Goal: Task Accomplishment & Management: Use online tool/utility

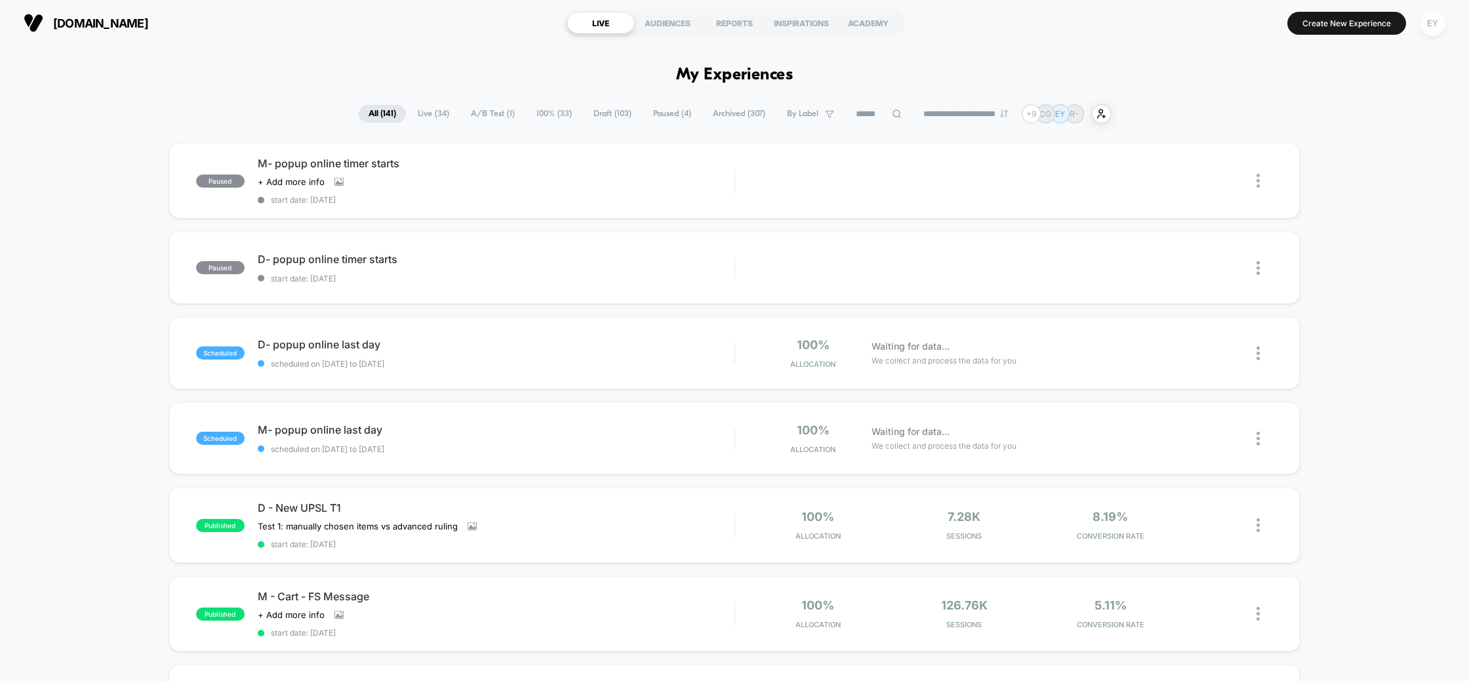
click at [1439, 22] on div "EY" at bounding box center [1432, 23] width 26 height 26
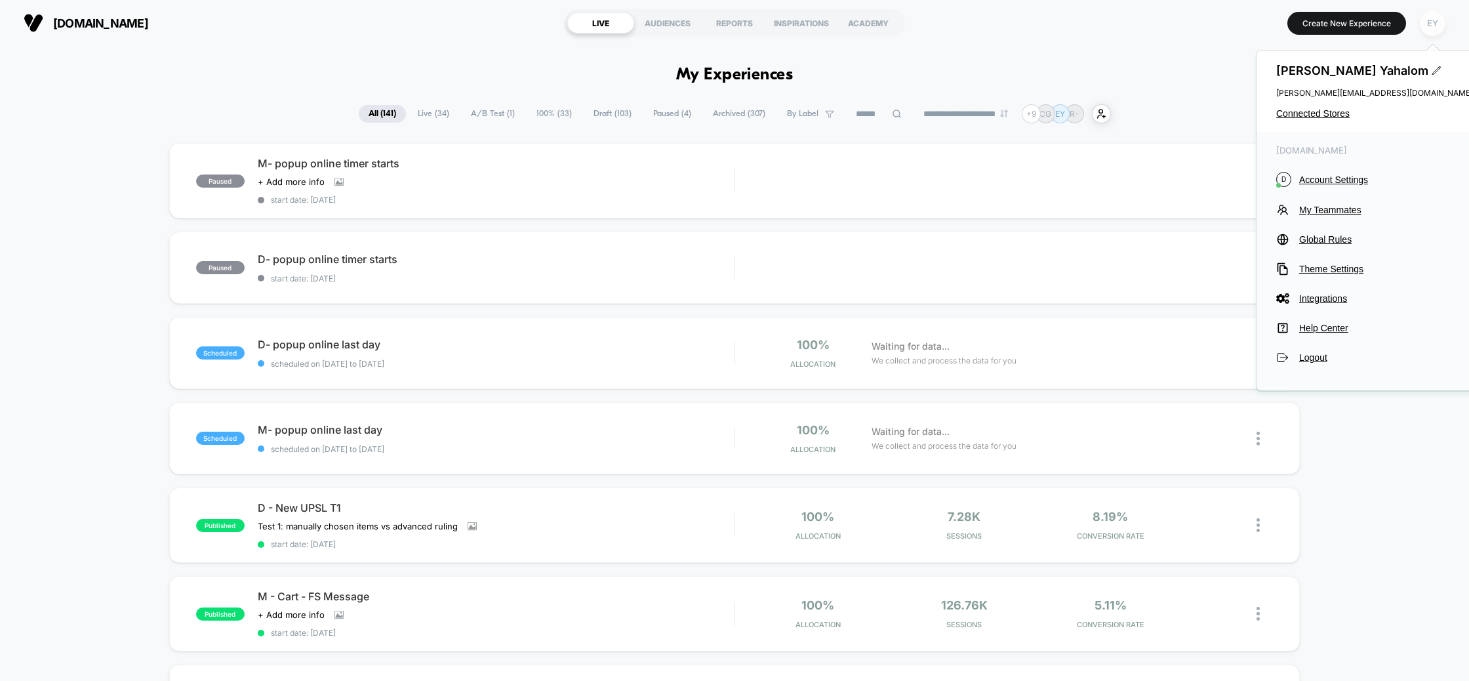
scroll to position [1, 0]
click at [1317, 106] on div "Ella Yahalom ella@de-rococo.com Connected Stores" at bounding box center [1374, 90] width 236 height 81
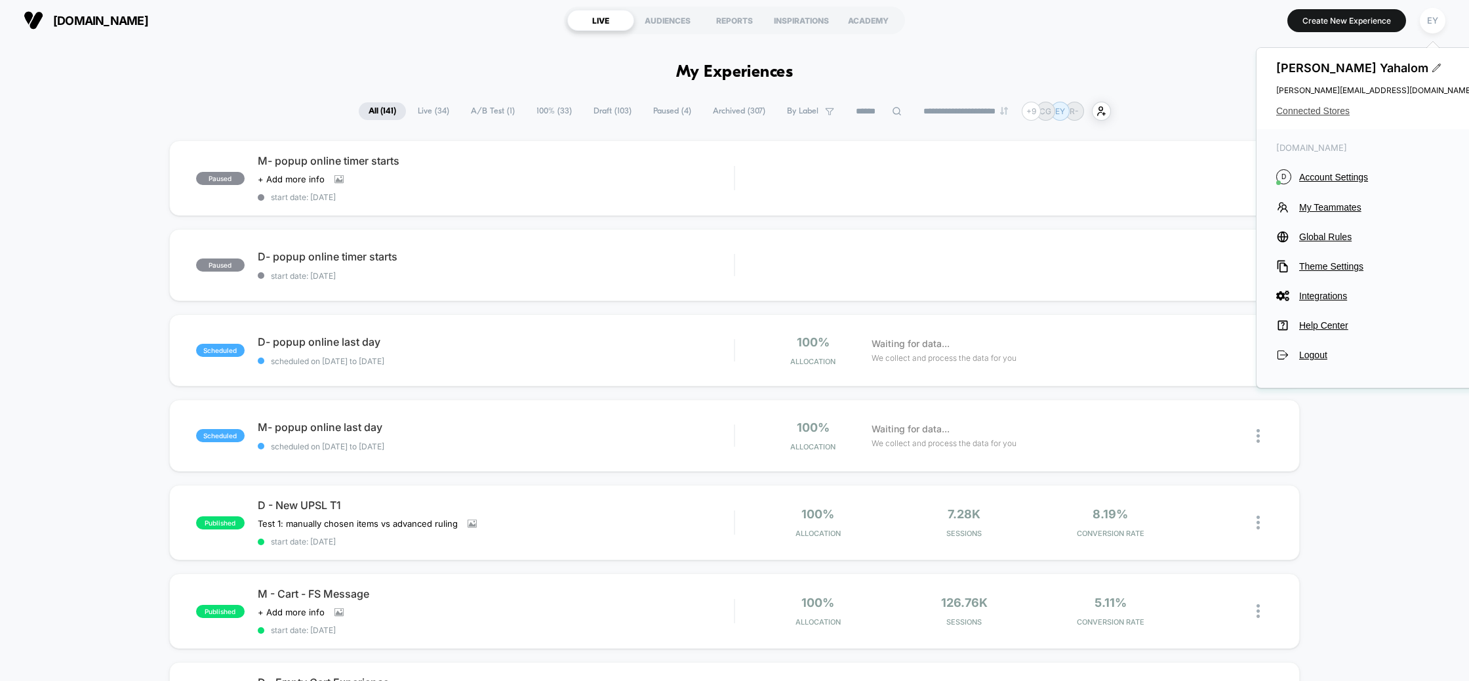
click at [1316, 113] on span "Connected Stores" at bounding box center [1374, 111] width 197 height 10
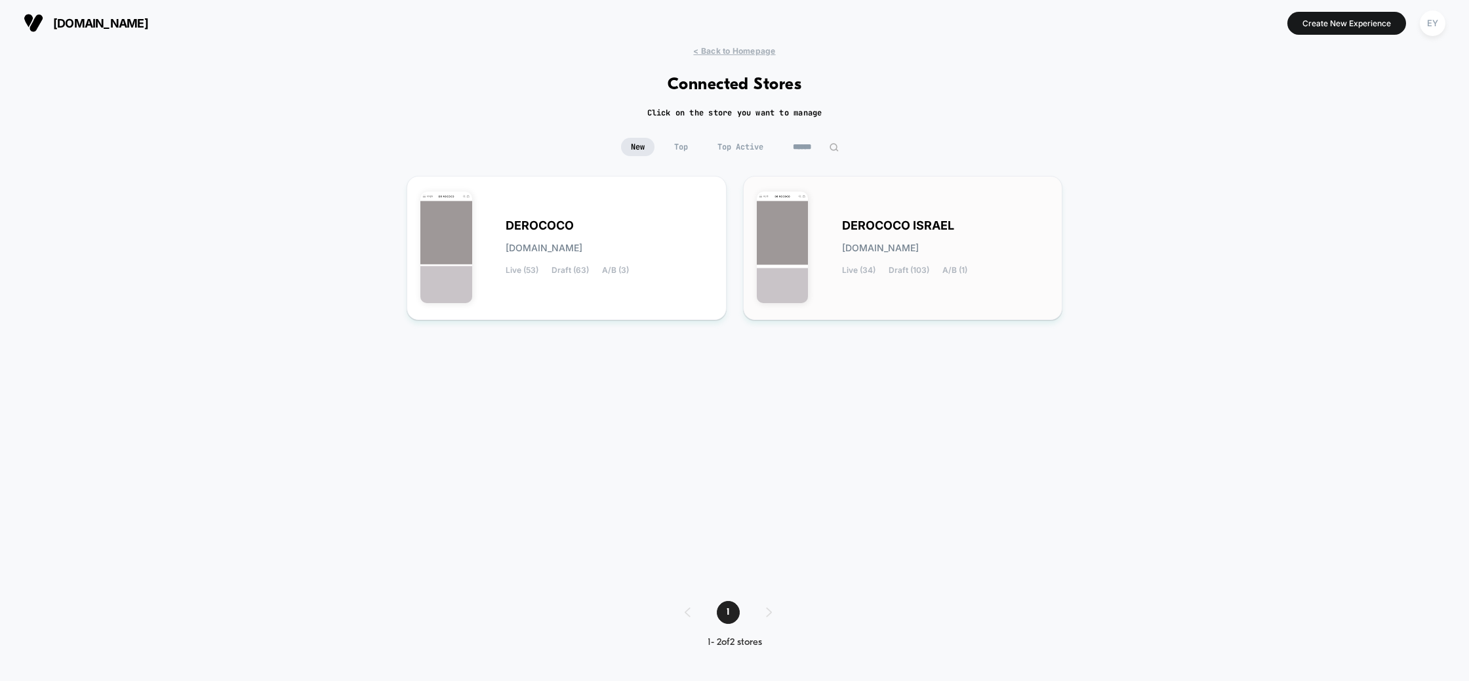
click at [919, 251] on span "derococo-israel.myshopify.com" at bounding box center [880, 247] width 77 height 9
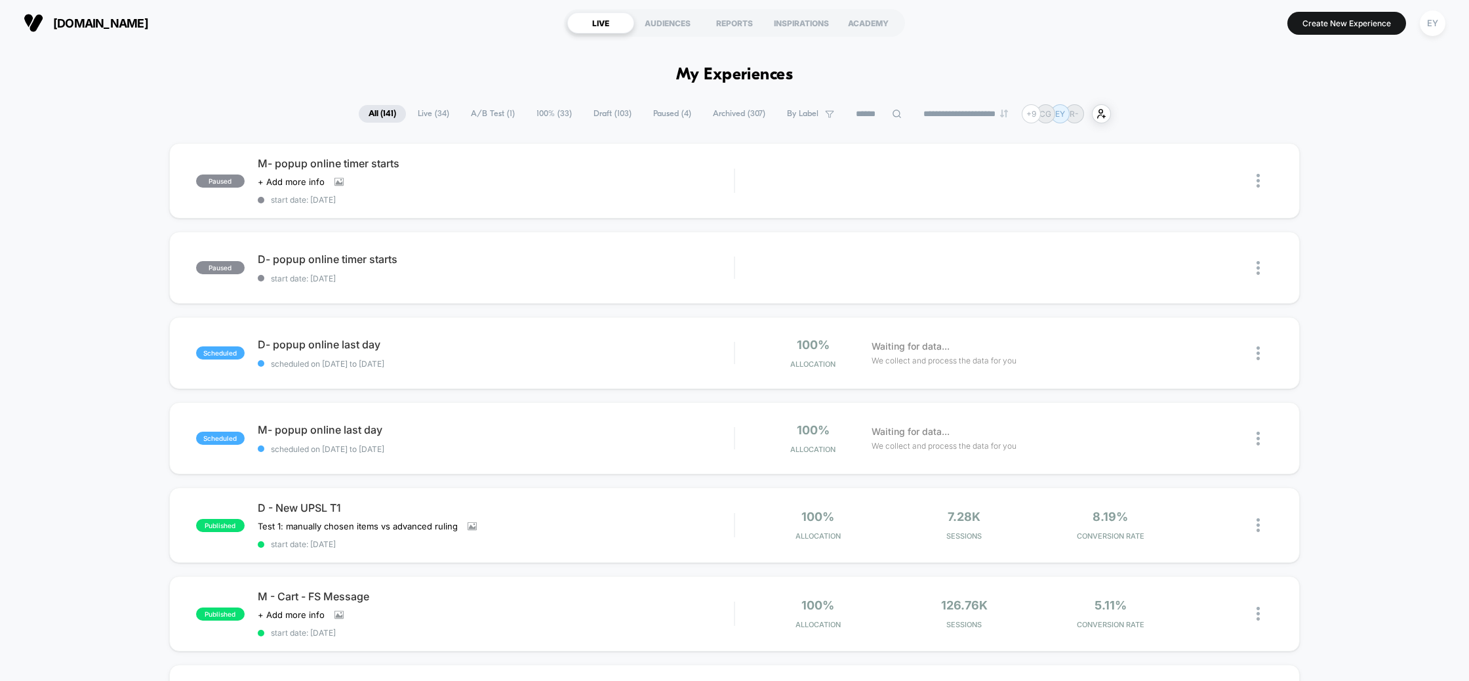
click at [892, 111] on icon at bounding box center [897, 114] width 10 height 10
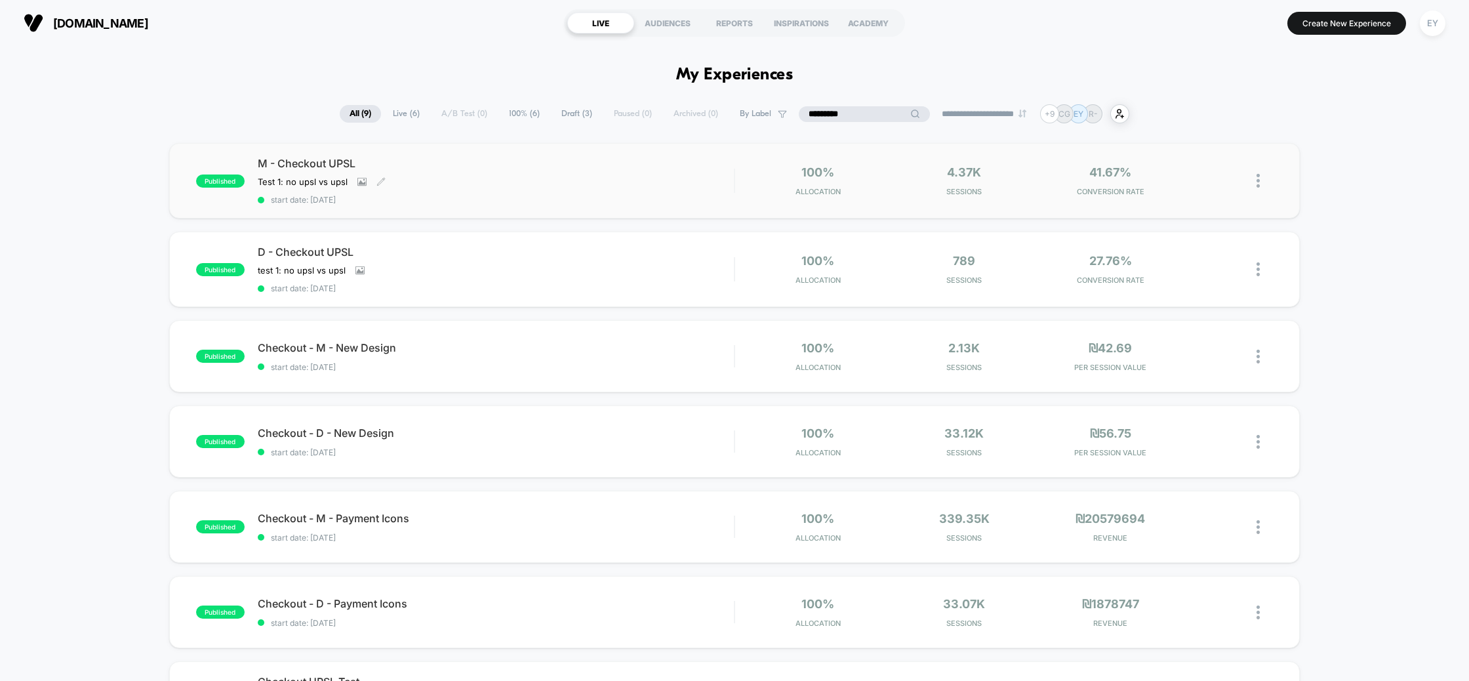
type input "********"
click at [429, 169] on span "M - Checkout UPSL" at bounding box center [496, 163] width 477 height 13
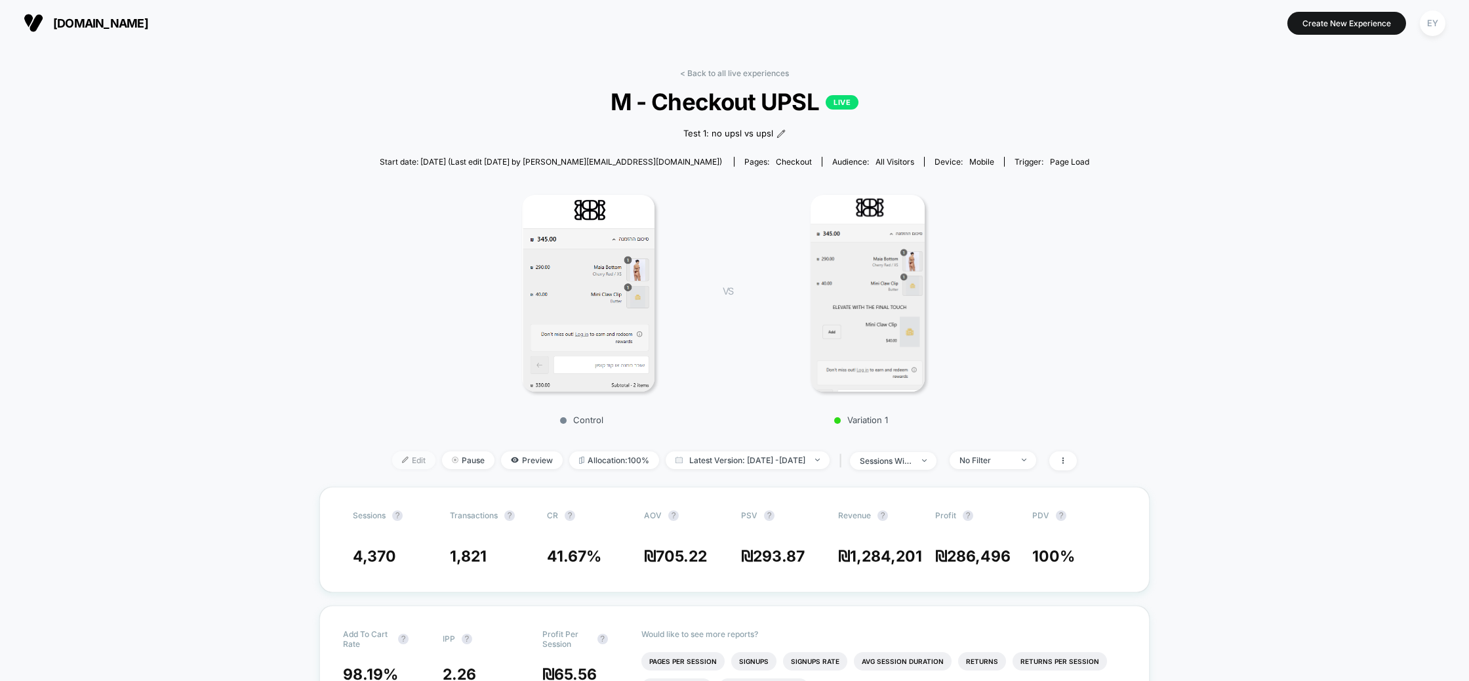
click at [398, 461] on span "Edit" at bounding box center [413, 460] width 43 height 18
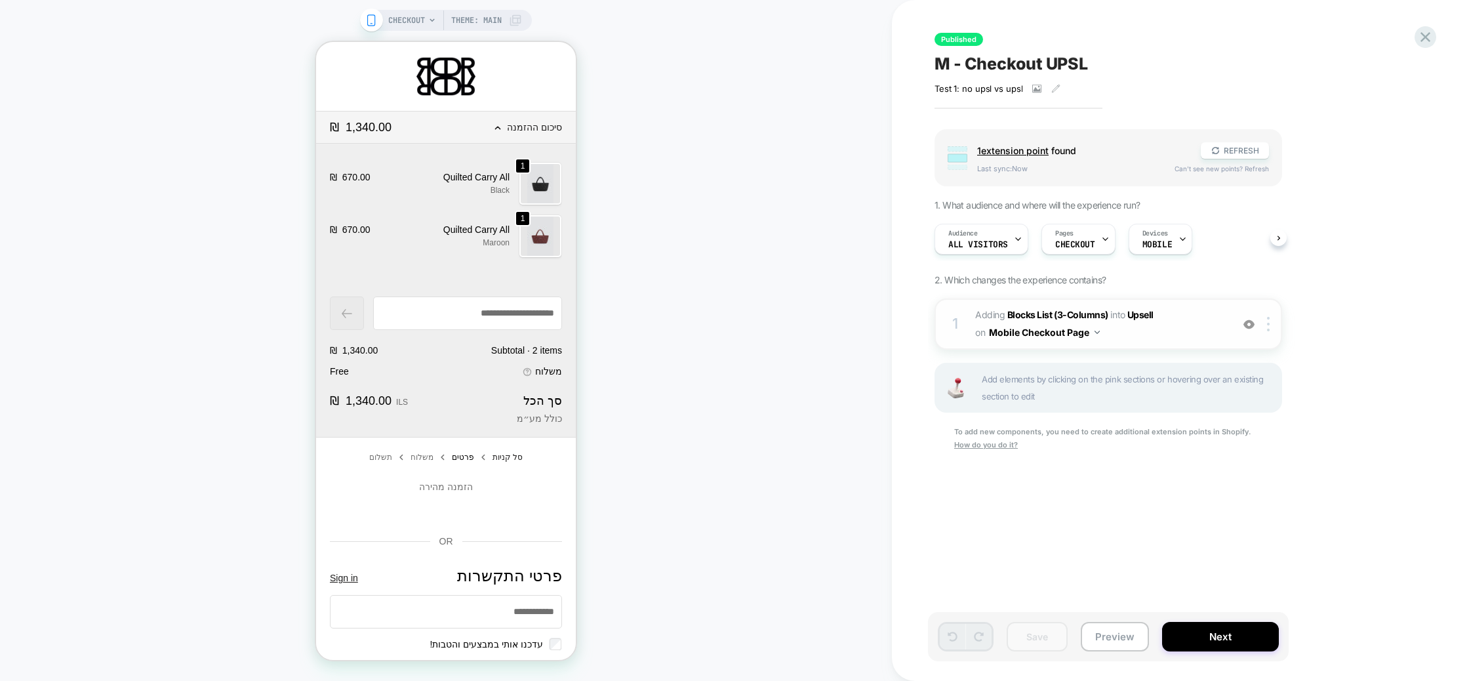
click at [1178, 330] on span "#_loomi_addon_1745754336251 Adding Blocks List (3-Columns) INTO Upsell Upsell o…" at bounding box center [1100, 323] width 250 height 35
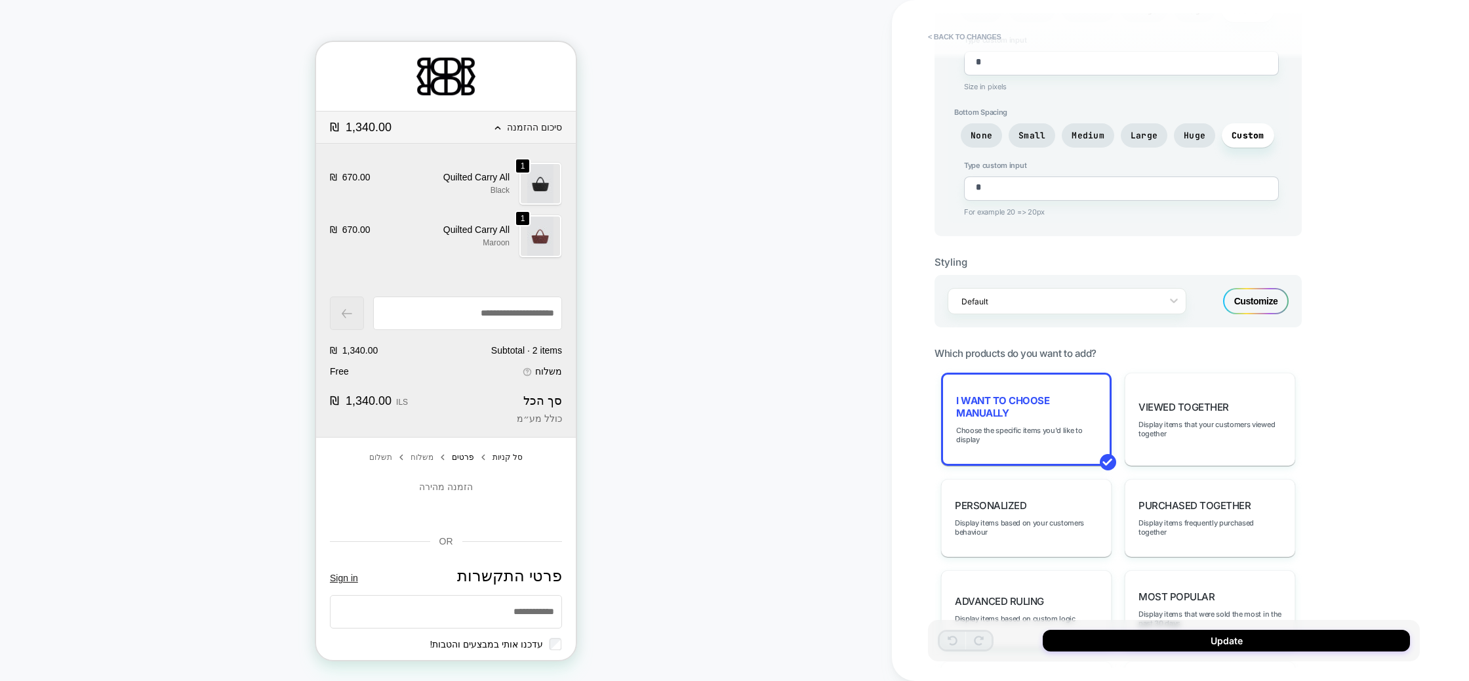
scroll to position [738, 0]
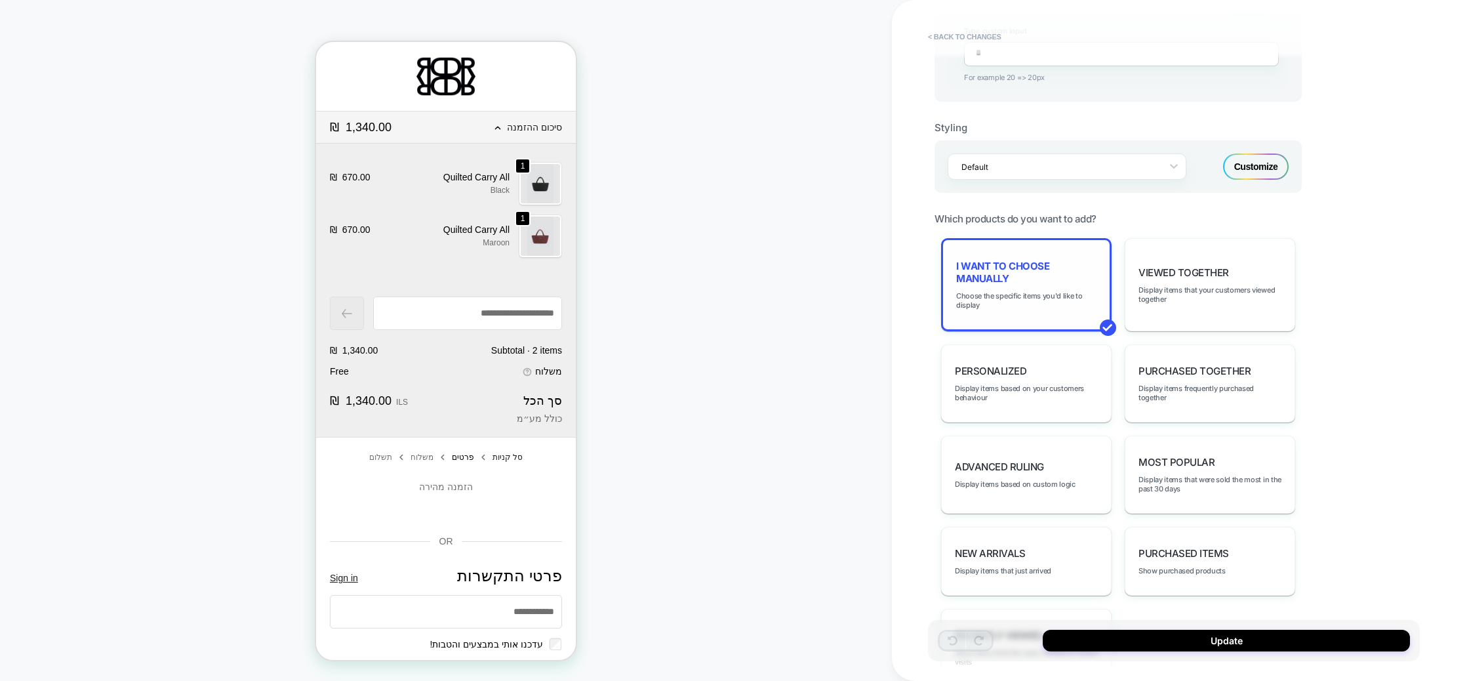
click at [1035, 276] on div "I want to choose manually Choose the specific items you'd like to display" at bounding box center [1026, 284] width 170 height 93
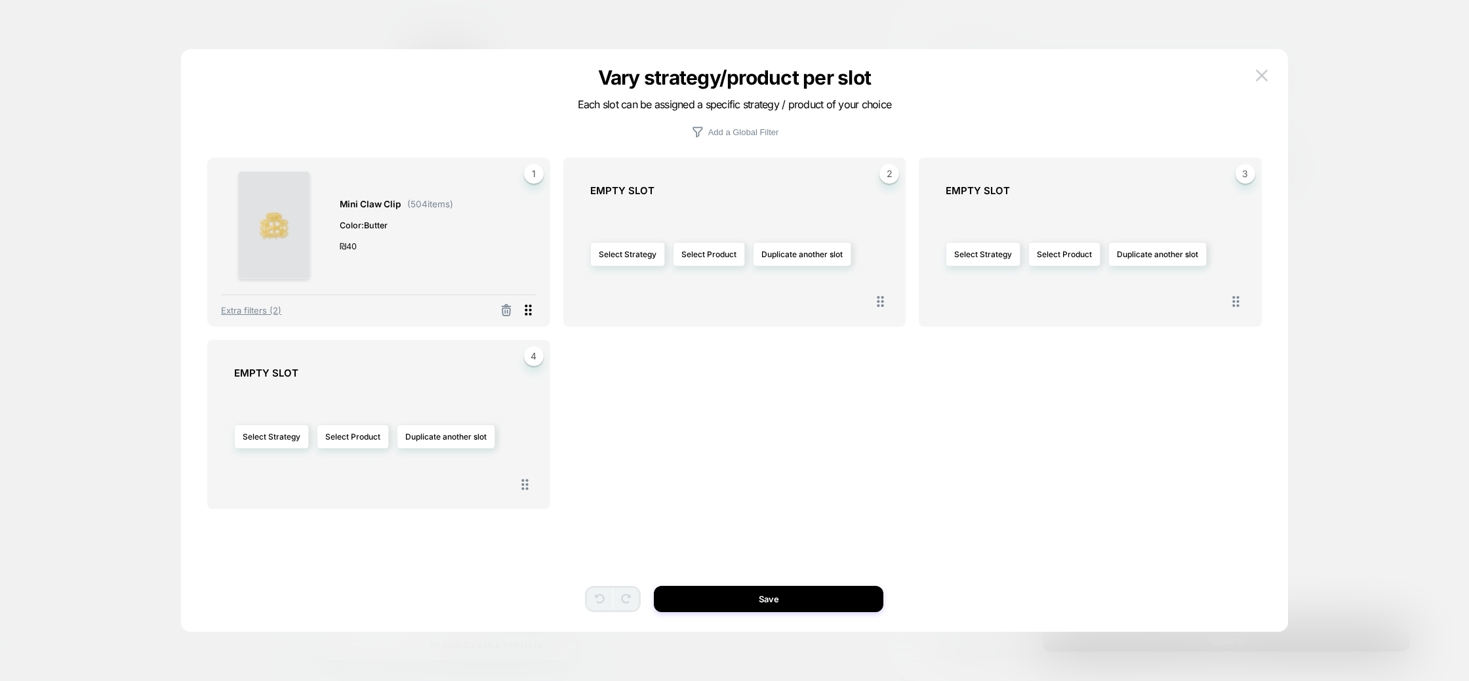
click at [528, 306] on icon at bounding box center [528, 310] width 16 height 16
click at [528, 315] on icon at bounding box center [528, 310] width 16 height 16
click at [709, 259] on button "Select Product" at bounding box center [709, 254] width 72 height 24
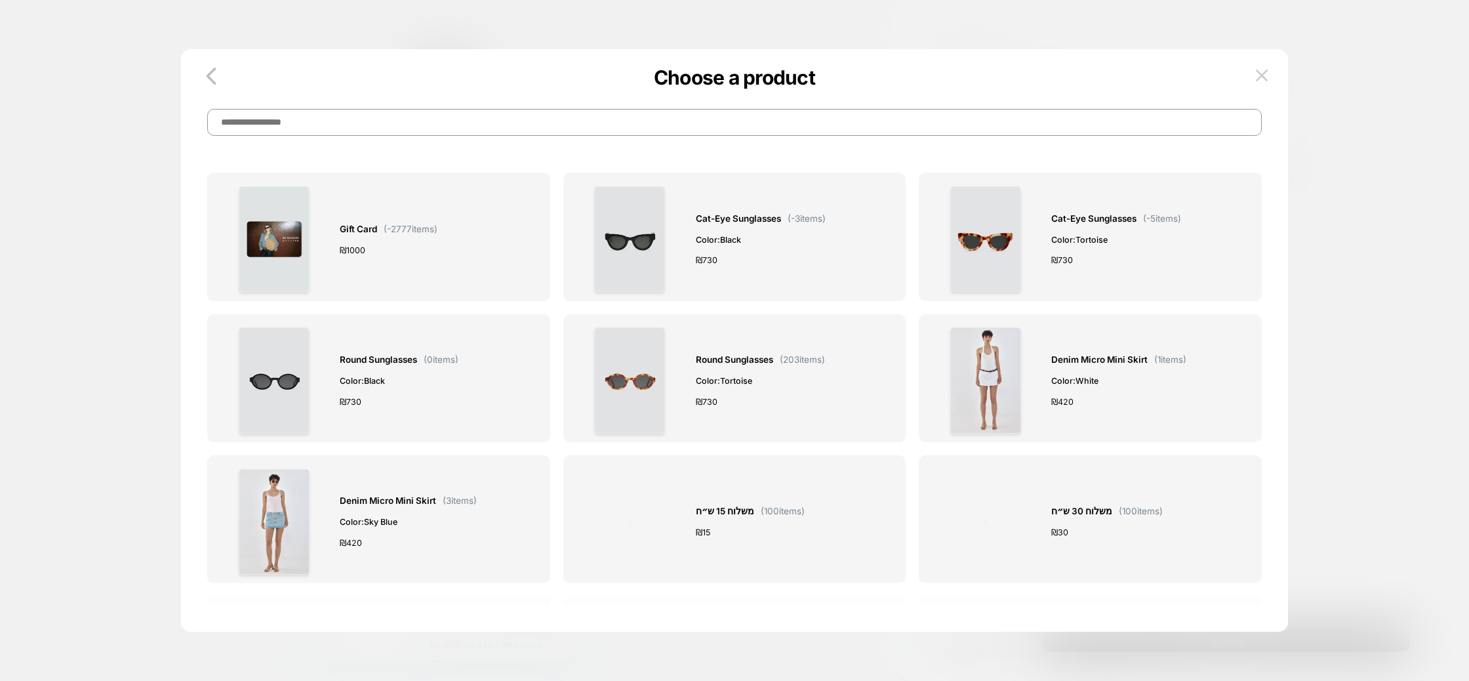
click at [540, 128] on input at bounding box center [734, 122] width 1054 height 27
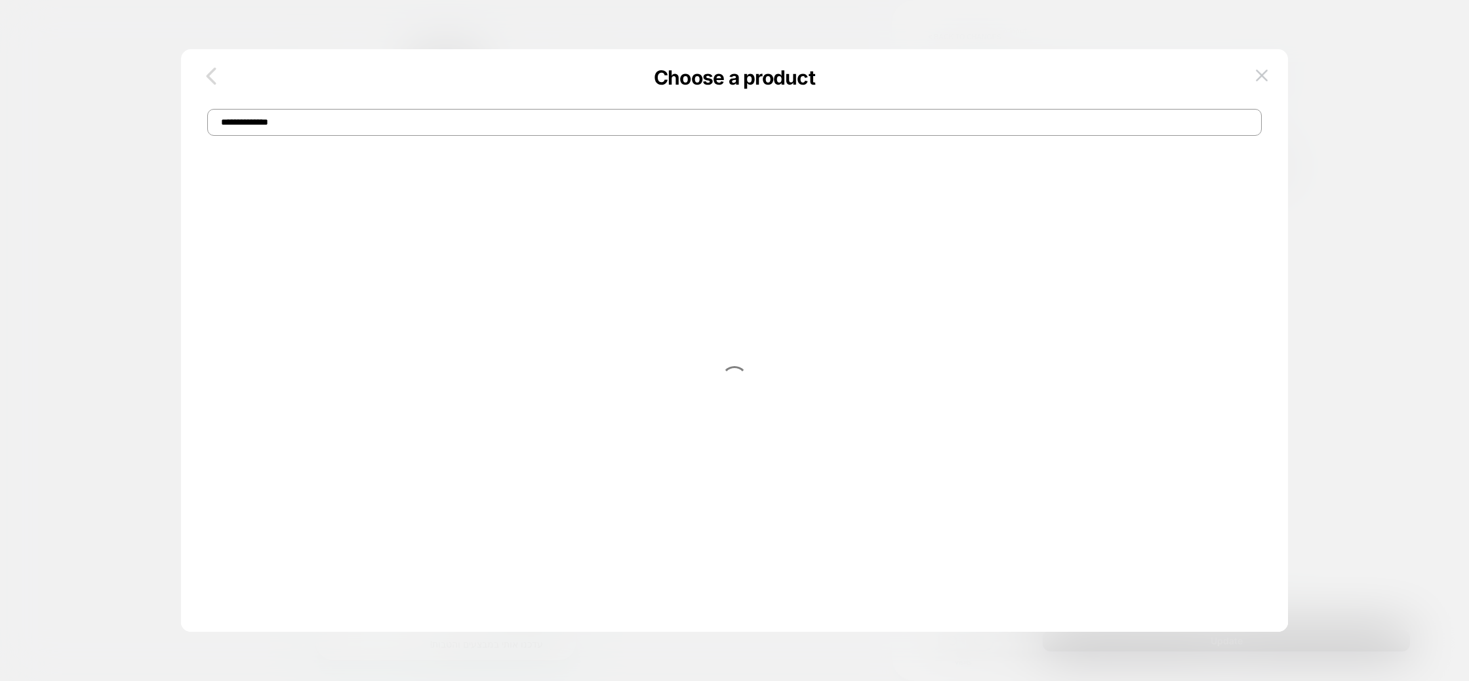
type input "**********"
click at [214, 66] on icon "button" at bounding box center [211, 76] width 26 height 26
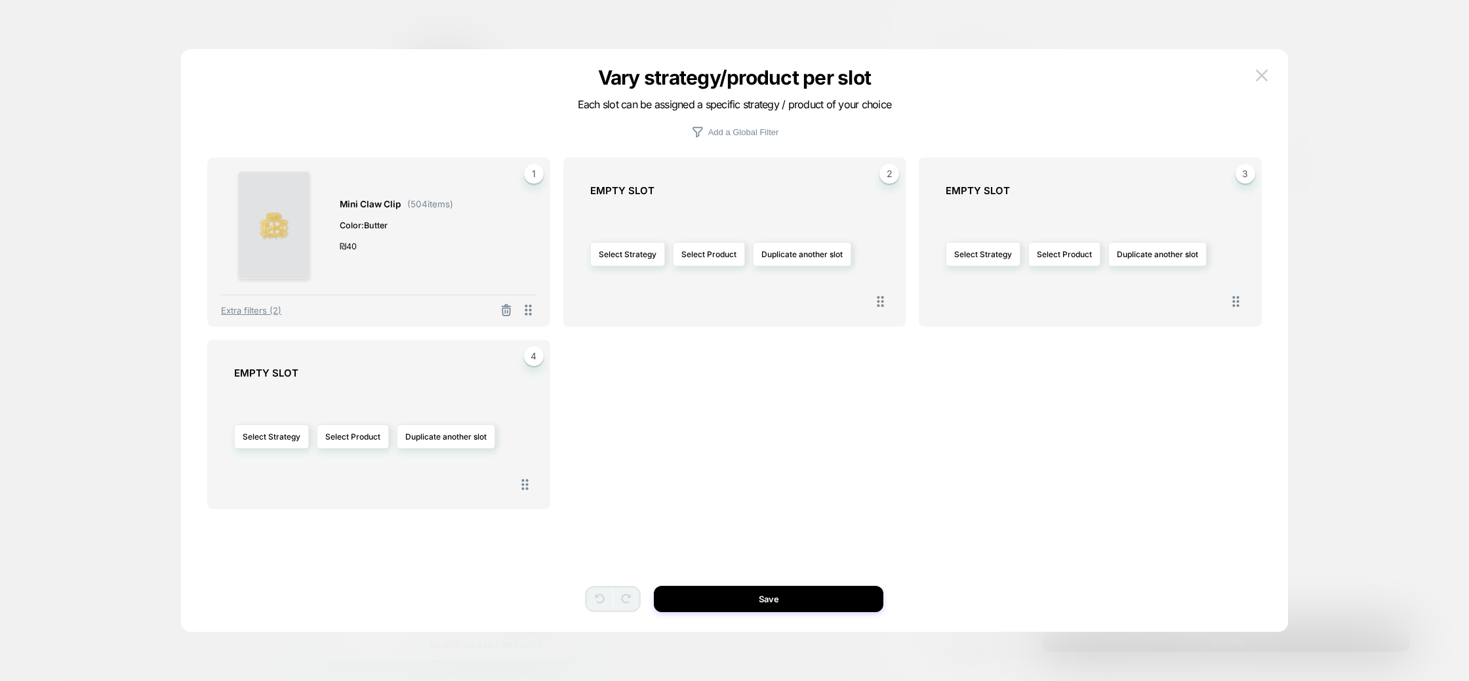
click at [452, 205] on span "( 504 items)" at bounding box center [430, 204] width 46 height 10
click at [532, 174] on span "1" at bounding box center [534, 174] width 20 height 20
click at [293, 245] on img at bounding box center [274, 225] width 72 height 108
click at [717, 253] on button "Select Product" at bounding box center [709, 254] width 72 height 24
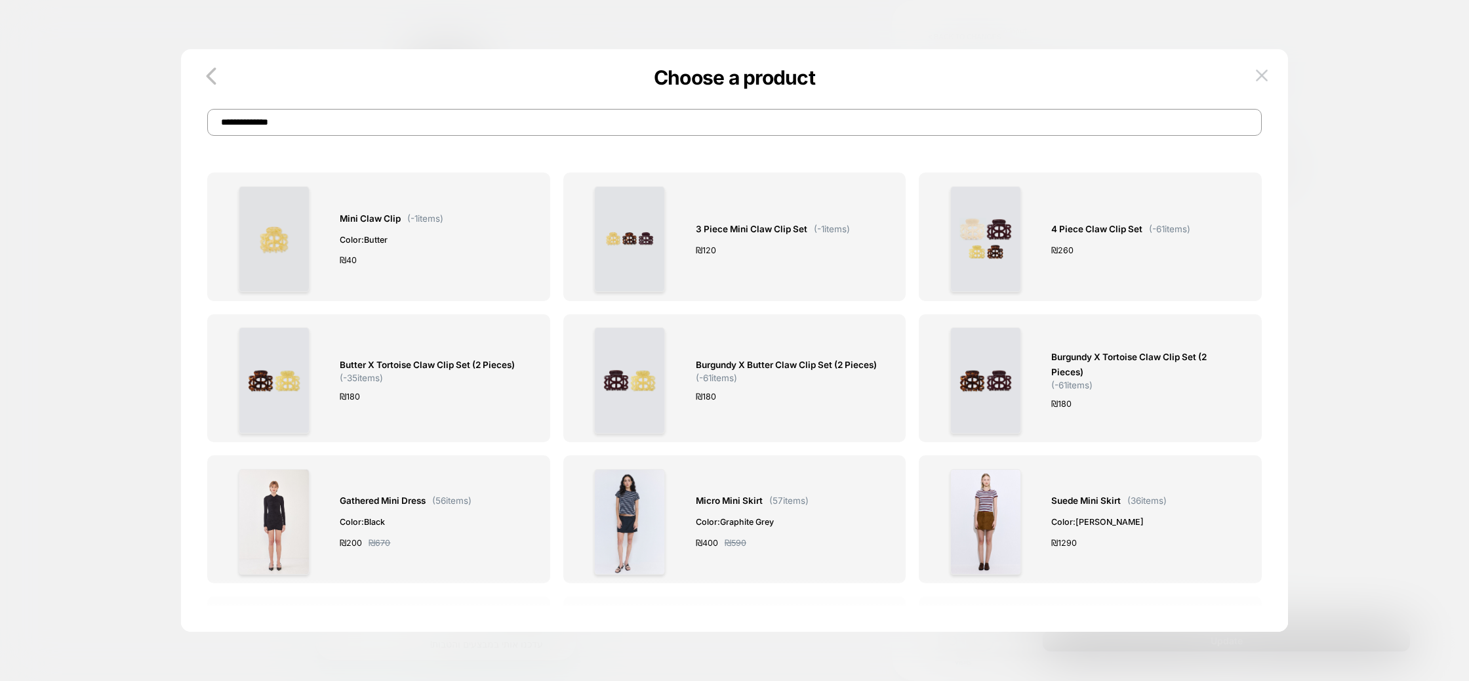
type input "**********"
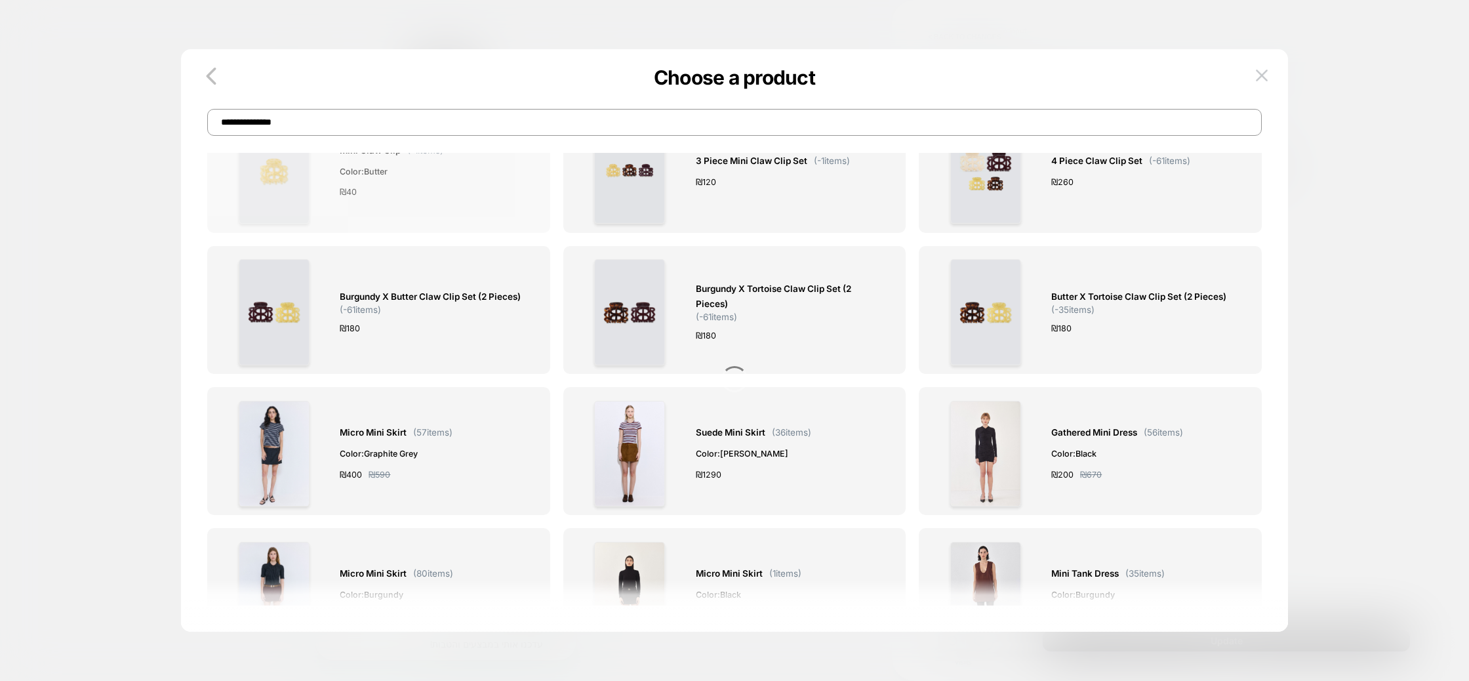
scroll to position [0, 0]
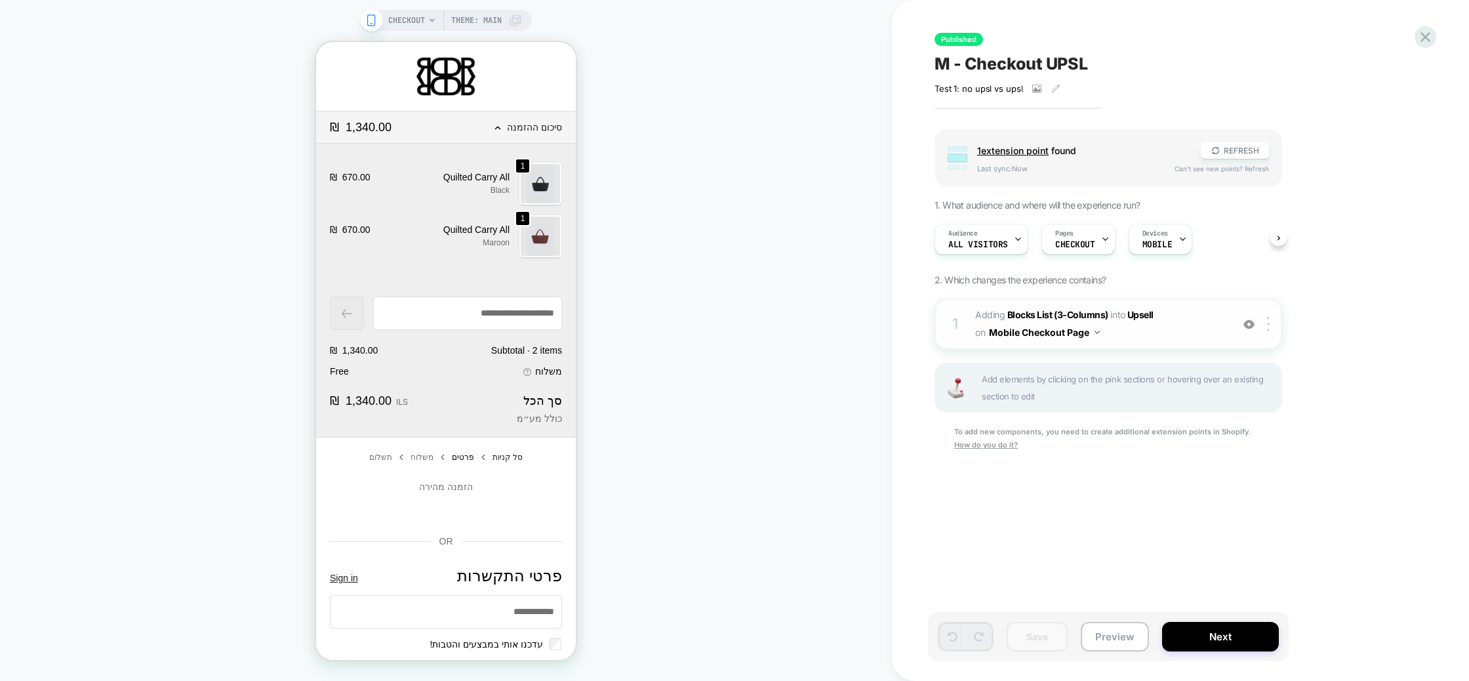
click at [1163, 334] on span "#_loomi_addon_1745754336251 Adding Blocks List (3-Columns) INTO Upsell Upsell o…" at bounding box center [1100, 323] width 250 height 35
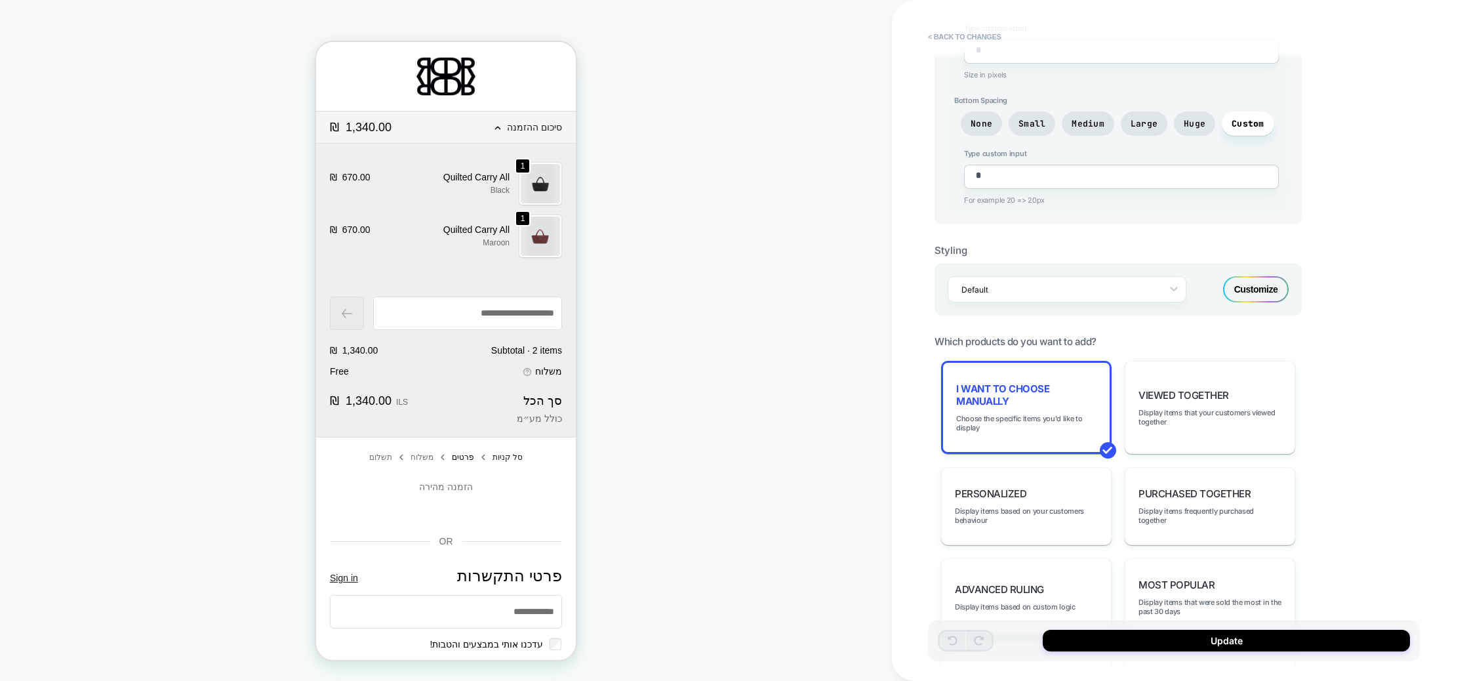
scroll to position [631, 0]
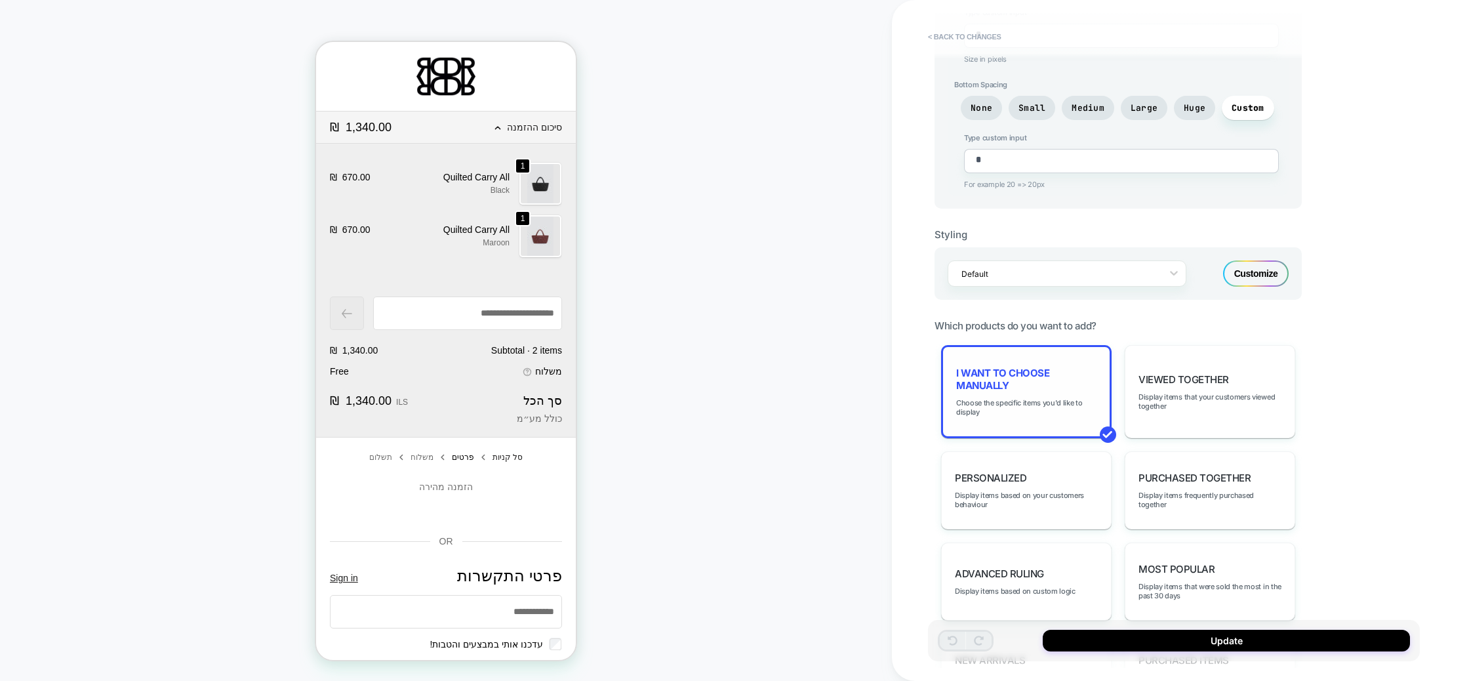
click at [1035, 352] on div "I want to choose manually Choose the specific items you'd like to display" at bounding box center [1026, 391] width 170 height 93
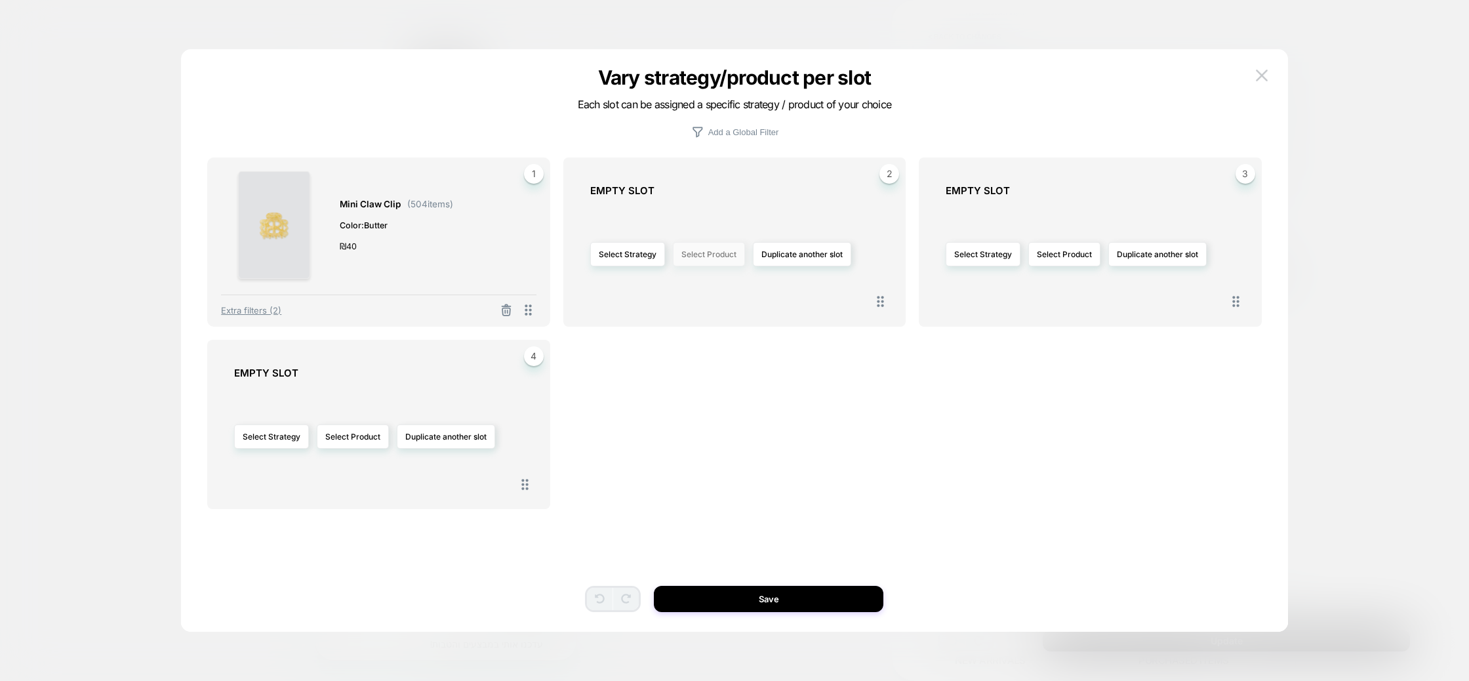
click at [732, 255] on button "Select Product" at bounding box center [709, 254] width 72 height 24
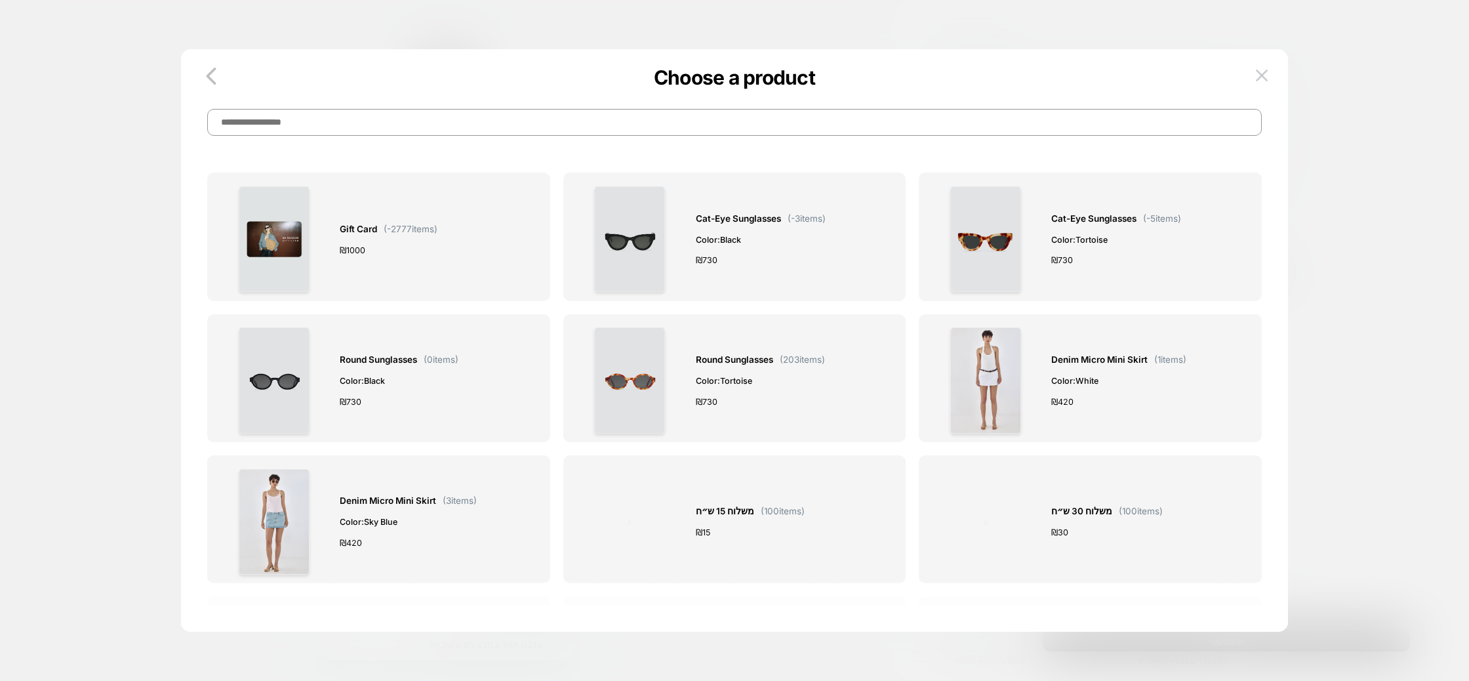
click at [707, 121] on input at bounding box center [734, 122] width 1054 height 27
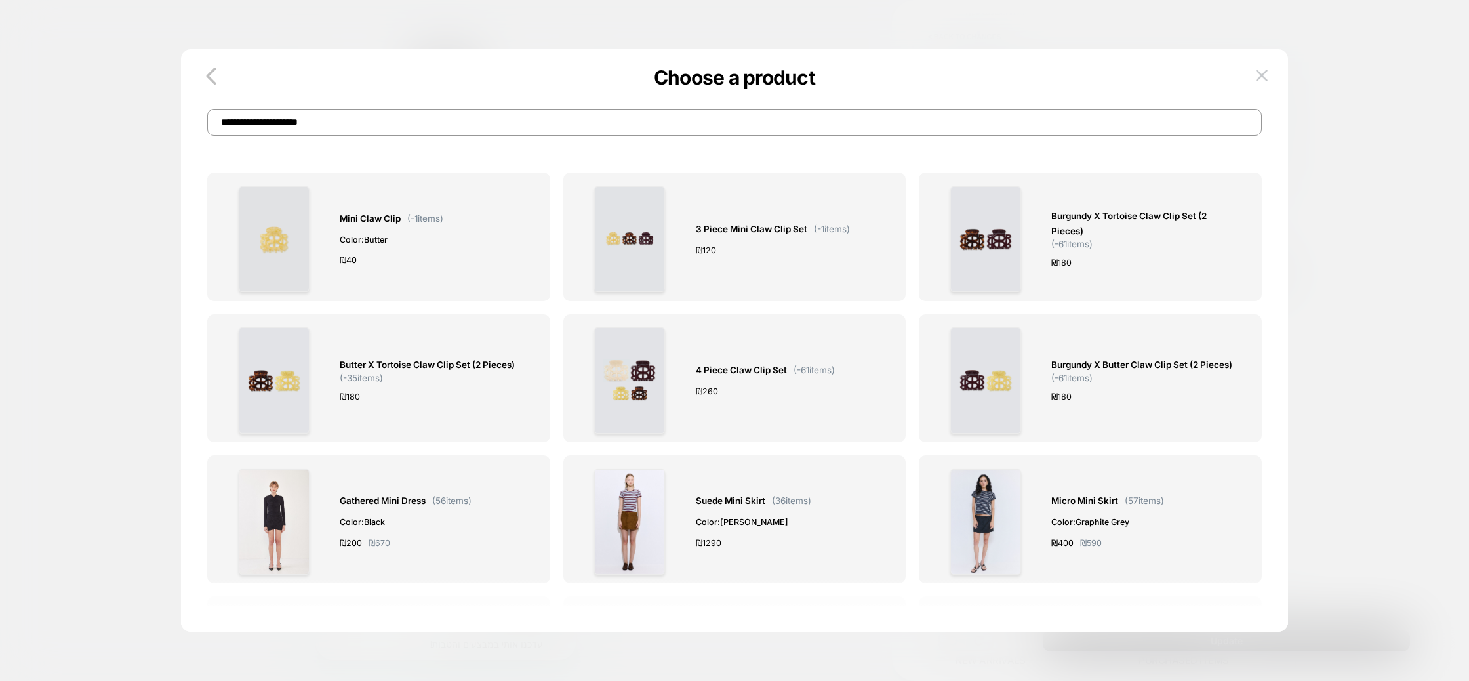
type input "**********"
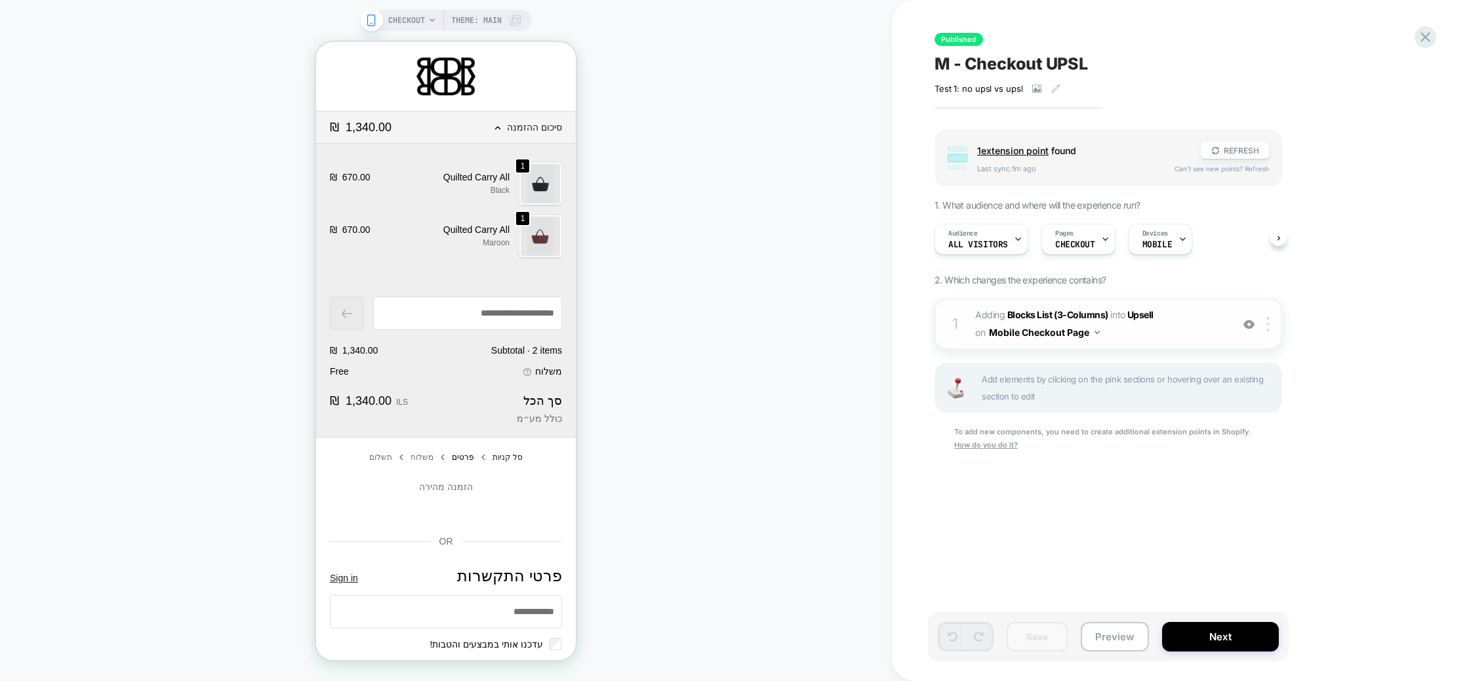
click at [1129, 320] on span "#_loomi_addon_1745754336251 Adding Blocks List (3-Columns) INTO Upsell Upsell o…" at bounding box center [1100, 323] width 250 height 35
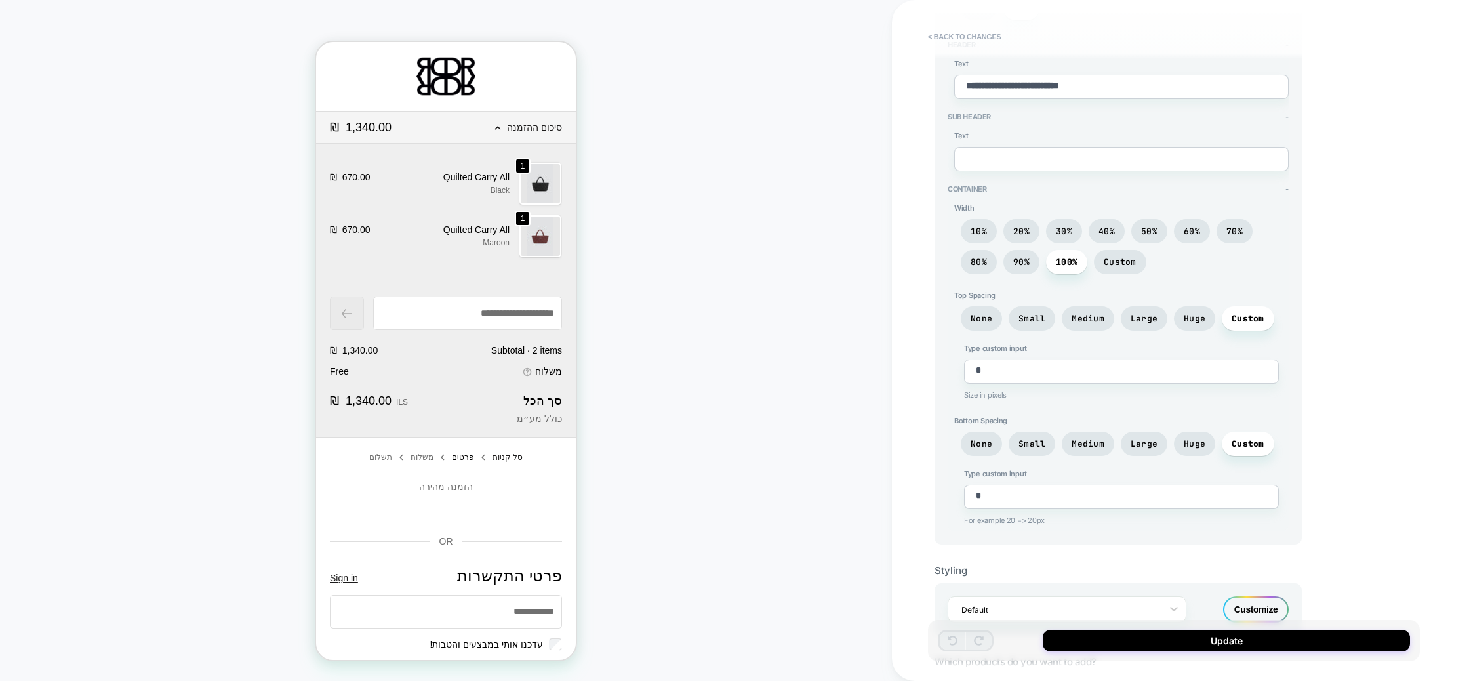
scroll to position [635, 0]
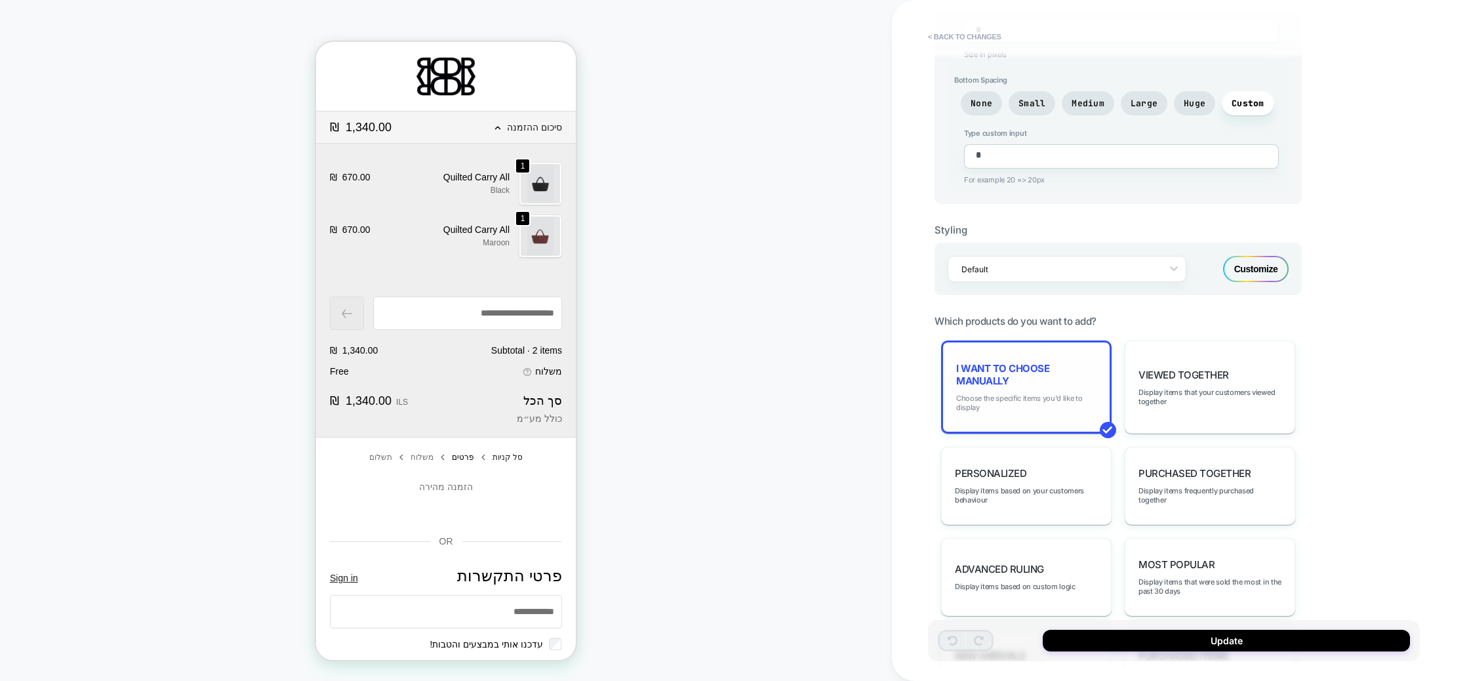
click at [1047, 395] on span "Choose the specific items you'd like to display" at bounding box center [1026, 402] width 140 height 18
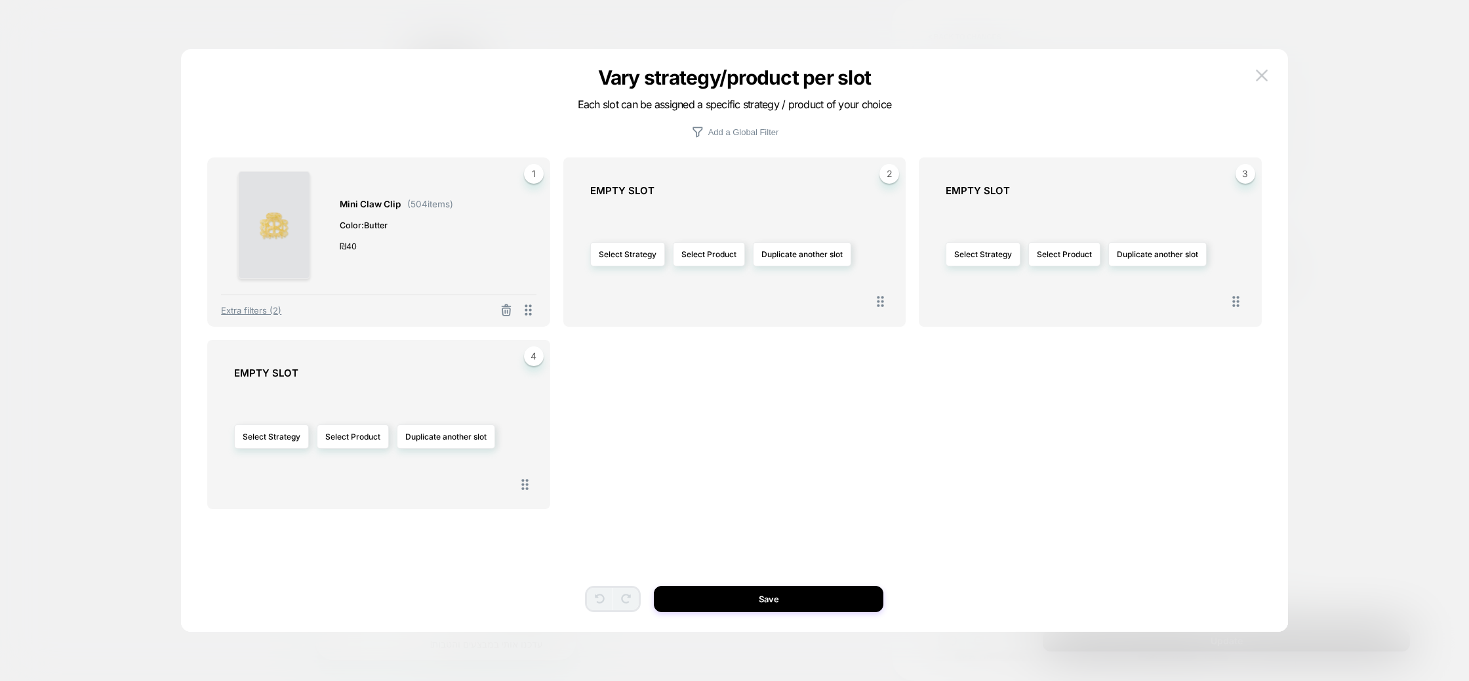
click at [368, 239] on div "₪ 40" at bounding box center [396, 246] width 113 height 14
click at [538, 178] on span "1" at bounding box center [534, 174] width 20 height 20
drag, startPoint x: 538, startPoint y: 178, endPoint x: 527, endPoint y: 241, distance: 64.6
click at [538, 178] on span "1" at bounding box center [534, 174] width 20 height 20
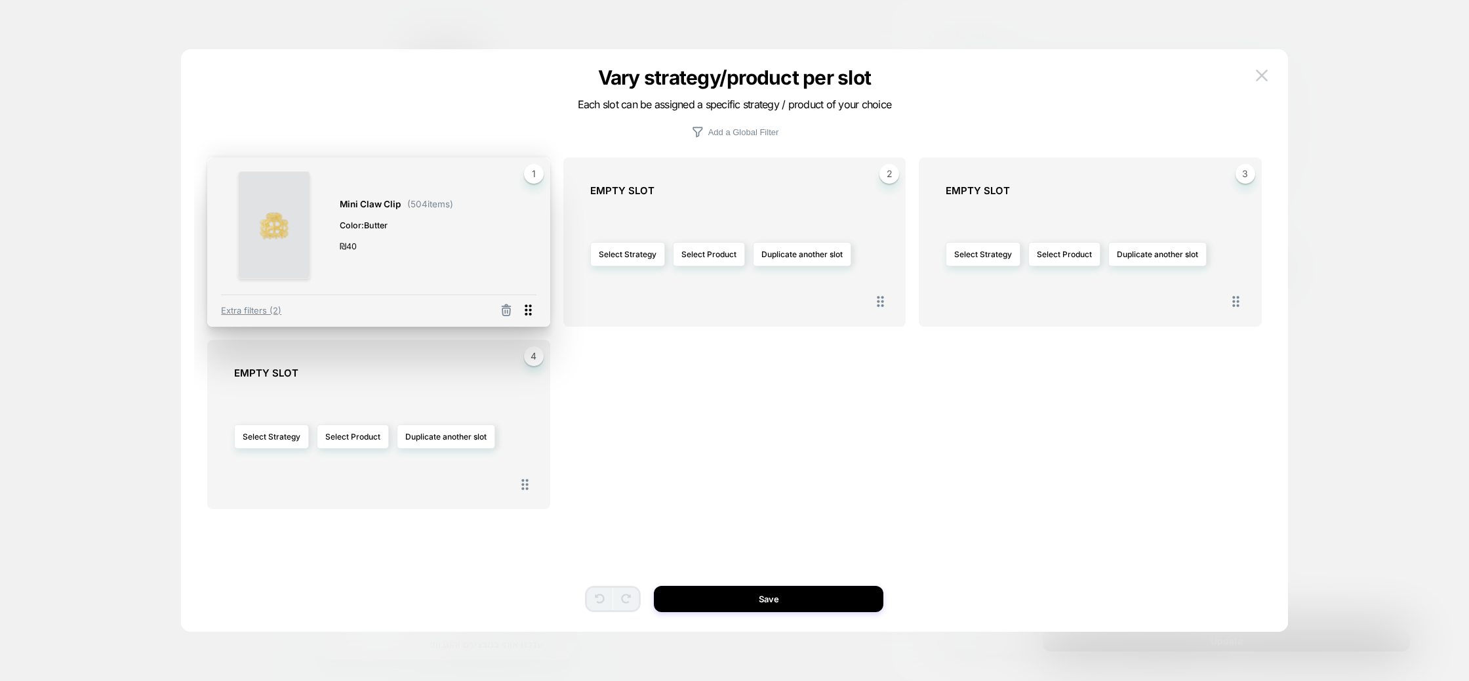
click at [528, 316] on icon at bounding box center [528, 310] width 16 height 16
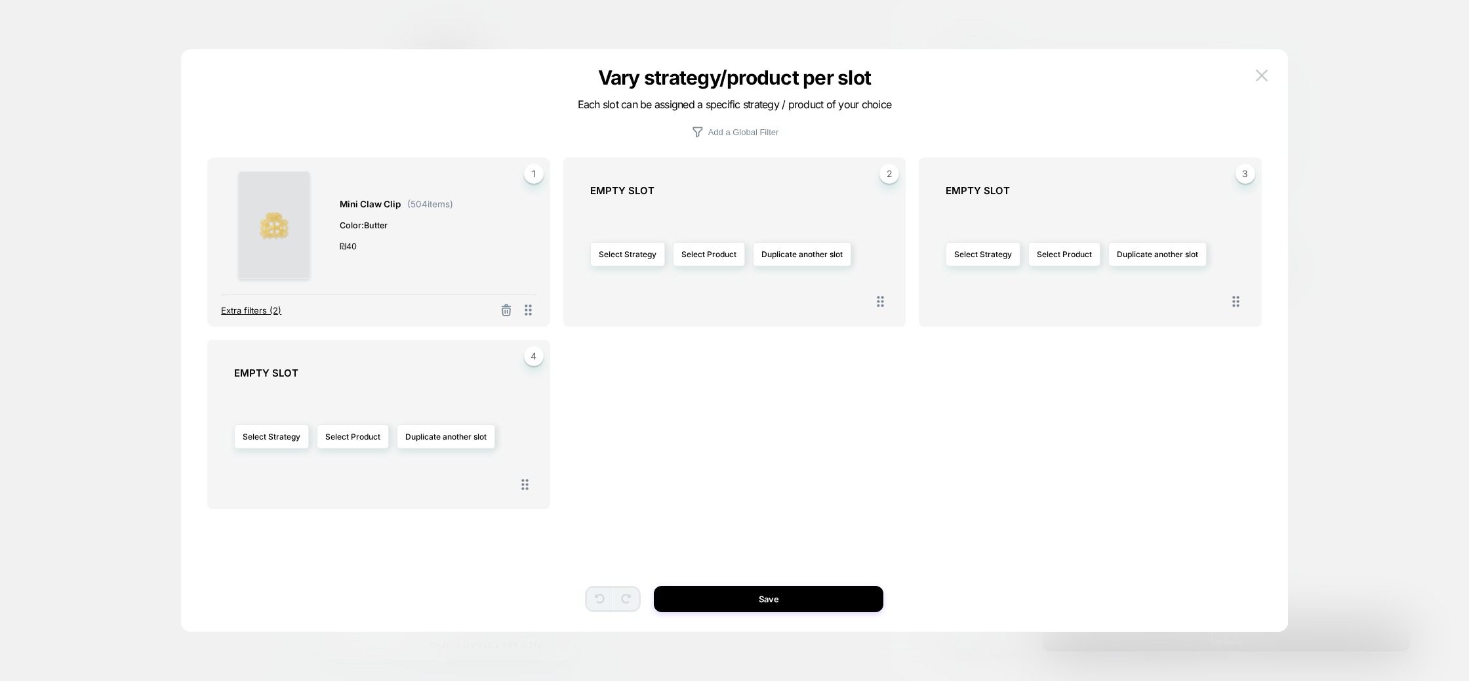
click at [249, 308] on span "Extra filters (2)" at bounding box center [251, 310] width 60 height 10
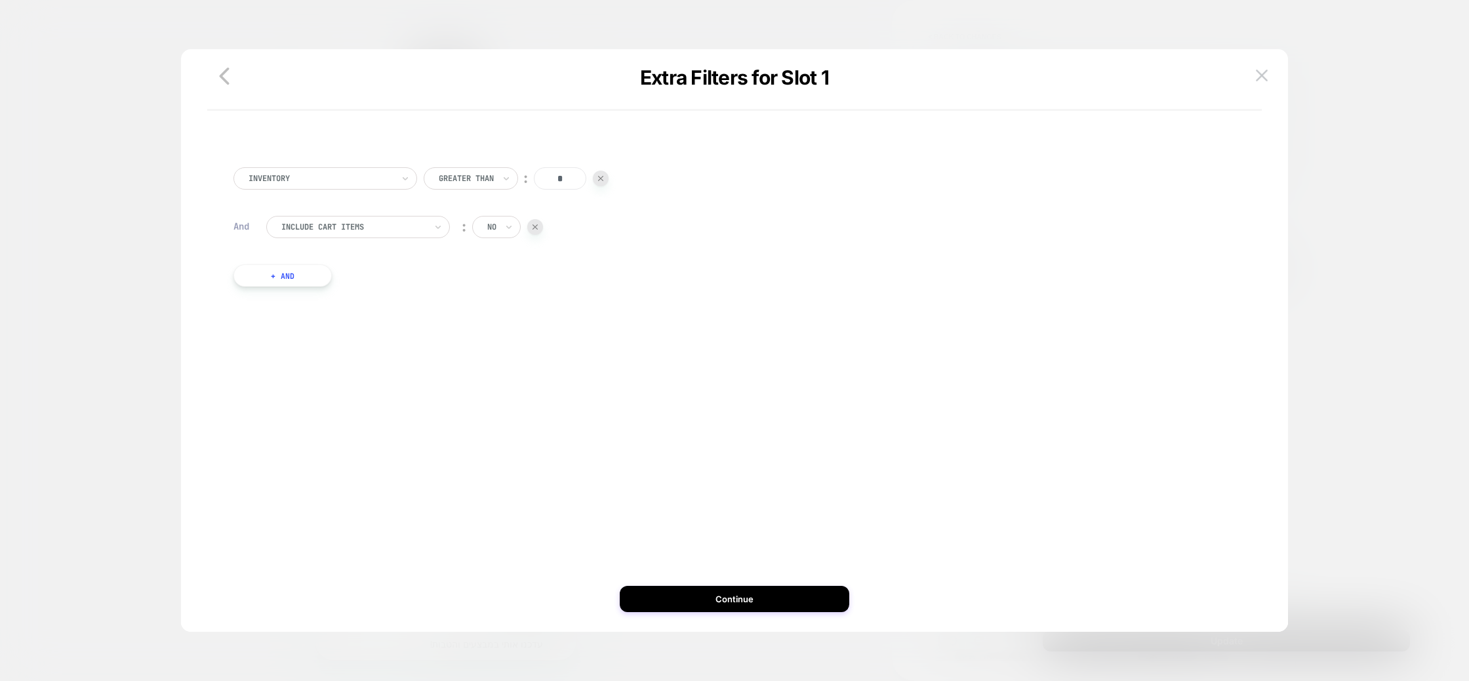
click at [218, 49] on div at bounding box center [734, 340] width 1469 height 681
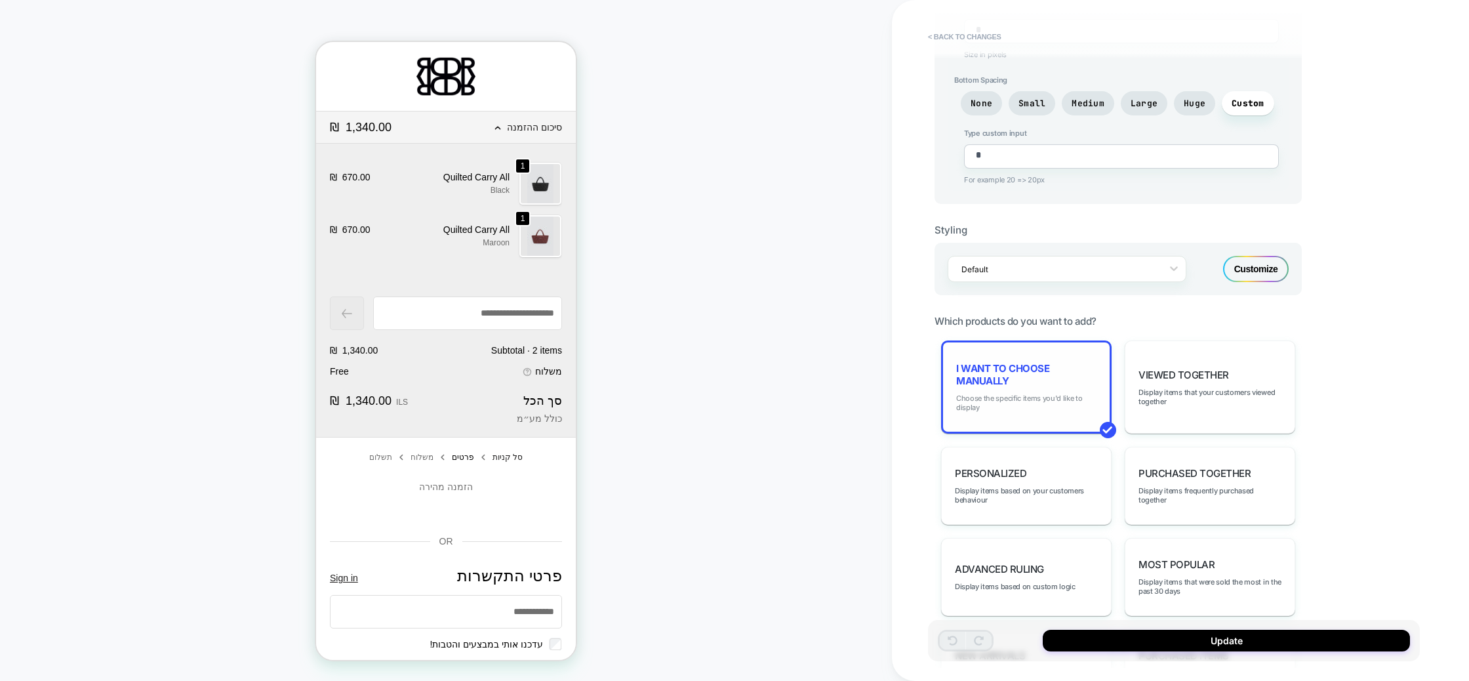
click at [1040, 394] on span "Choose the specific items you'd like to display" at bounding box center [1026, 402] width 140 height 18
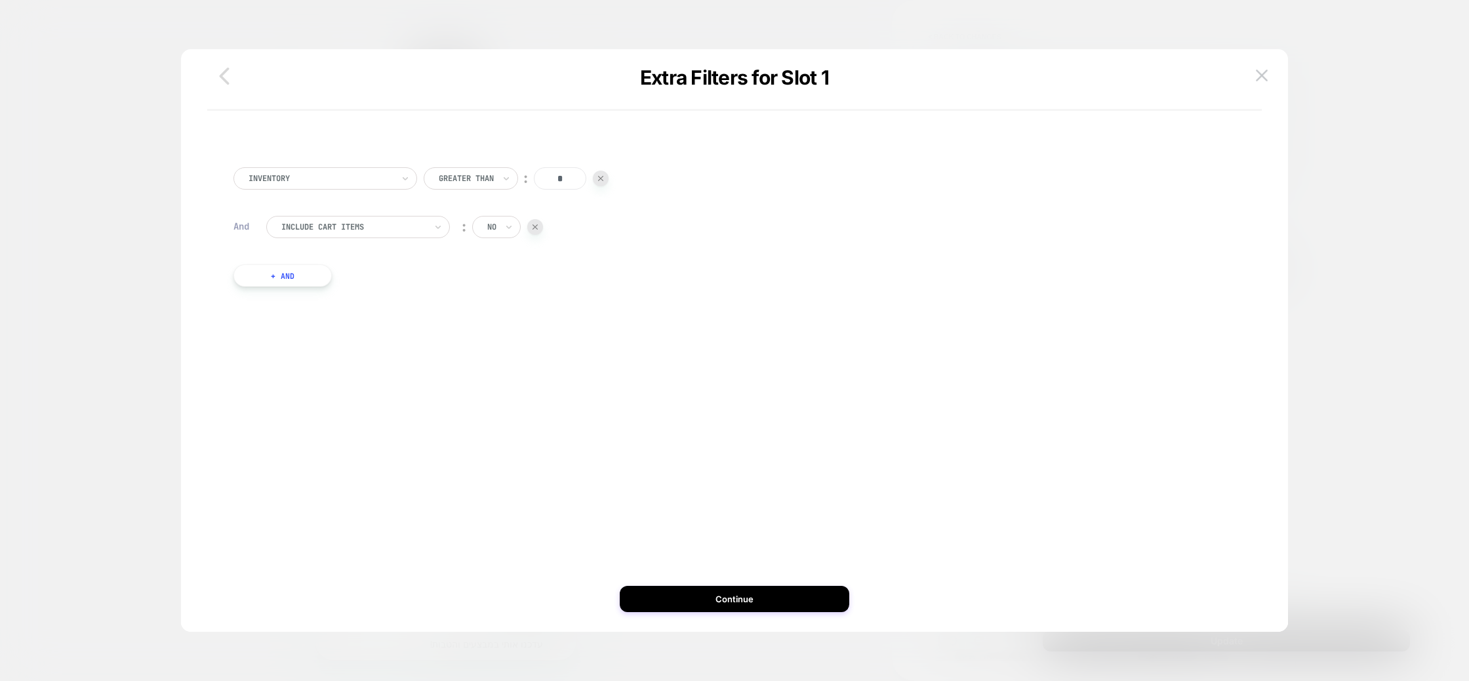
click at [222, 79] on icon "button" at bounding box center [224, 76] width 26 height 26
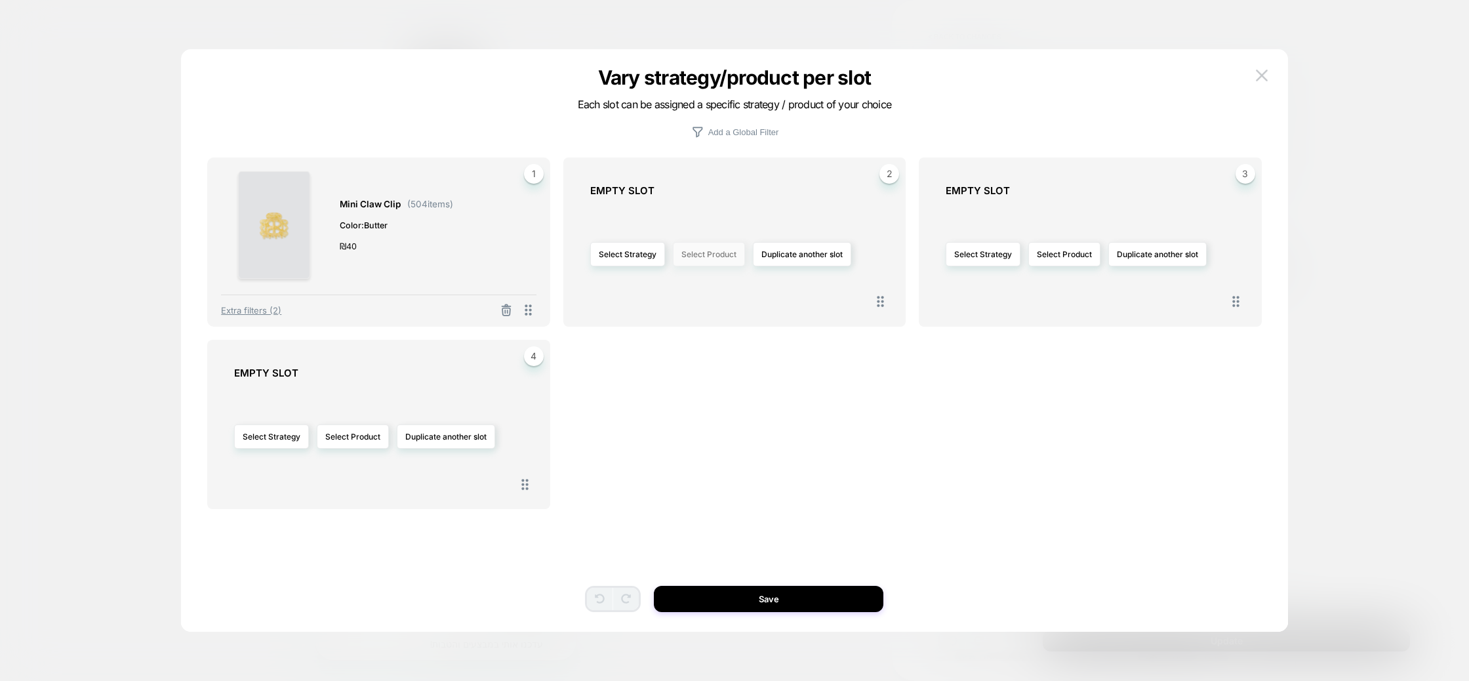
click at [715, 250] on button "Select Product" at bounding box center [709, 254] width 72 height 24
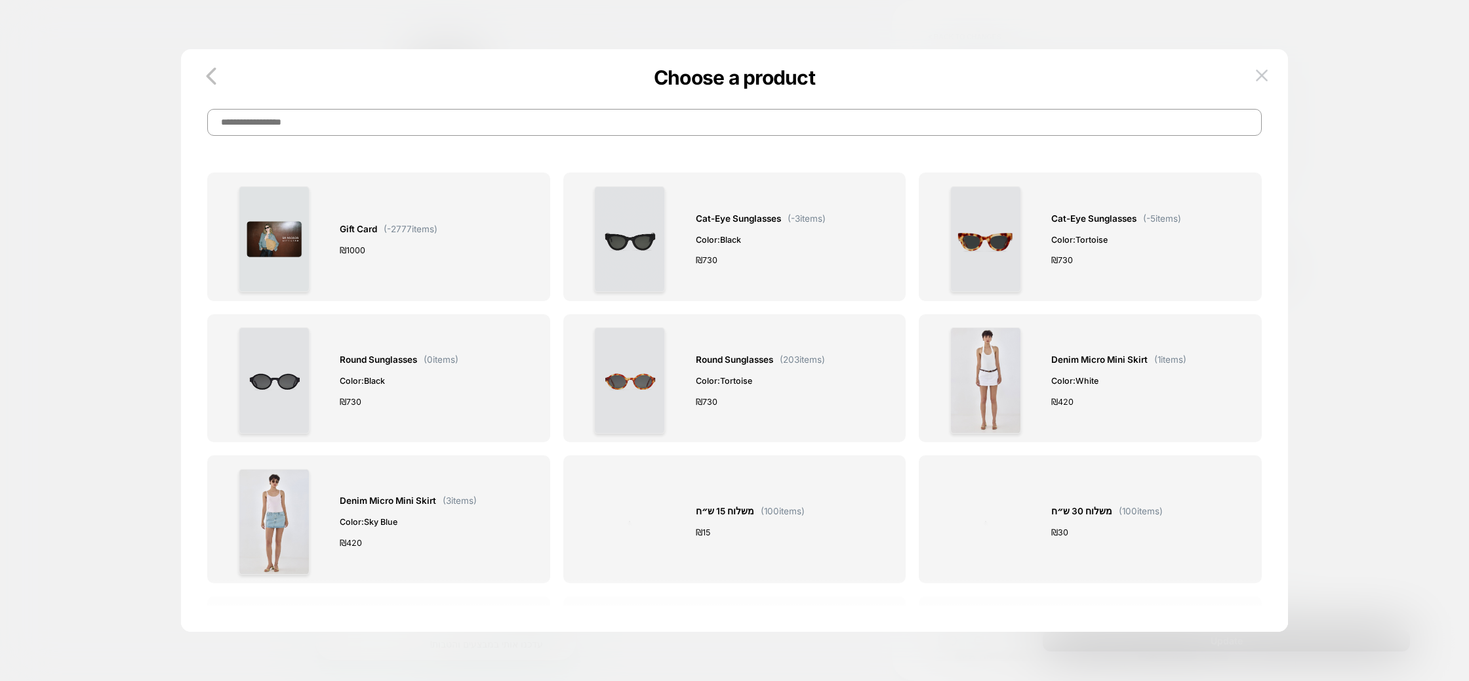
click at [592, 123] on input at bounding box center [734, 122] width 1054 height 27
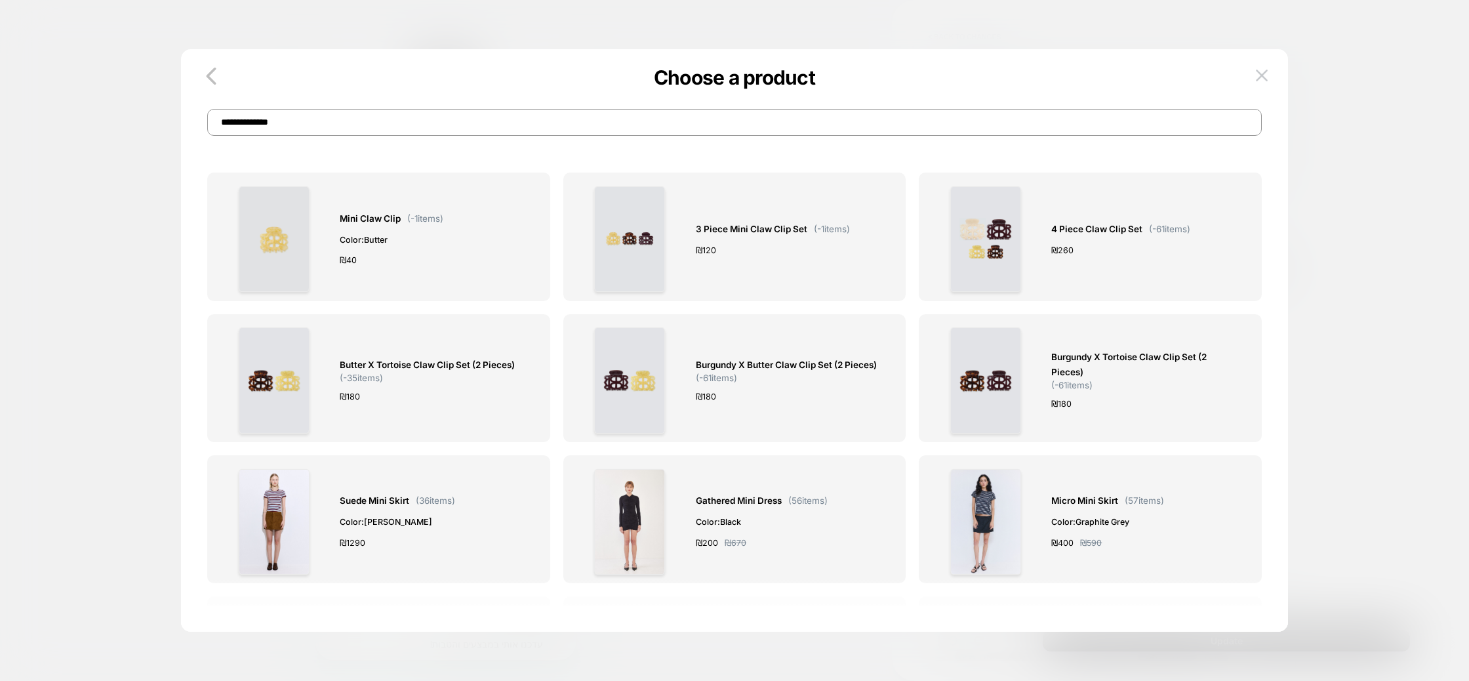
type input "**********"
click at [1257, 73] on img at bounding box center [1261, 74] width 12 height 11
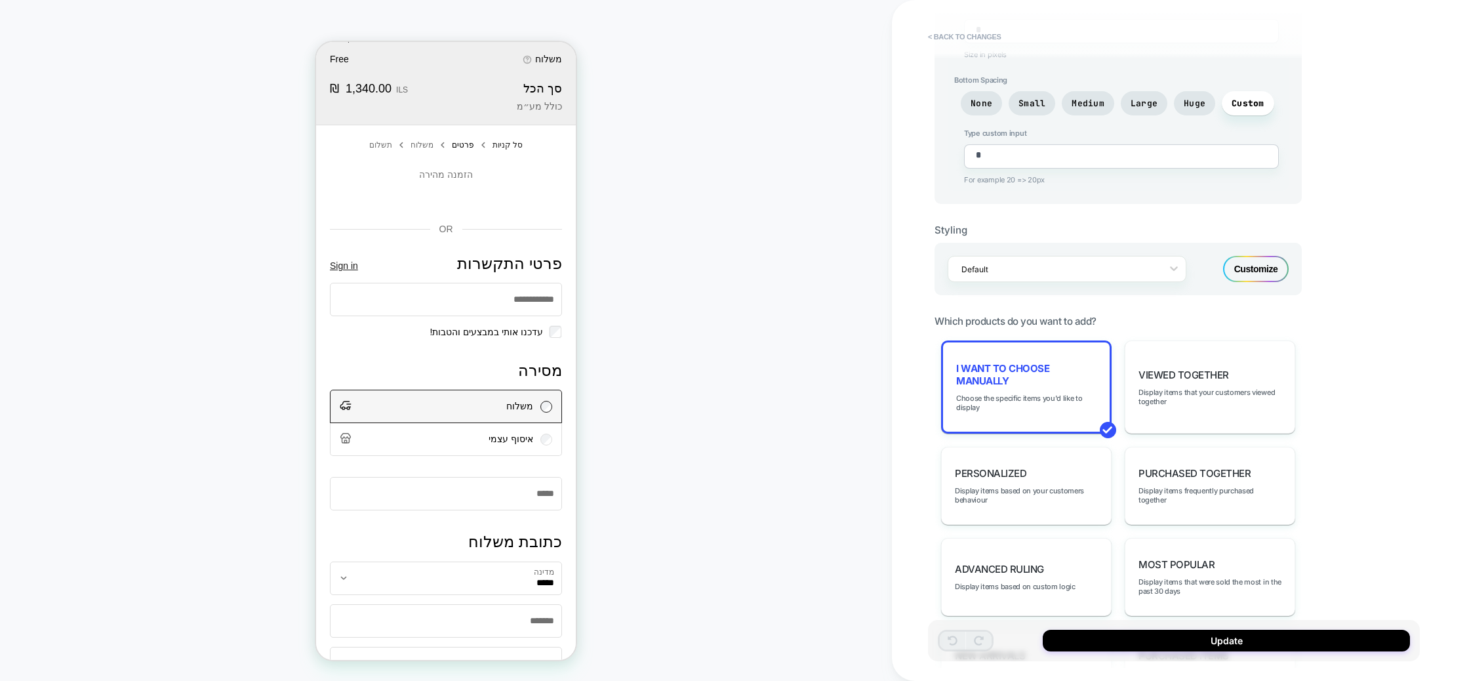
scroll to position [0, 0]
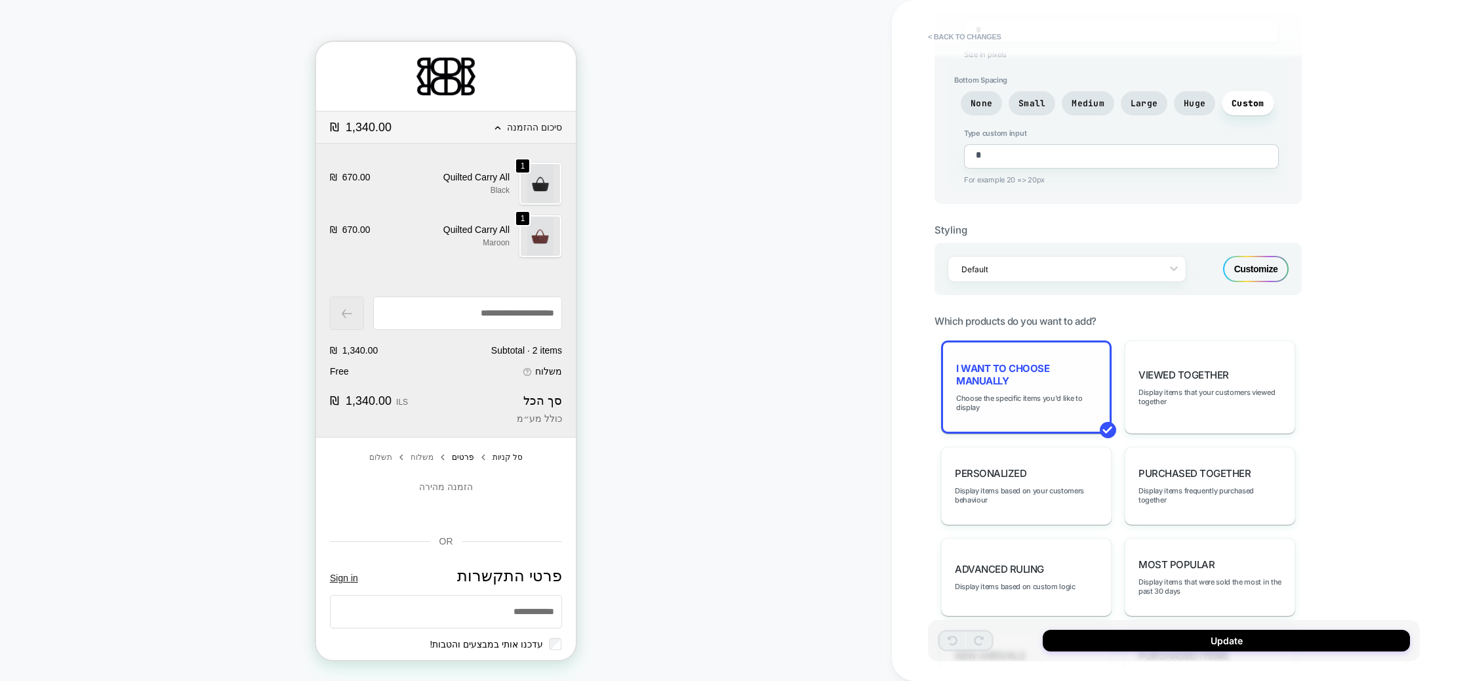
click at [1078, 367] on span "I want to choose manually" at bounding box center [1026, 374] width 140 height 25
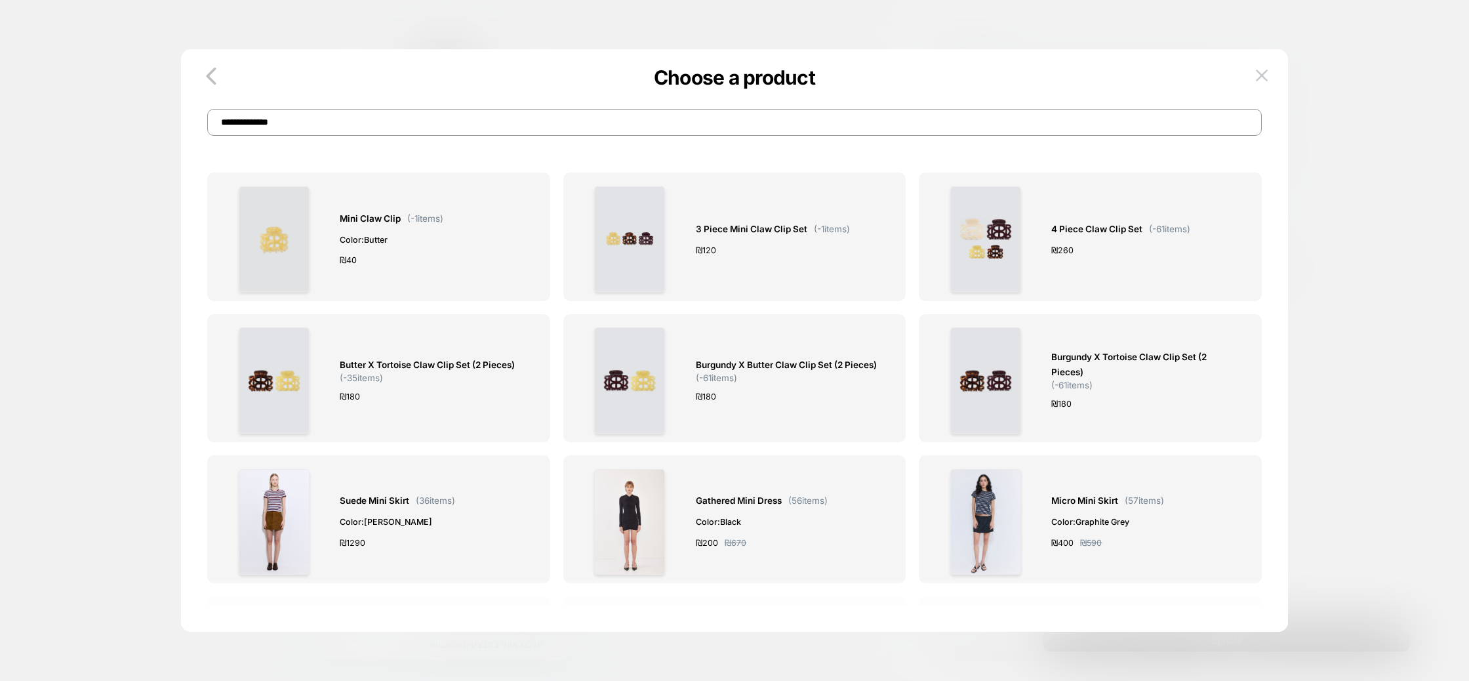
click at [495, 133] on input "**********" at bounding box center [734, 122] width 1054 height 27
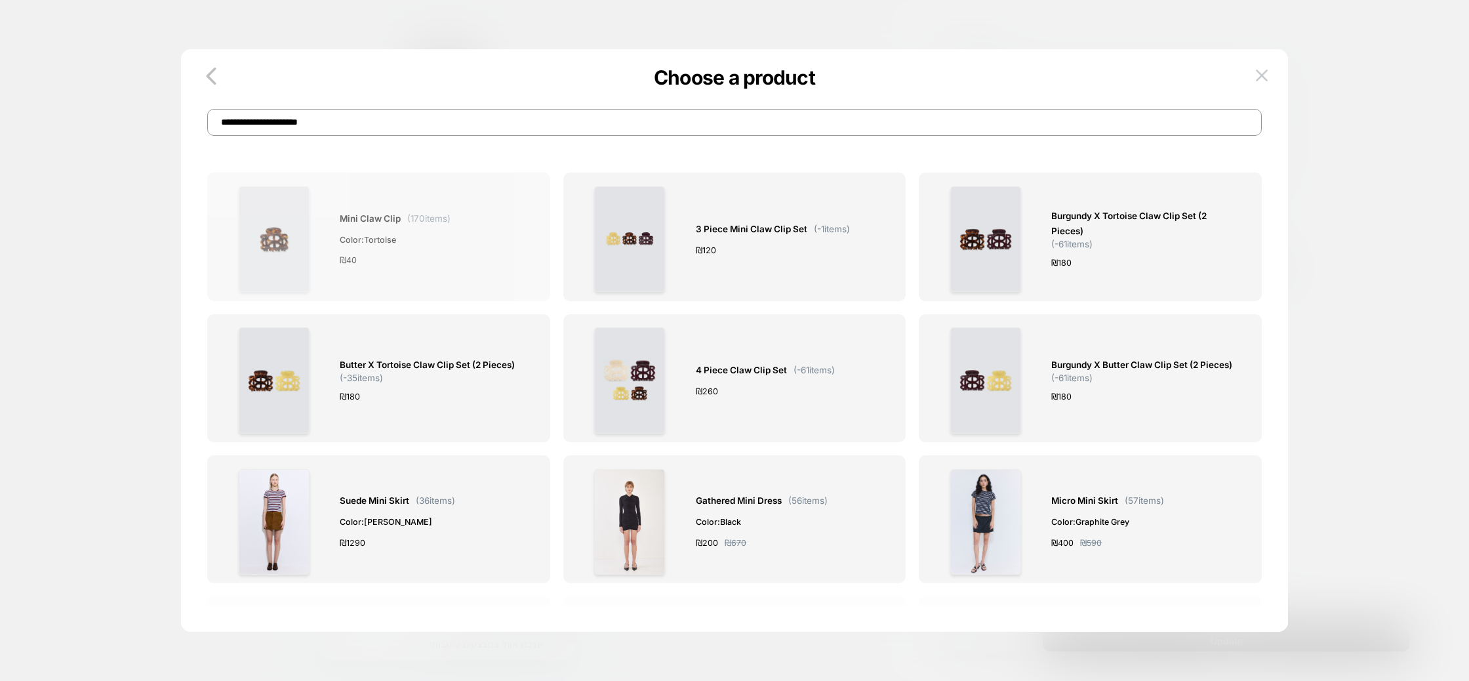
type input "**********"
click at [391, 212] on span "Mini Claw Clip" at bounding box center [370, 218] width 61 height 15
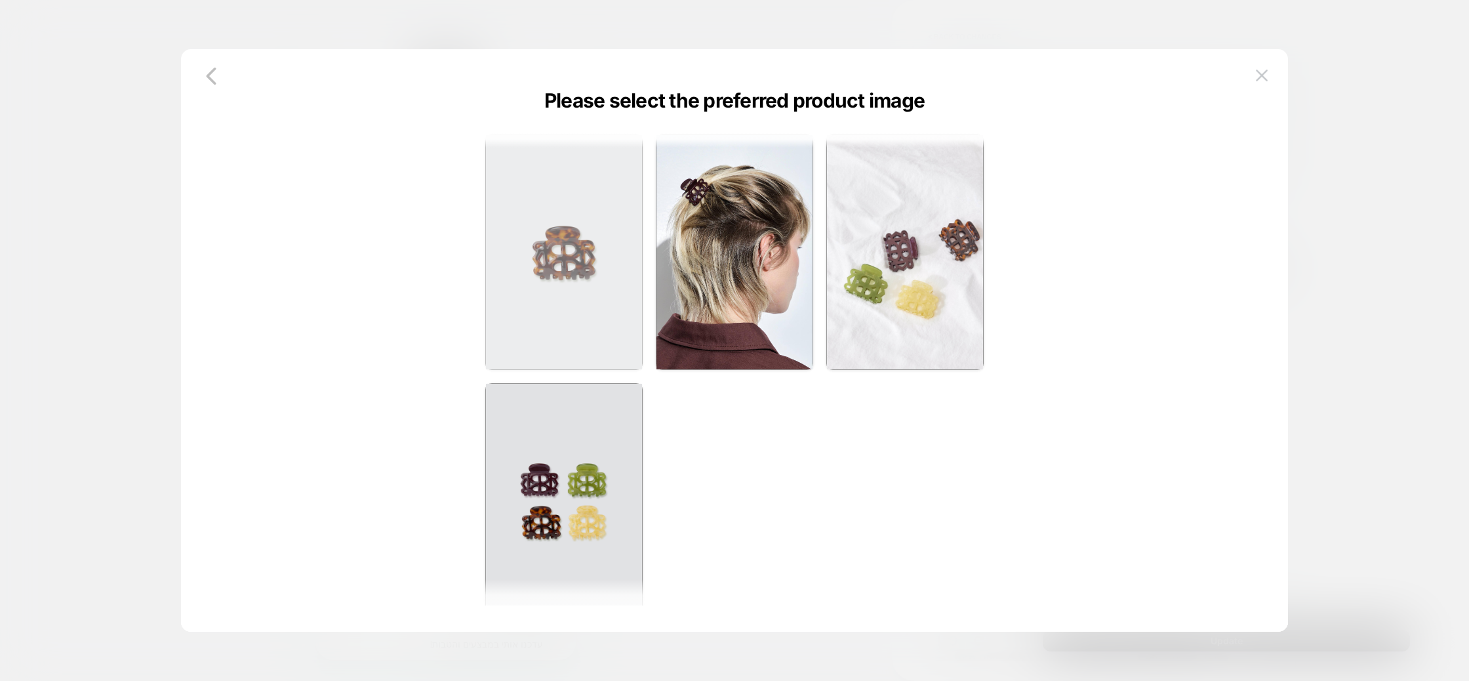
click at [607, 252] on img at bounding box center [564, 252] width 156 height 234
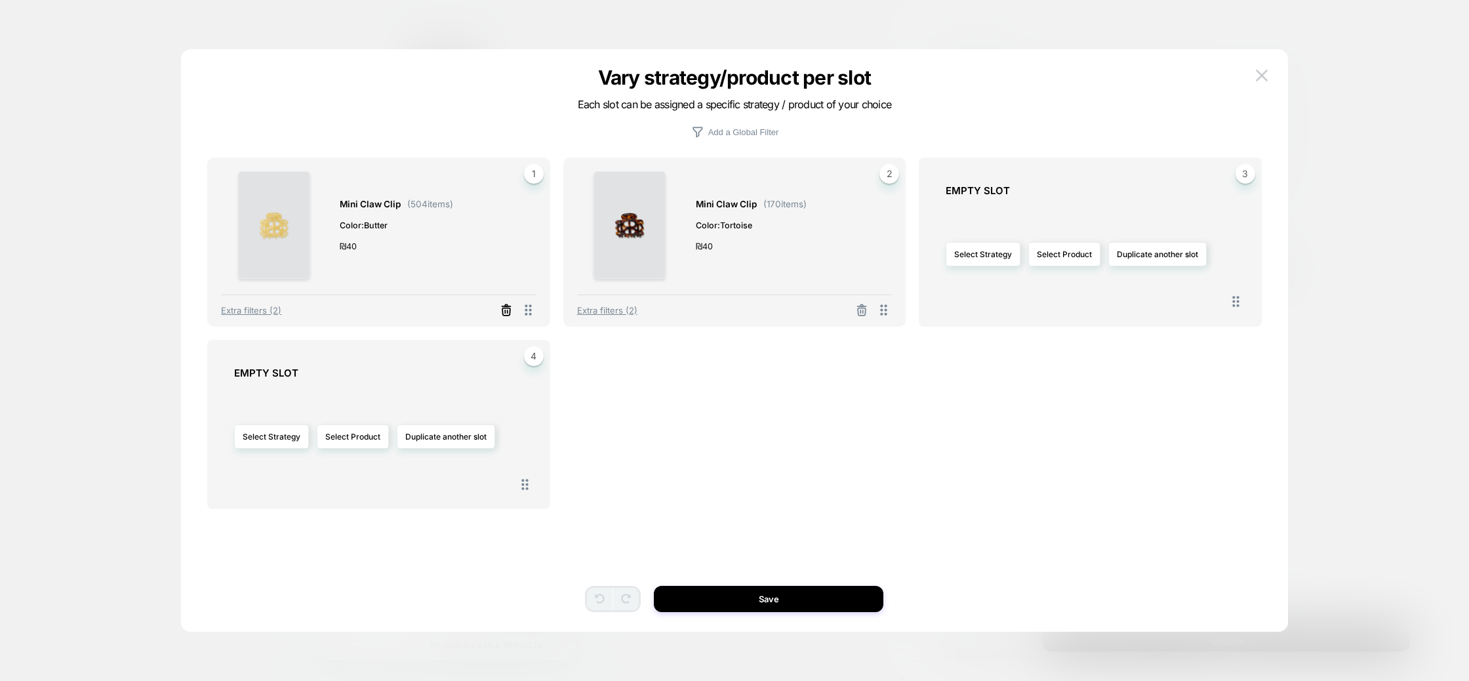
click at [505, 308] on icon at bounding box center [506, 310] width 13 height 13
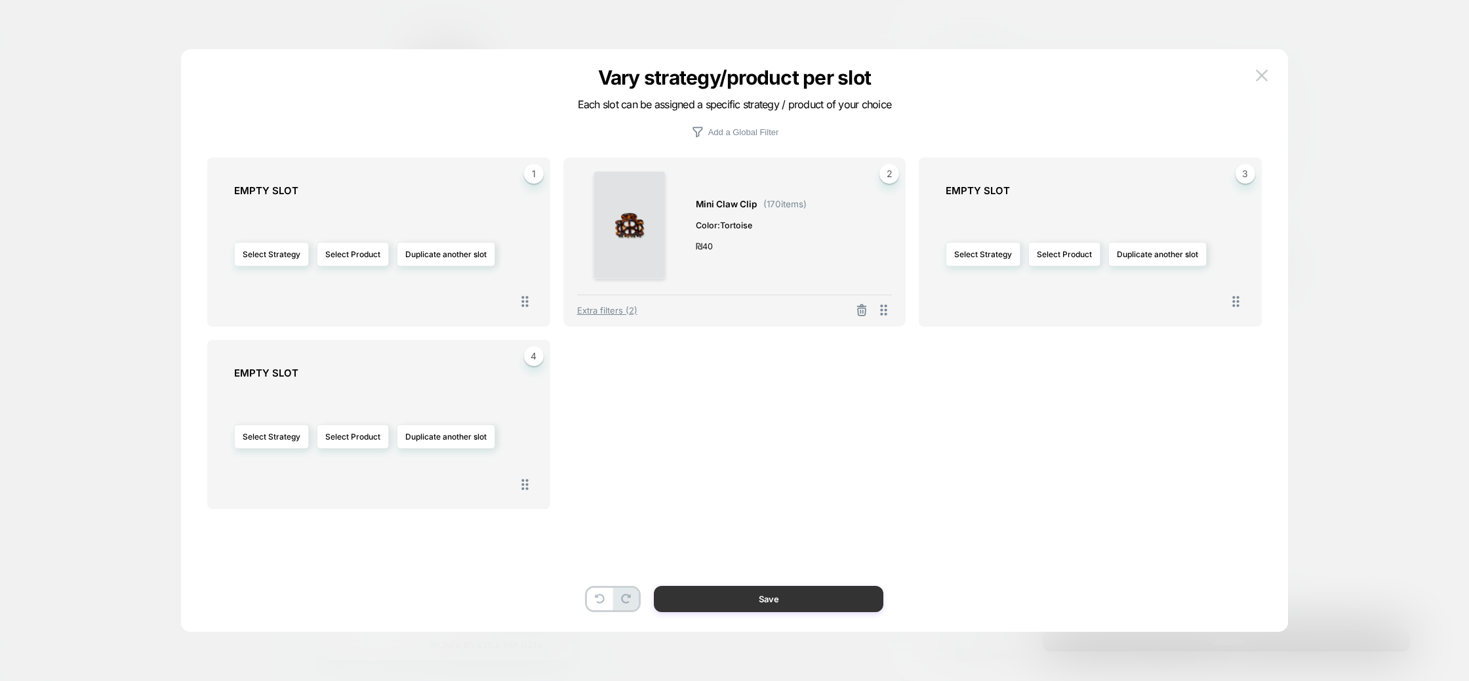
click at [749, 597] on button "Save" at bounding box center [768, 598] width 229 height 26
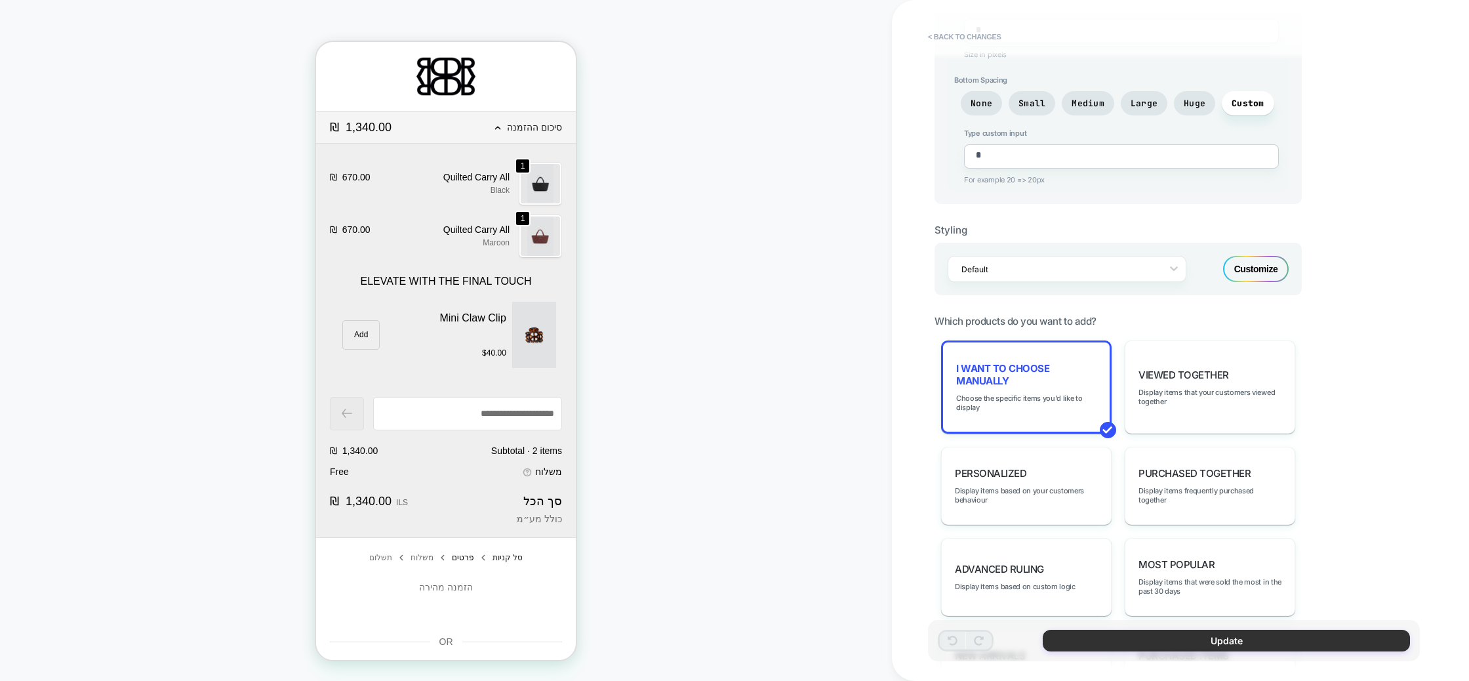
click at [1208, 645] on button "Update" at bounding box center [1225, 640] width 367 height 22
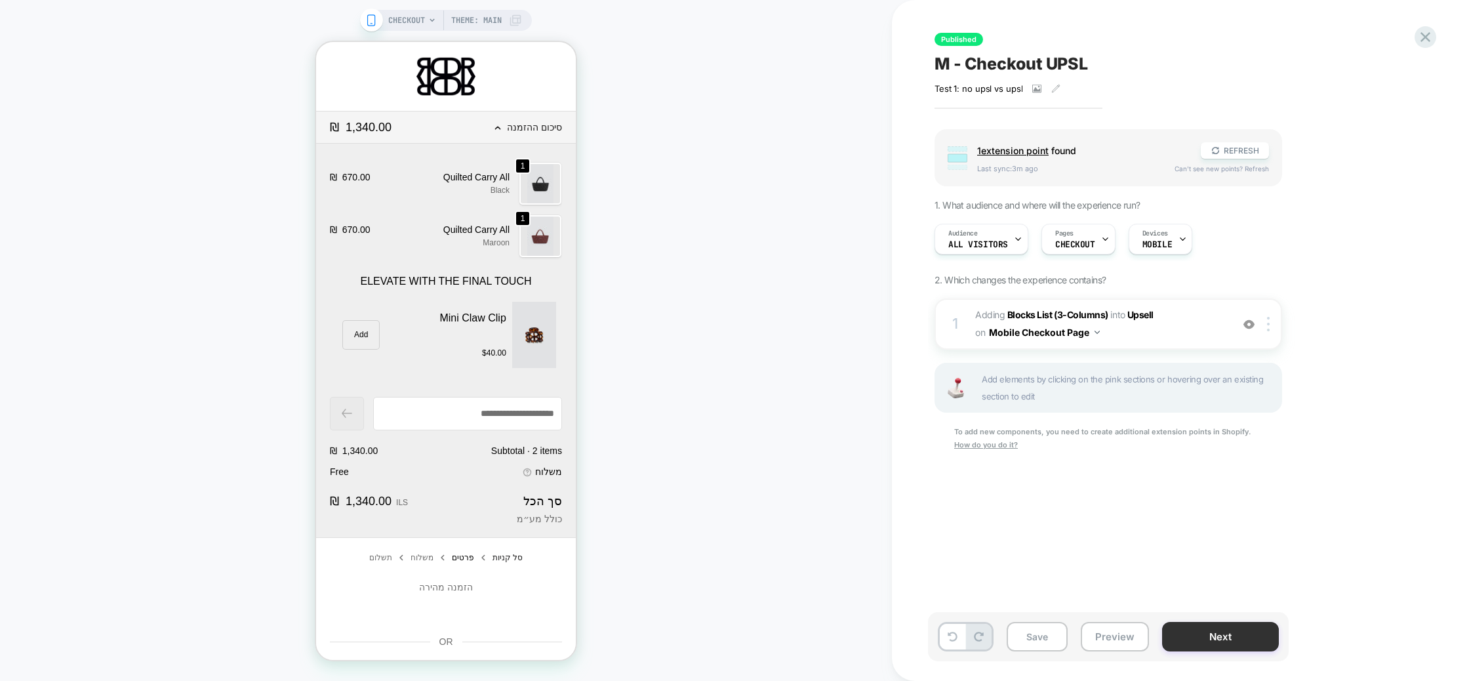
click at [1217, 631] on button "Next" at bounding box center [1220, 637] width 117 height 30
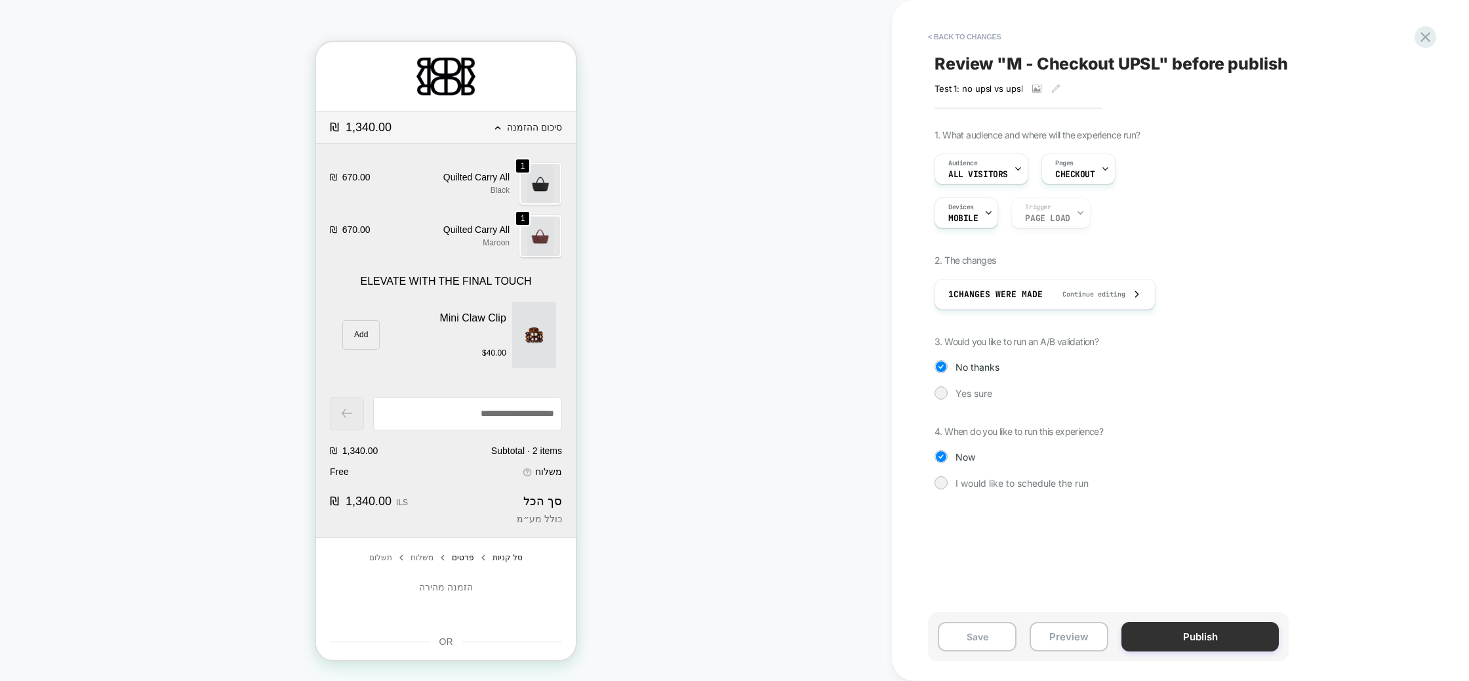
click at [1215, 644] on button "Publish" at bounding box center [1199, 637] width 157 height 30
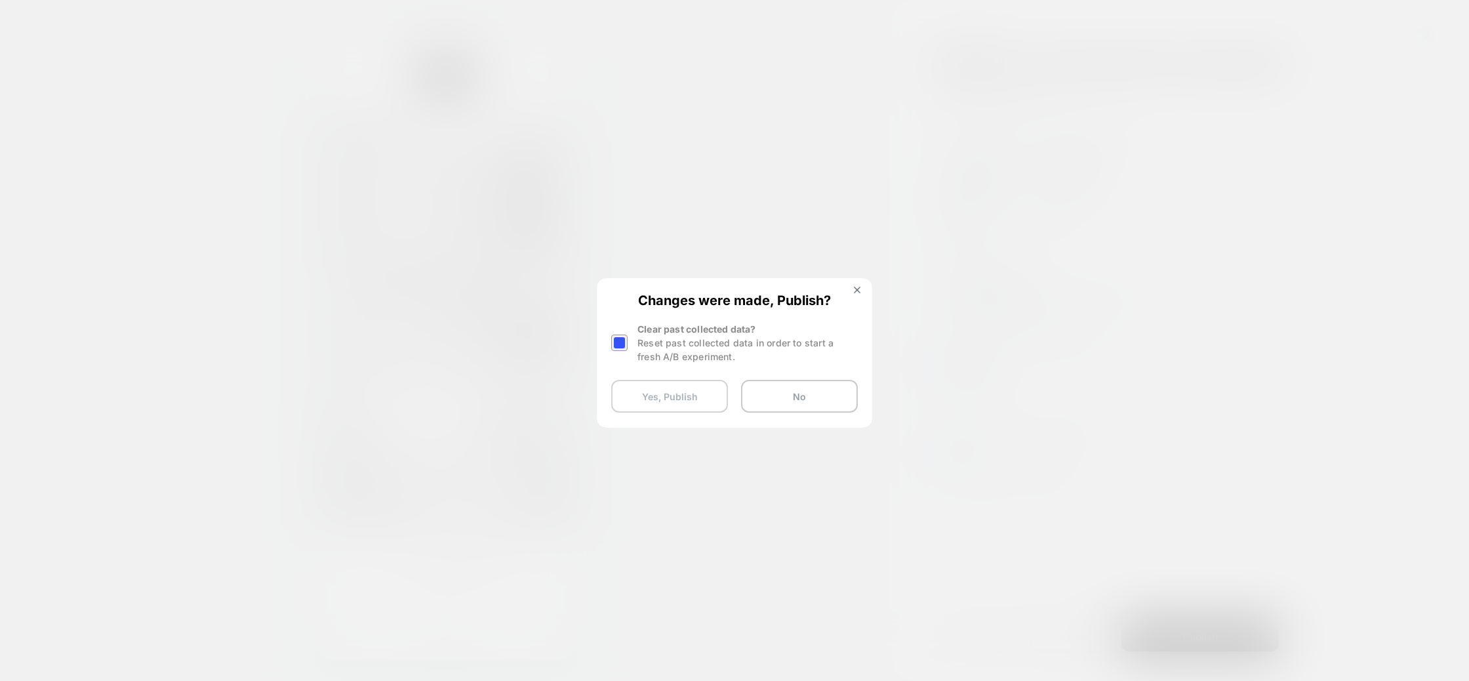
click at [661, 392] on button "Yes, Publish" at bounding box center [669, 396] width 117 height 33
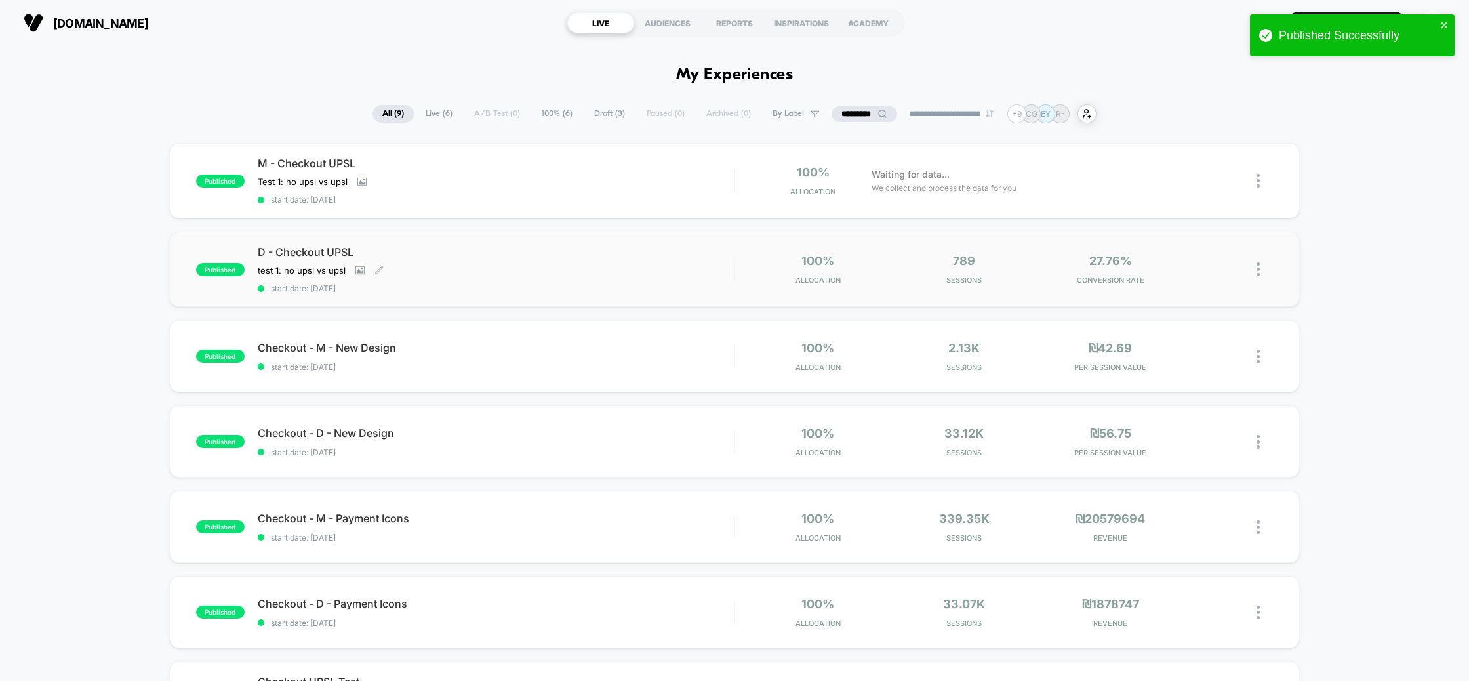
click at [330, 250] on span "D - Checkout UPSL" at bounding box center [496, 251] width 477 height 13
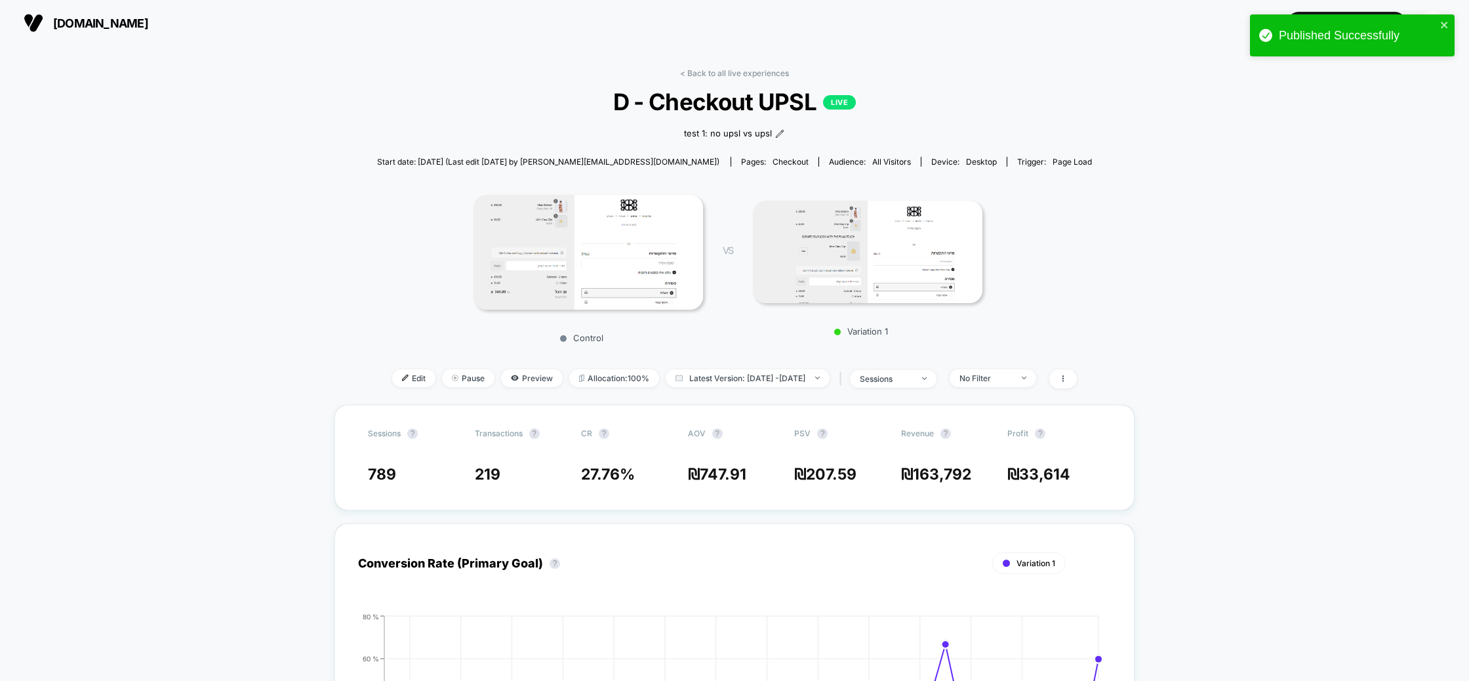
click at [395, 377] on span "Edit" at bounding box center [413, 378] width 43 height 18
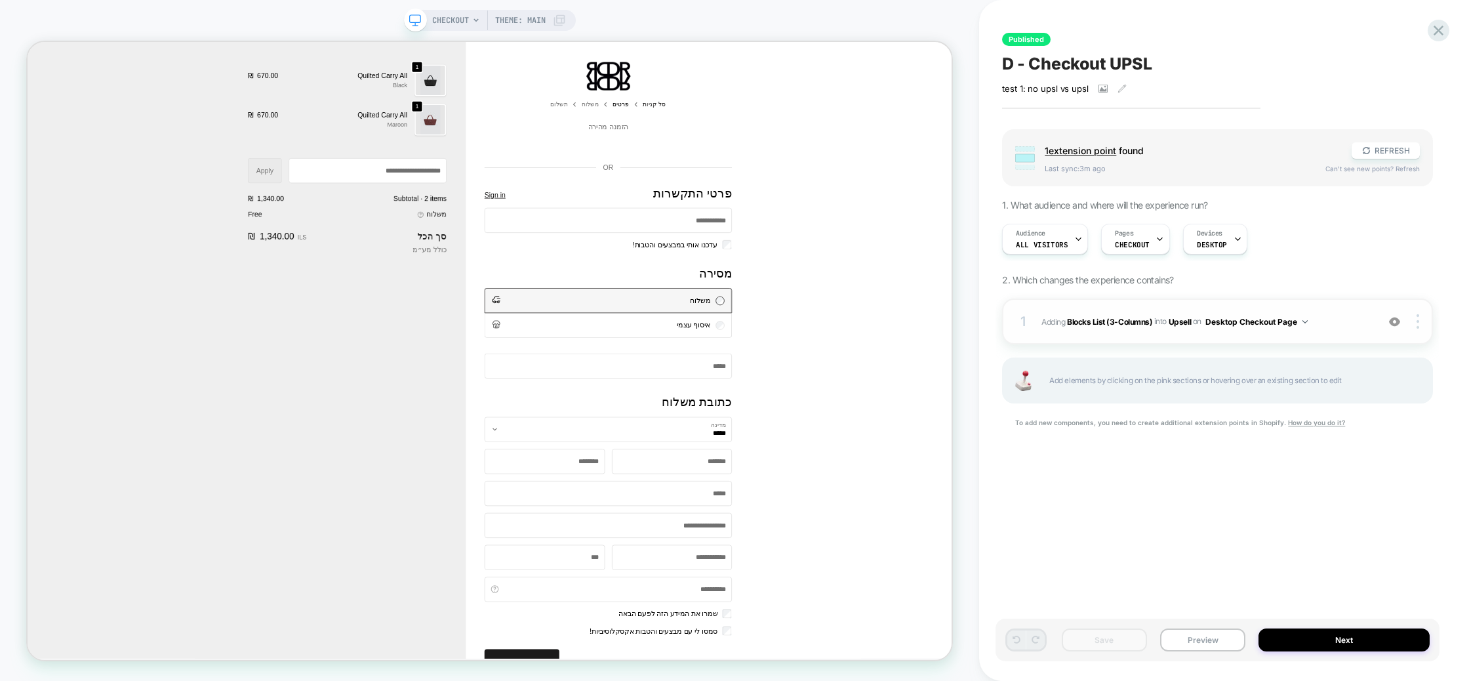
click at [1191, 321] on span "#_loomi_addon_1745754945241 Adding Blocks List (3-Columns) INTO Upsell Upsell o…" at bounding box center [1205, 321] width 329 height 16
type textarea "*"
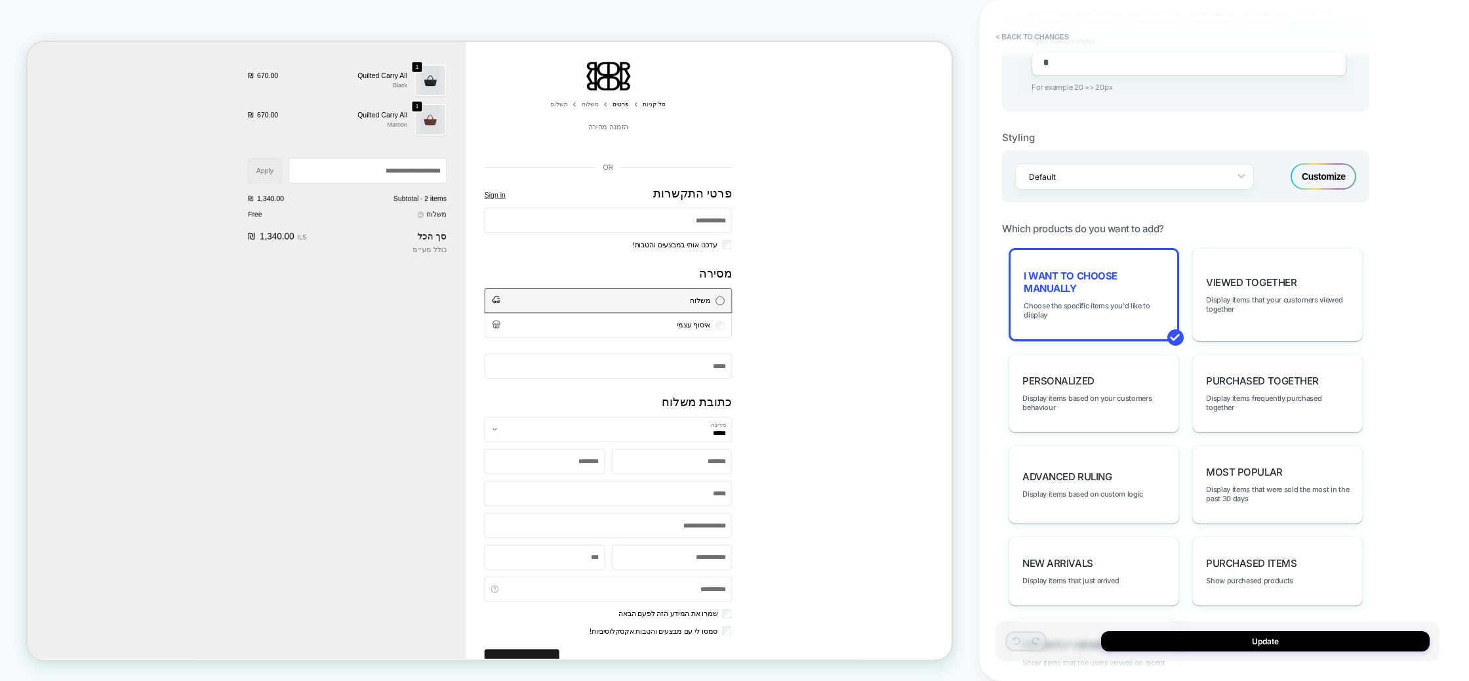
scroll to position [812, 0]
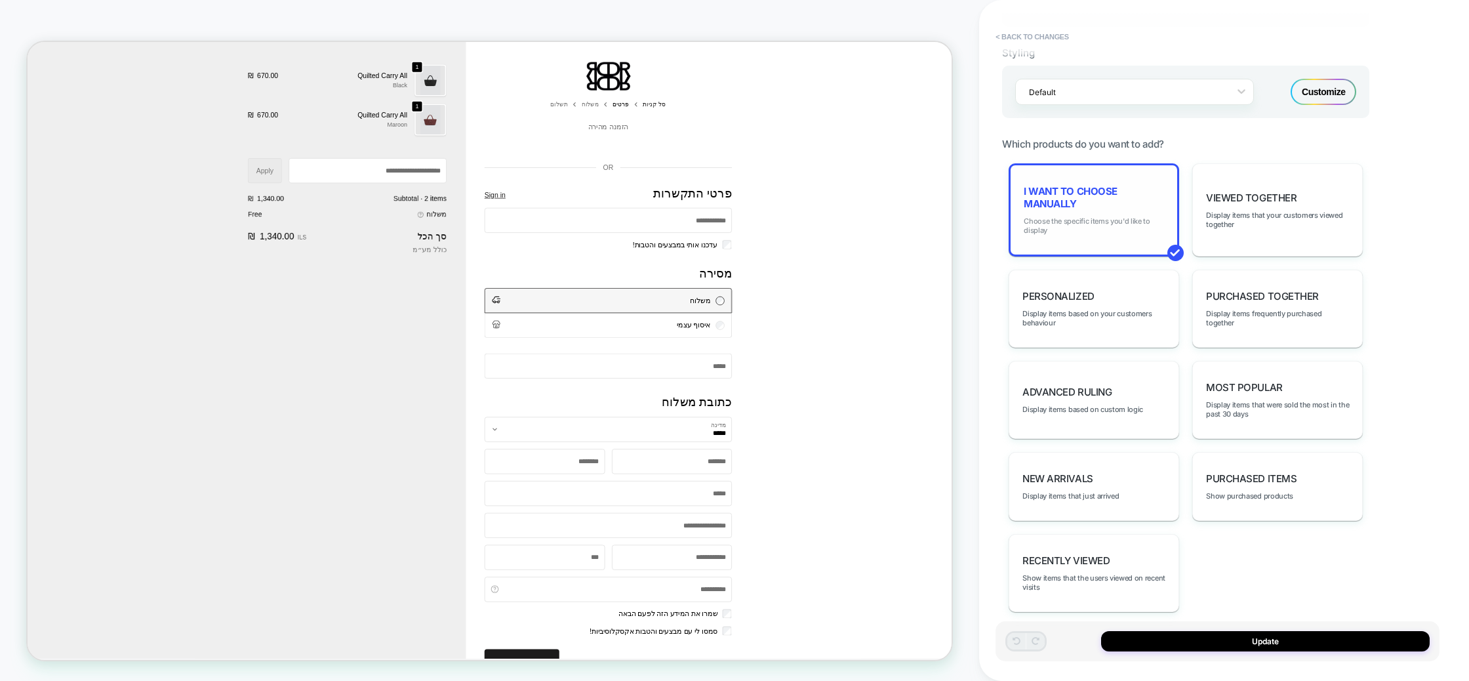
click at [1111, 216] on span "Choose the specific items you'd like to display" at bounding box center [1093, 225] width 140 height 18
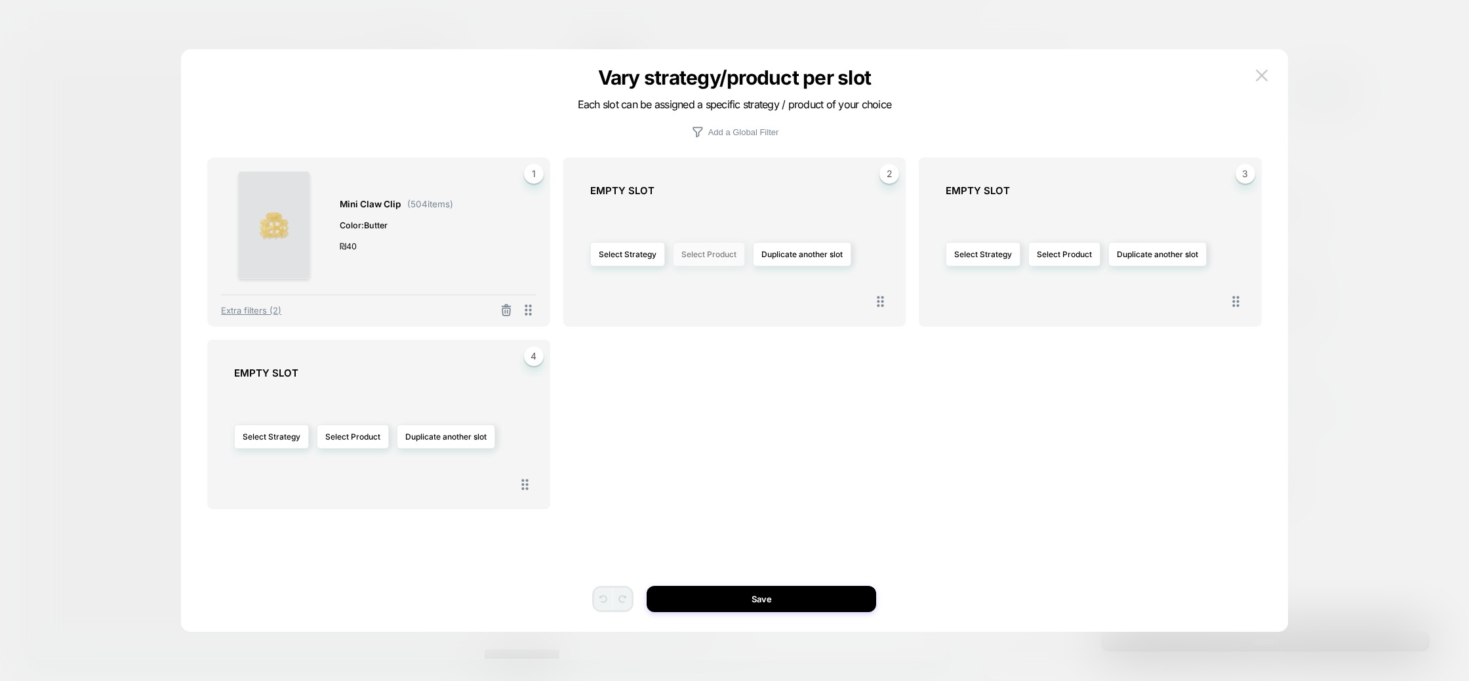
click at [694, 257] on button "Select Product" at bounding box center [709, 254] width 72 height 24
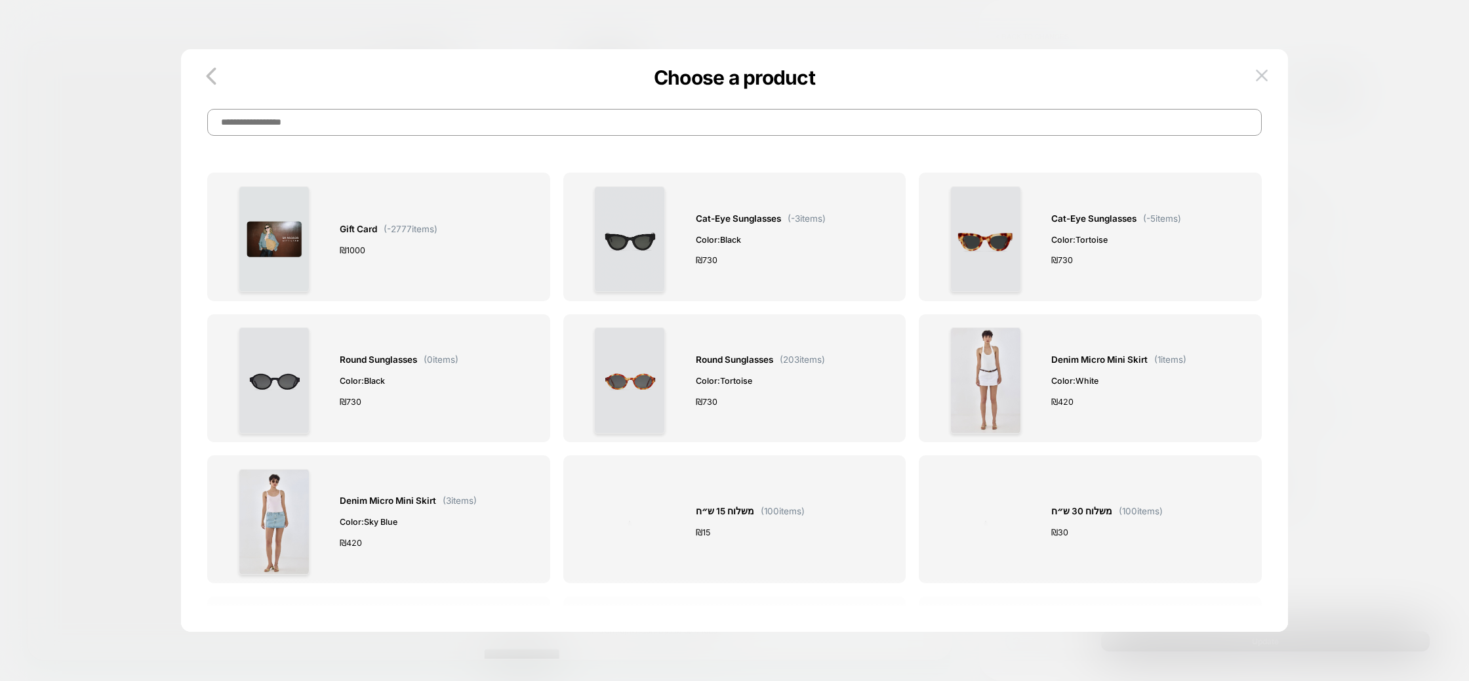
click at [712, 130] on input at bounding box center [734, 122] width 1054 height 27
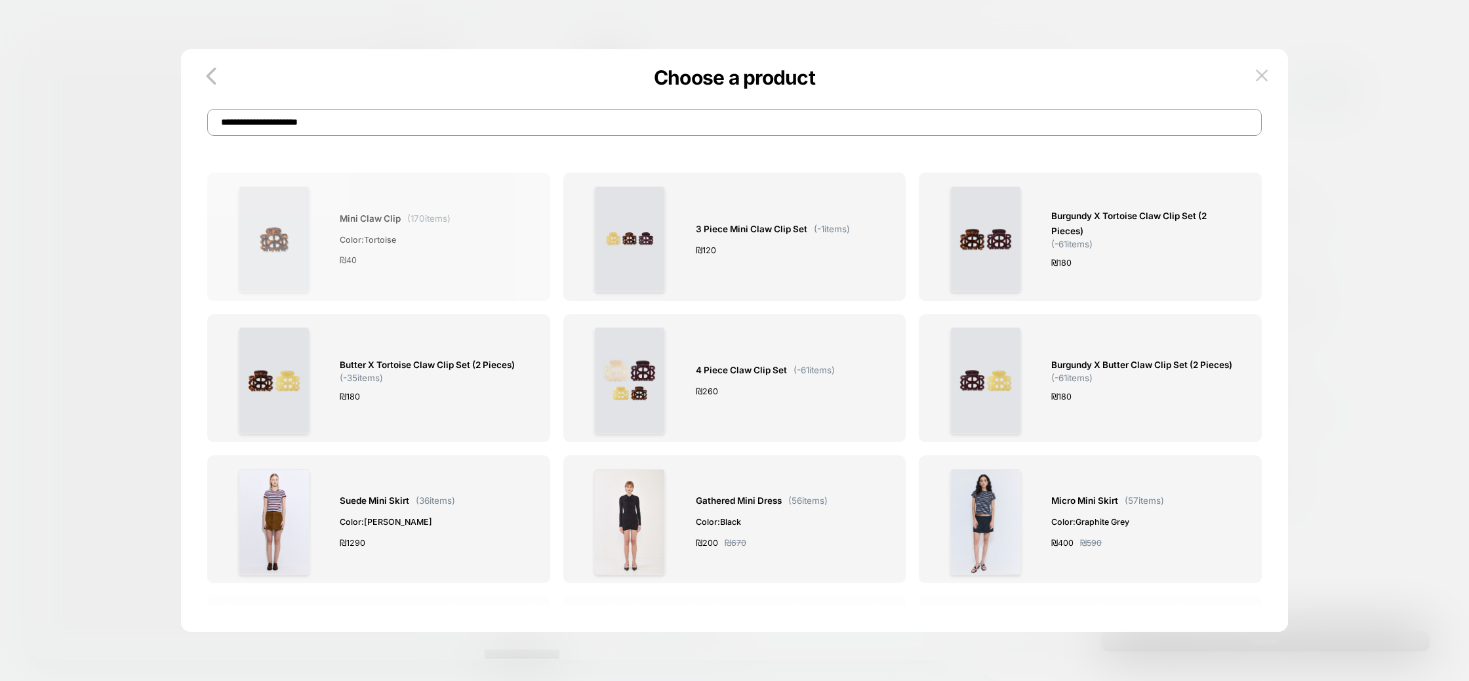
type input "**********"
click at [450, 242] on span "Color: Tortoise" at bounding box center [395, 240] width 111 height 14
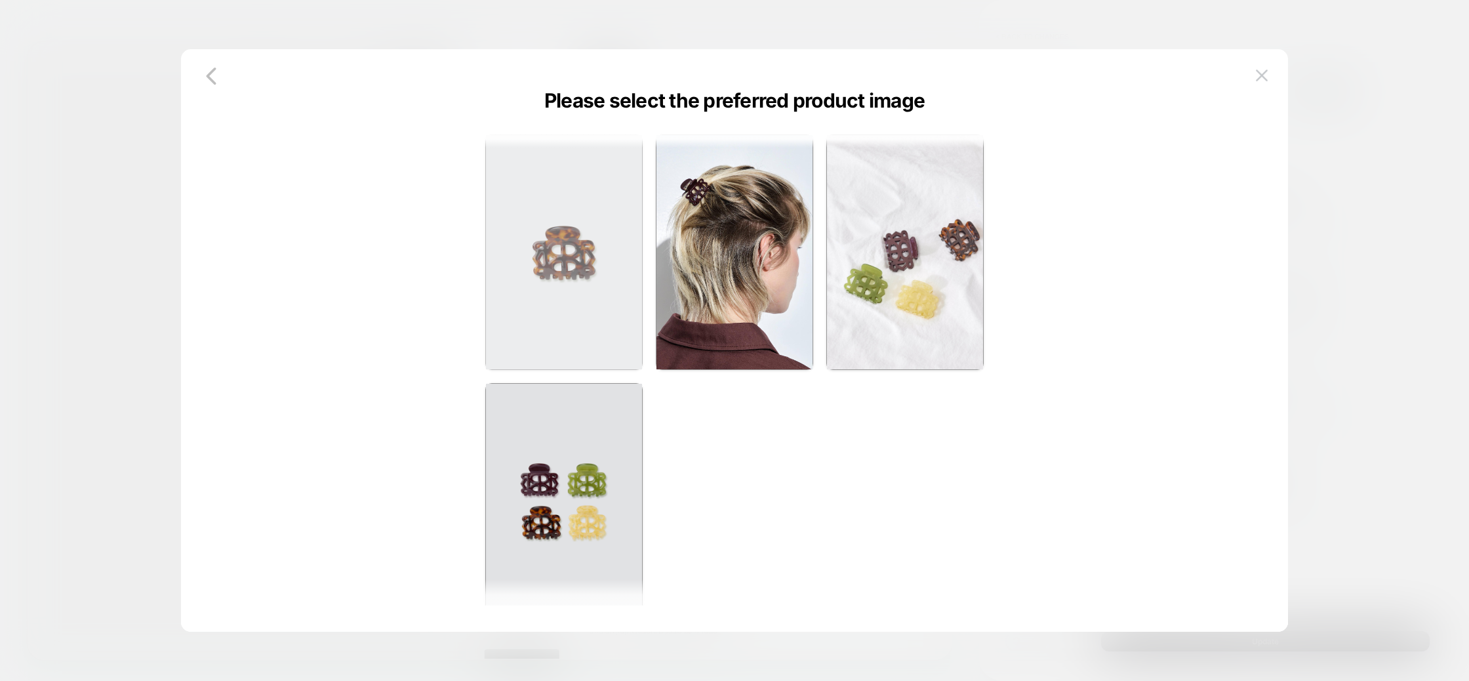
click at [524, 273] on img at bounding box center [564, 252] width 156 height 234
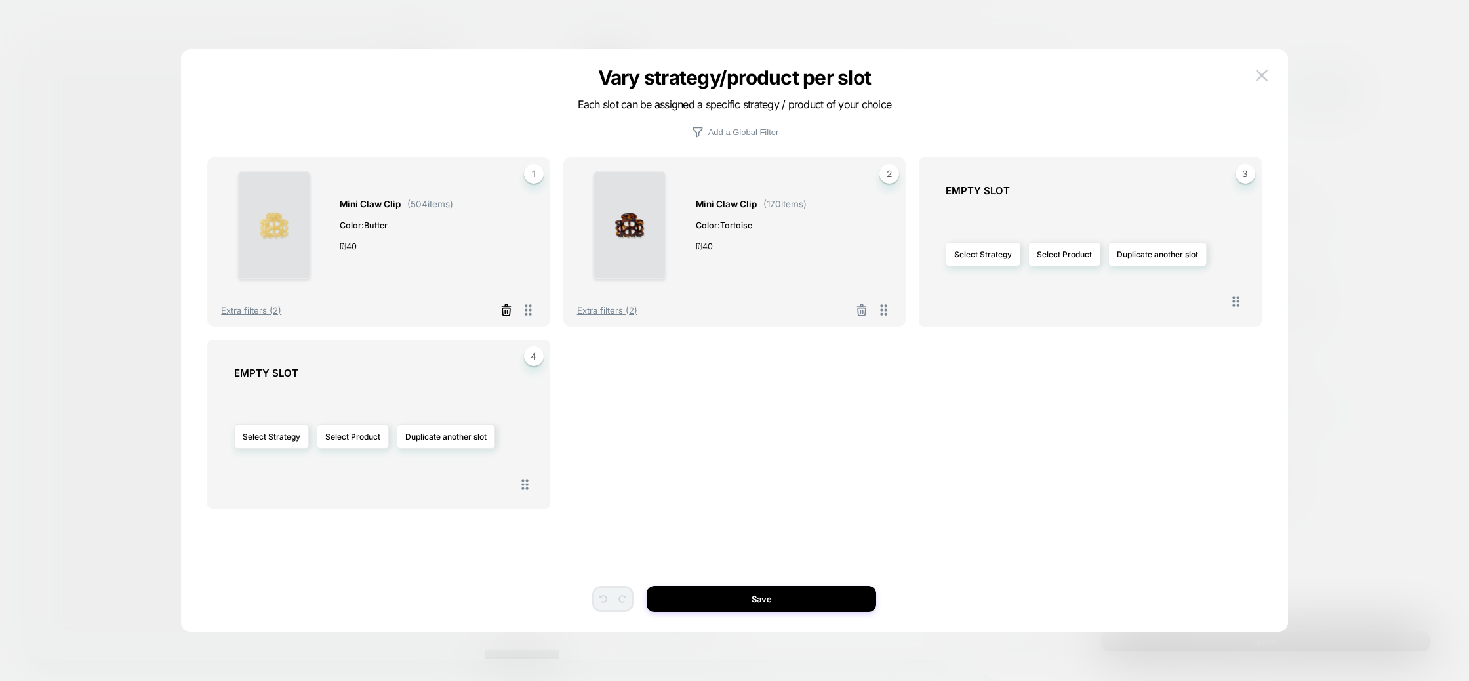
click at [505, 309] on icon at bounding box center [506, 310] width 13 height 13
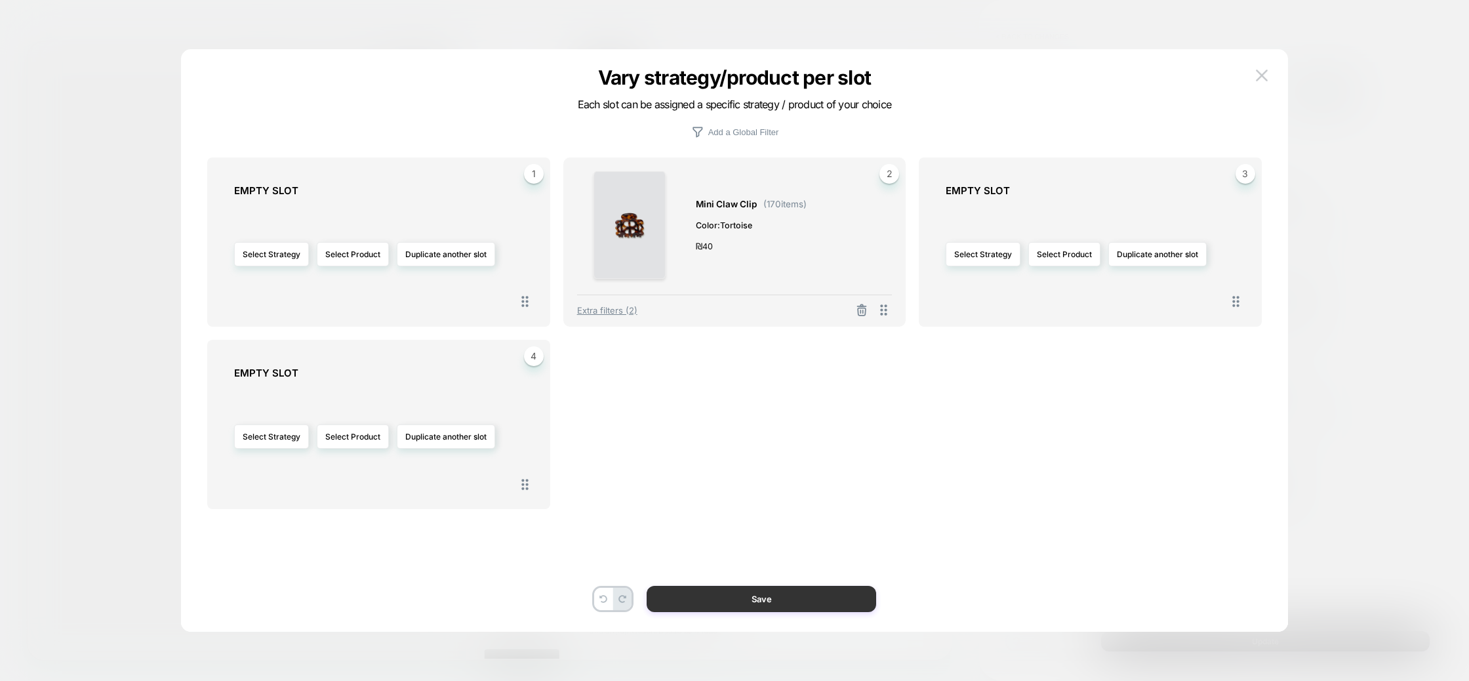
click at [781, 599] on button "Save" at bounding box center [760, 598] width 229 height 26
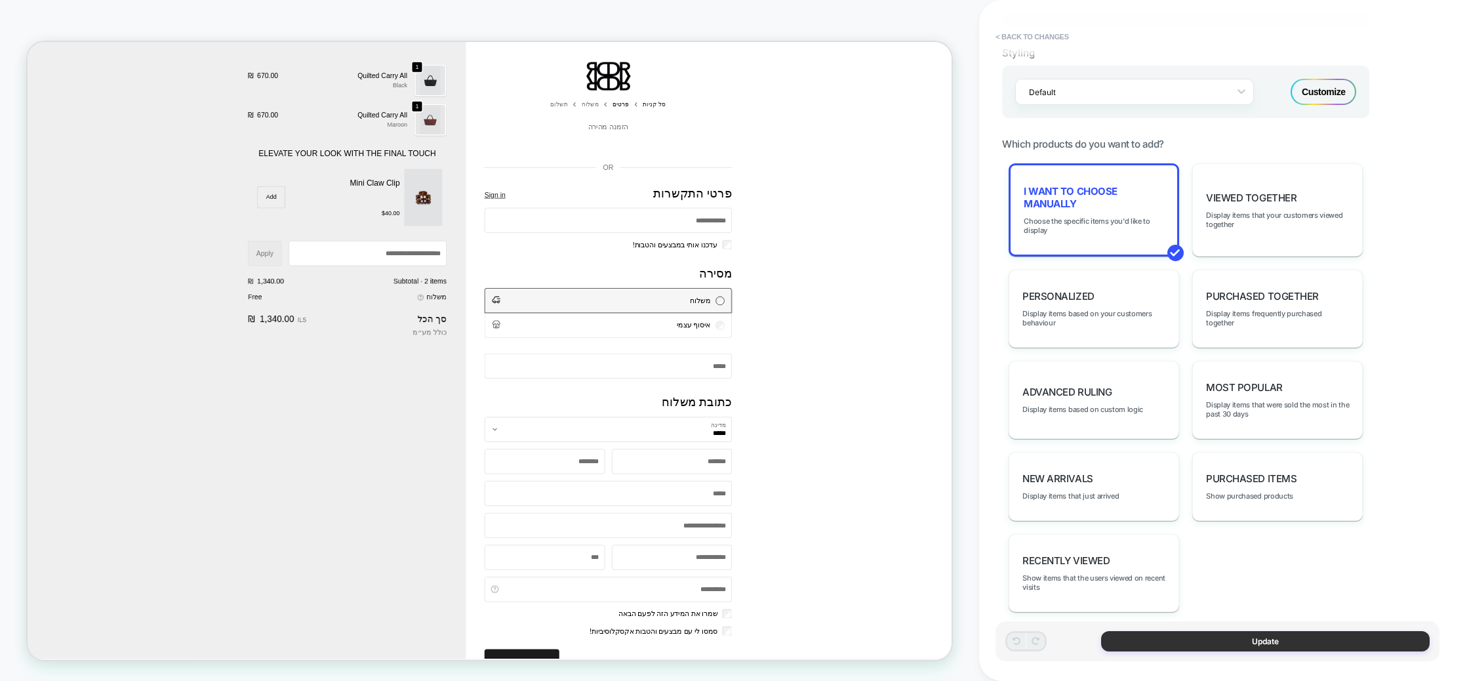
click at [1354, 644] on button "Update" at bounding box center [1265, 641] width 328 height 20
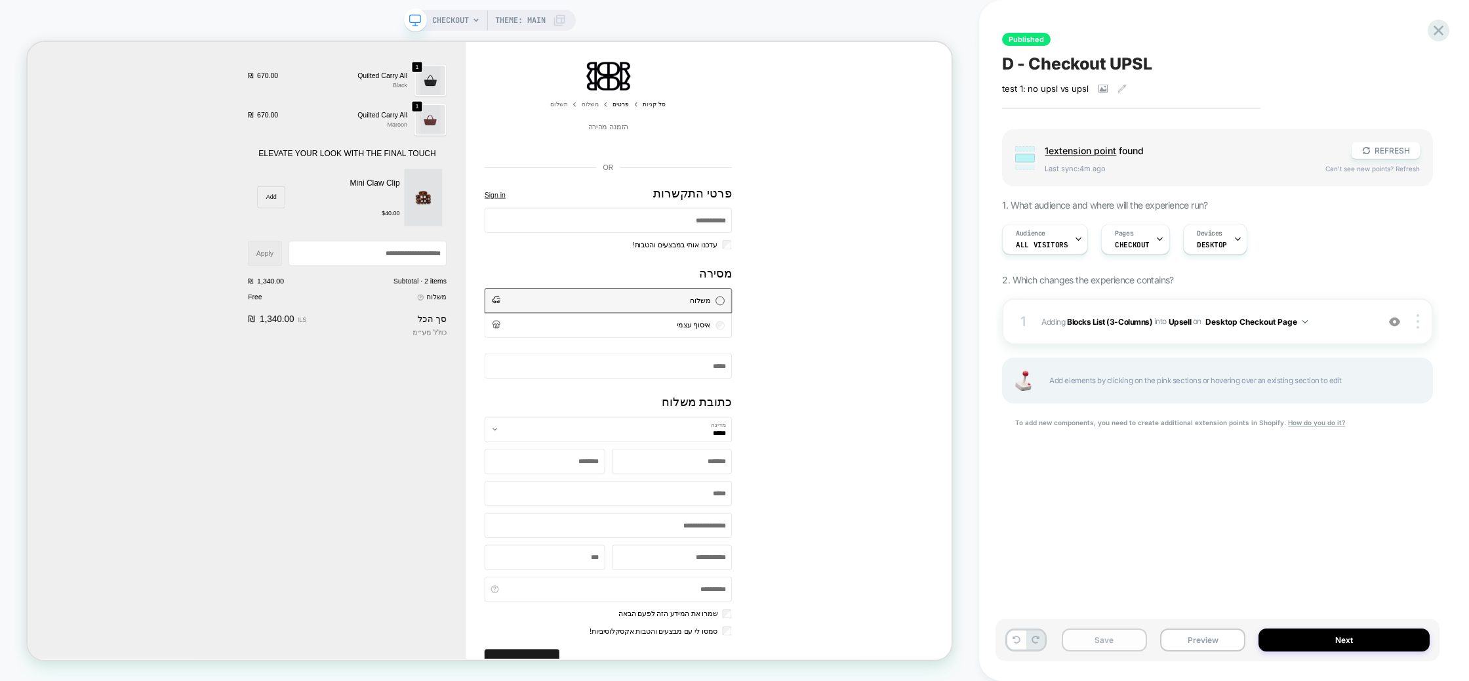
click at [1098, 645] on button "Save" at bounding box center [1103, 639] width 85 height 23
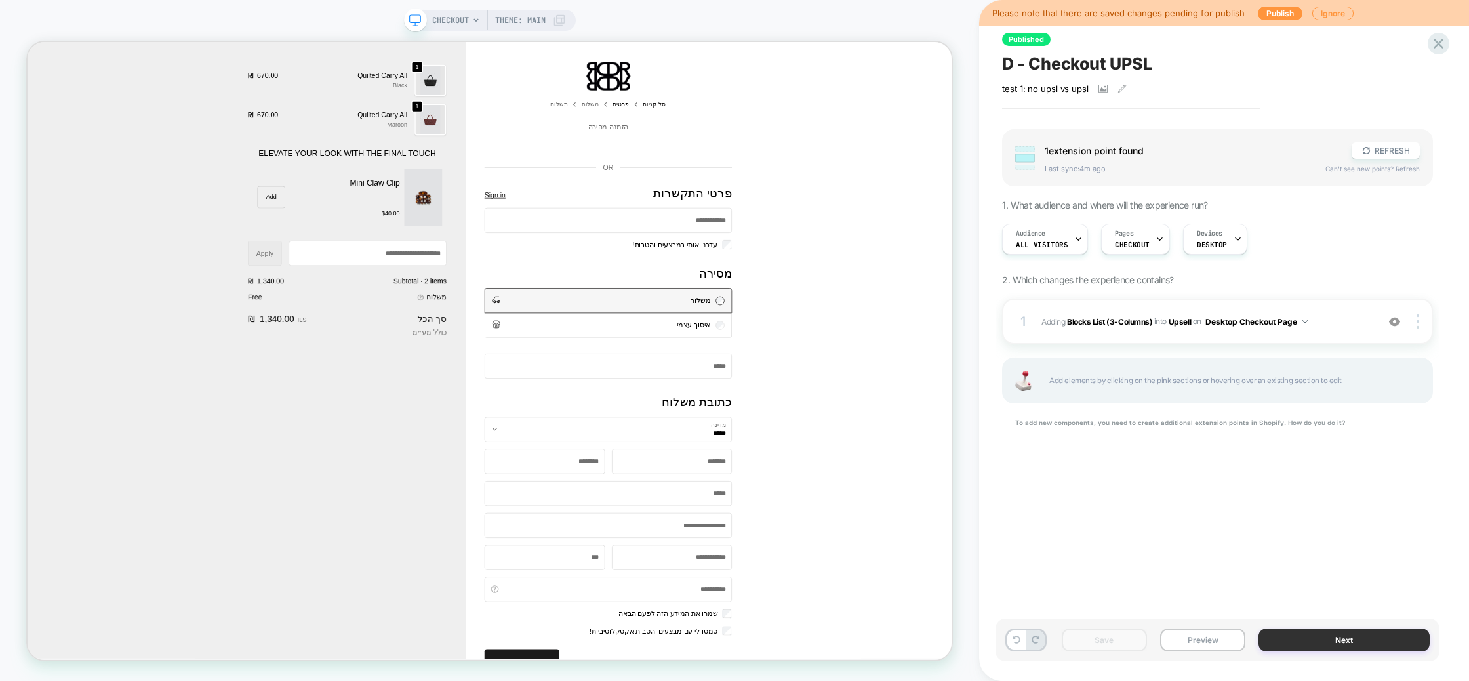
click at [1353, 637] on button "Next" at bounding box center [1343, 639] width 171 height 23
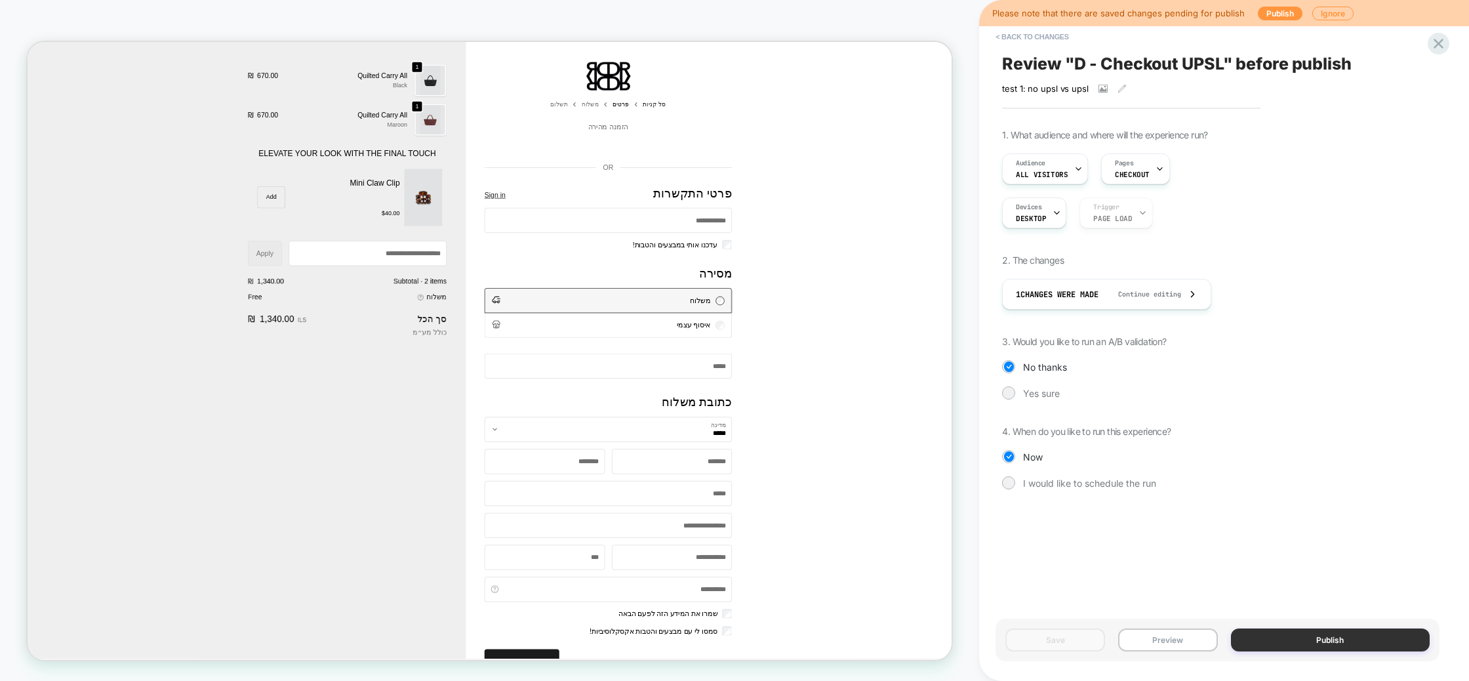
click at [1339, 639] on button "Publish" at bounding box center [1330, 639] width 199 height 23
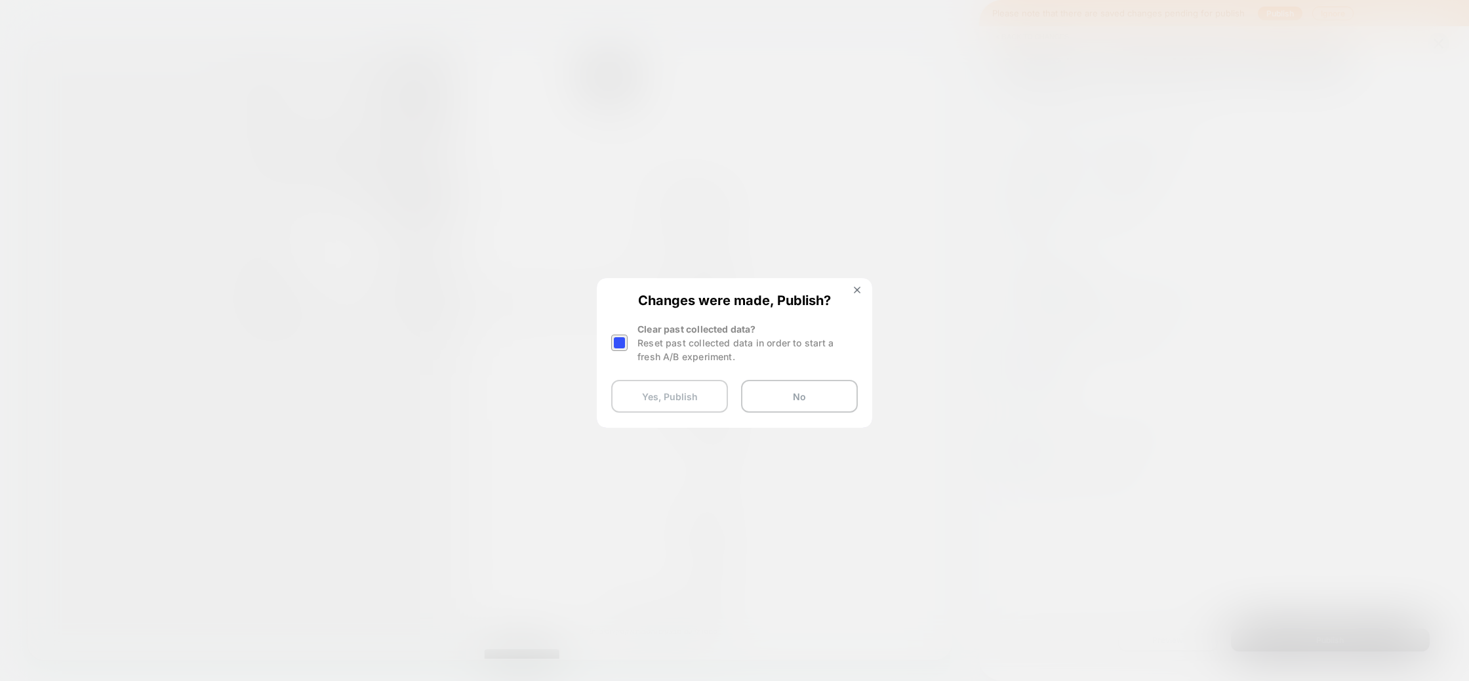
click at [649, 392] on button "Yes, Publish" at bounding box center [669, 396] width 117 height 33
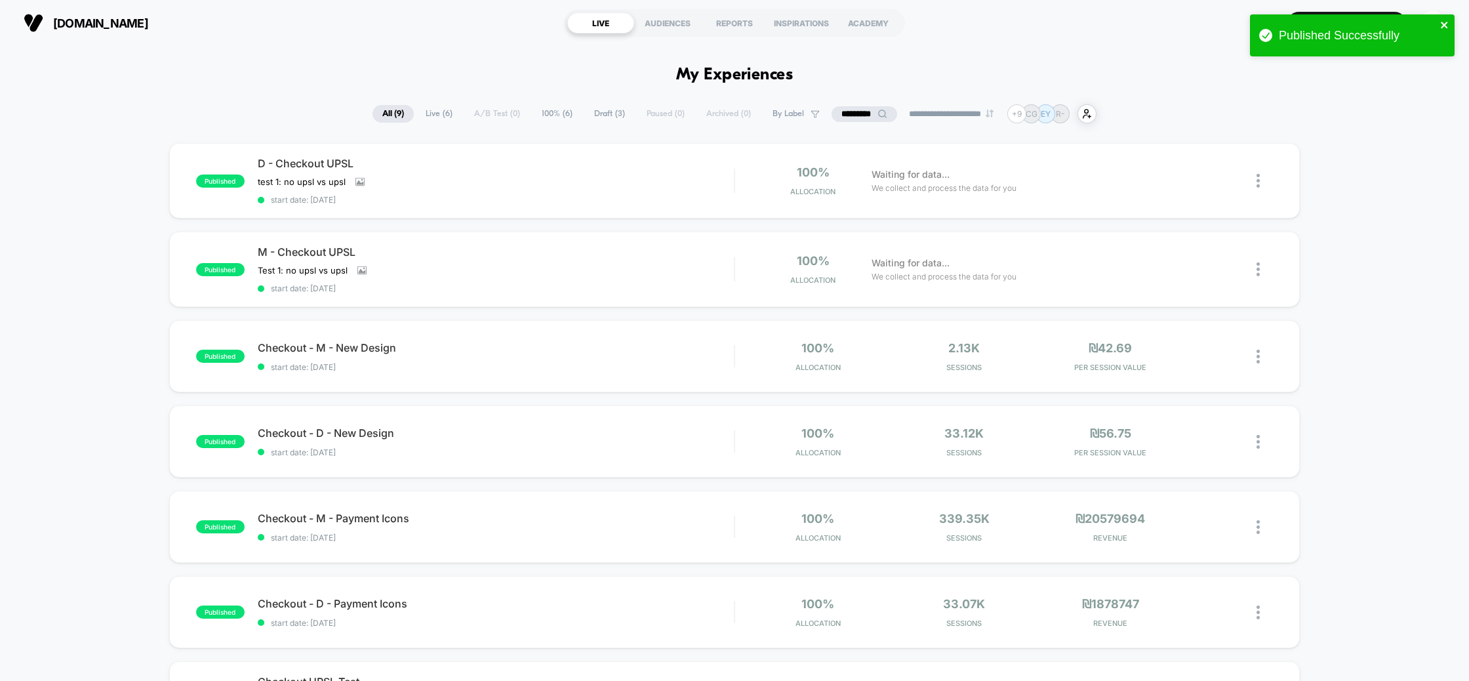
click at [1448, 22] on icon "close" at bounding box center [1444, 25] width 9 height 10
click at [1438, 28] on div "EY" at bounding box center [1432, 23] width 26 height 26
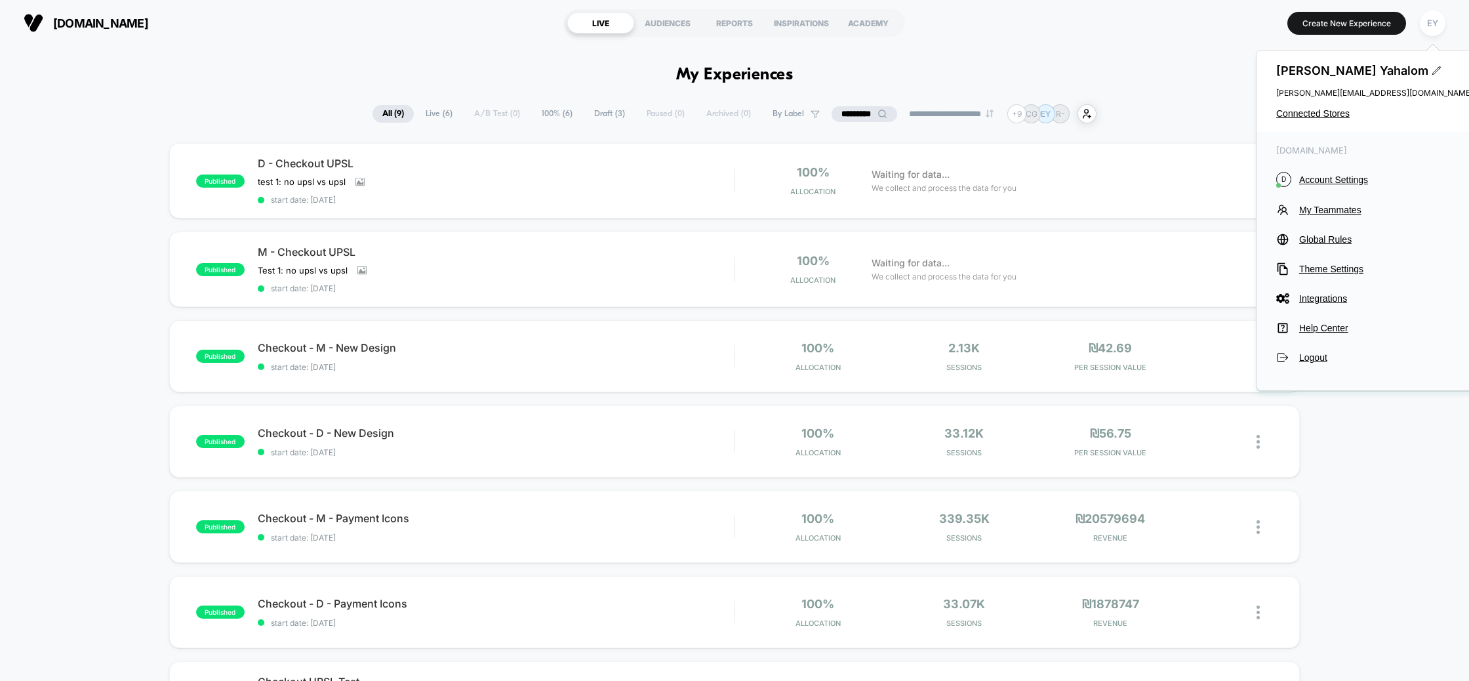
click at [1303, 119] on div "Ella Yahalom ella@de-rococo.com Connected Stores" at bounding box center [1374, 90] width 236 height 81
click at [1303, 113] on span "Connected Stores" at bounding box center [1374, 113] width 197 height 10
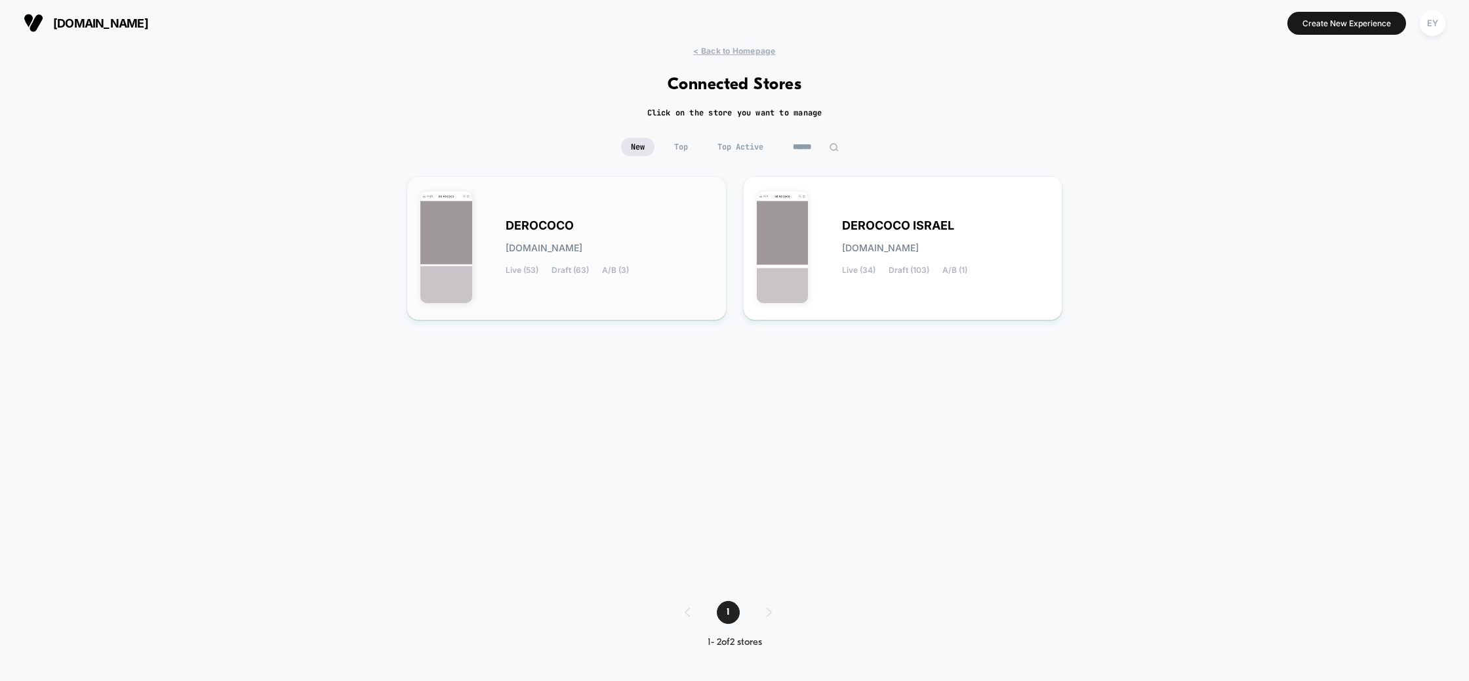
click at [562, 214] on div "DEROCOCO derococo.myshopify.com Live (53) Draft (63) A/B (3)" at bounding box center [566, 247] width 292 height 117
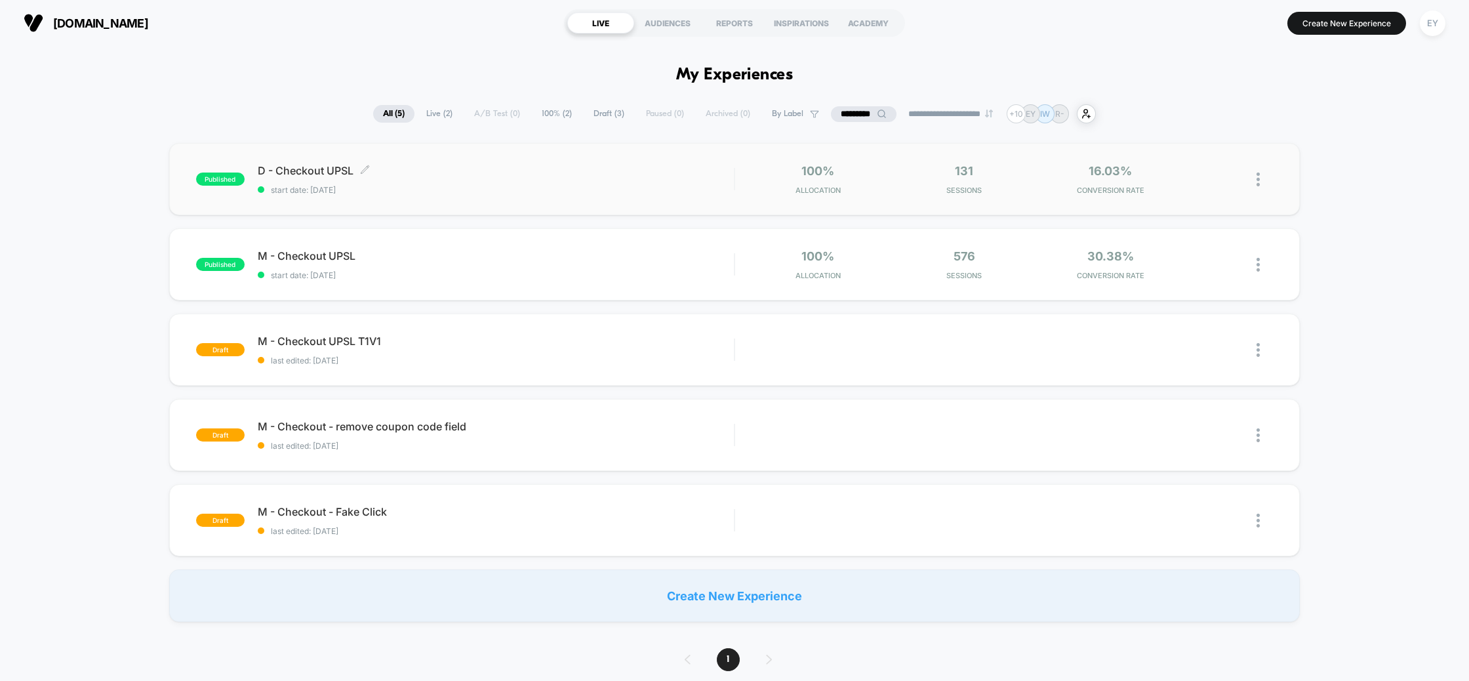
click at [349, 182] on div "D - Checkout UPSL Click to edit experience details Click to edit experience det…" at bounding box center [496, 179] width 477 height 31
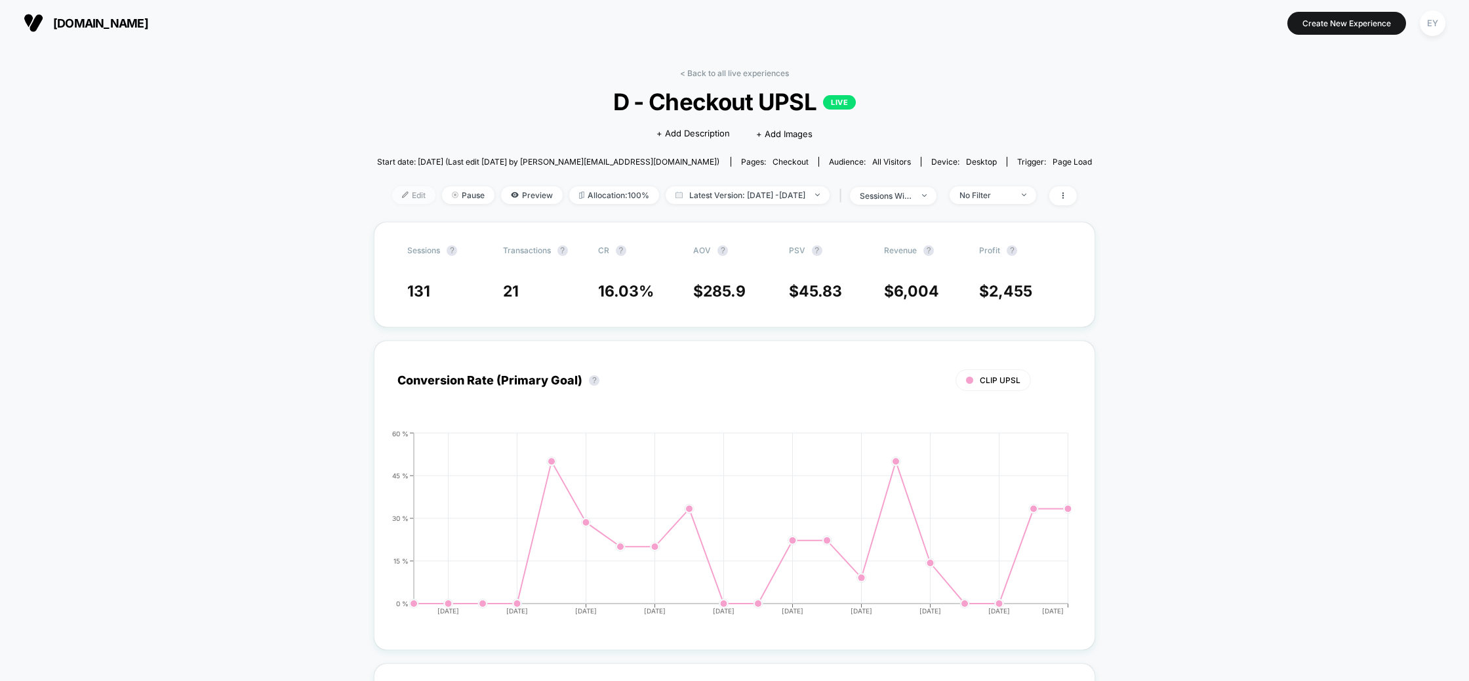
click at [402, 191] on img at bounding box center [405, 194] width 7 height 7
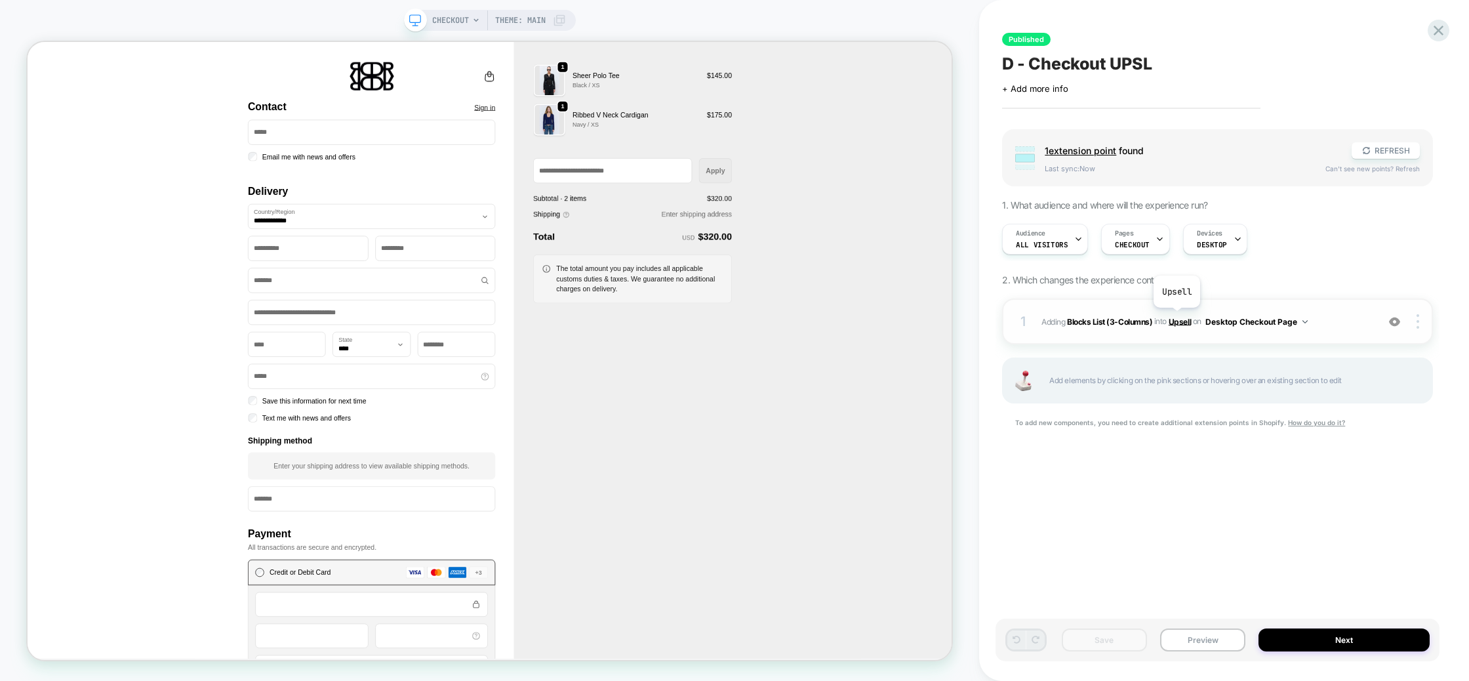
click at [1176, 317] on span "Upsell" at bounding box center [1179, 321] width 22 height 10
type textarea "*"
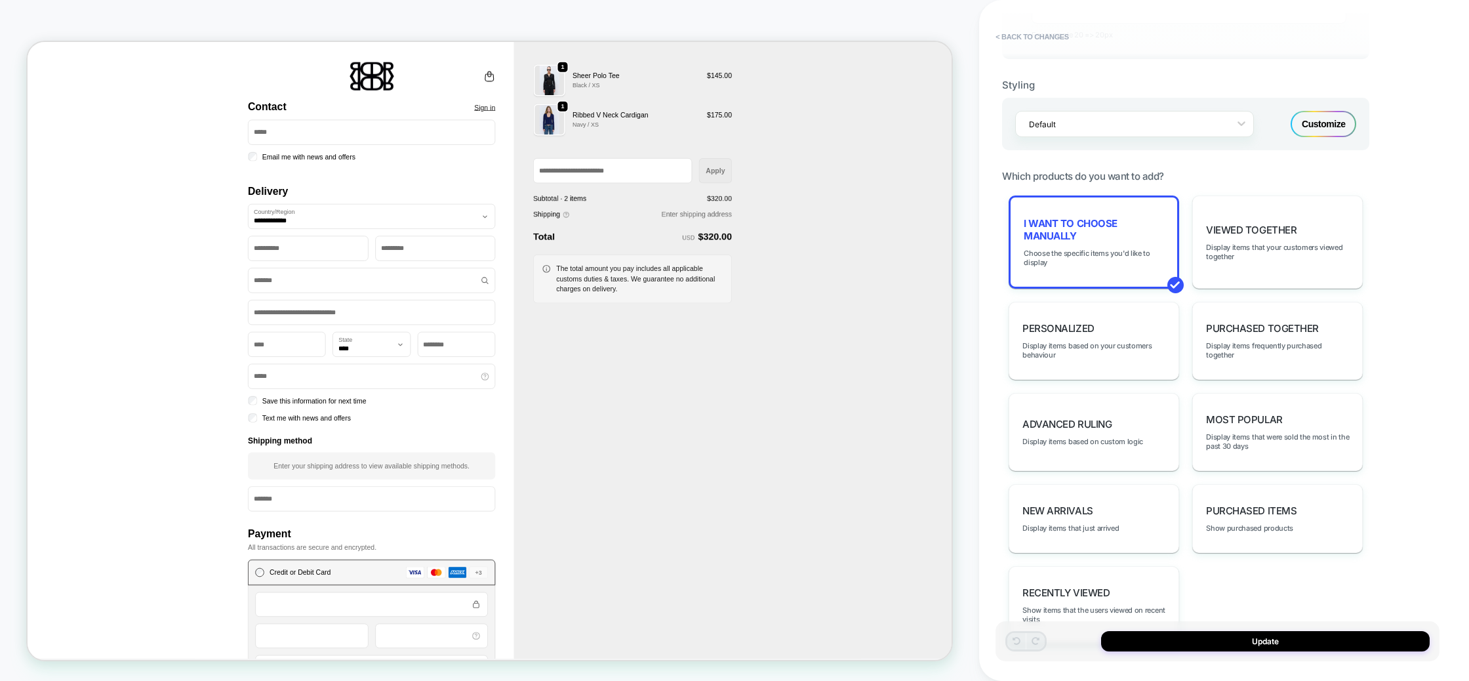
scroll to position [812, 0]
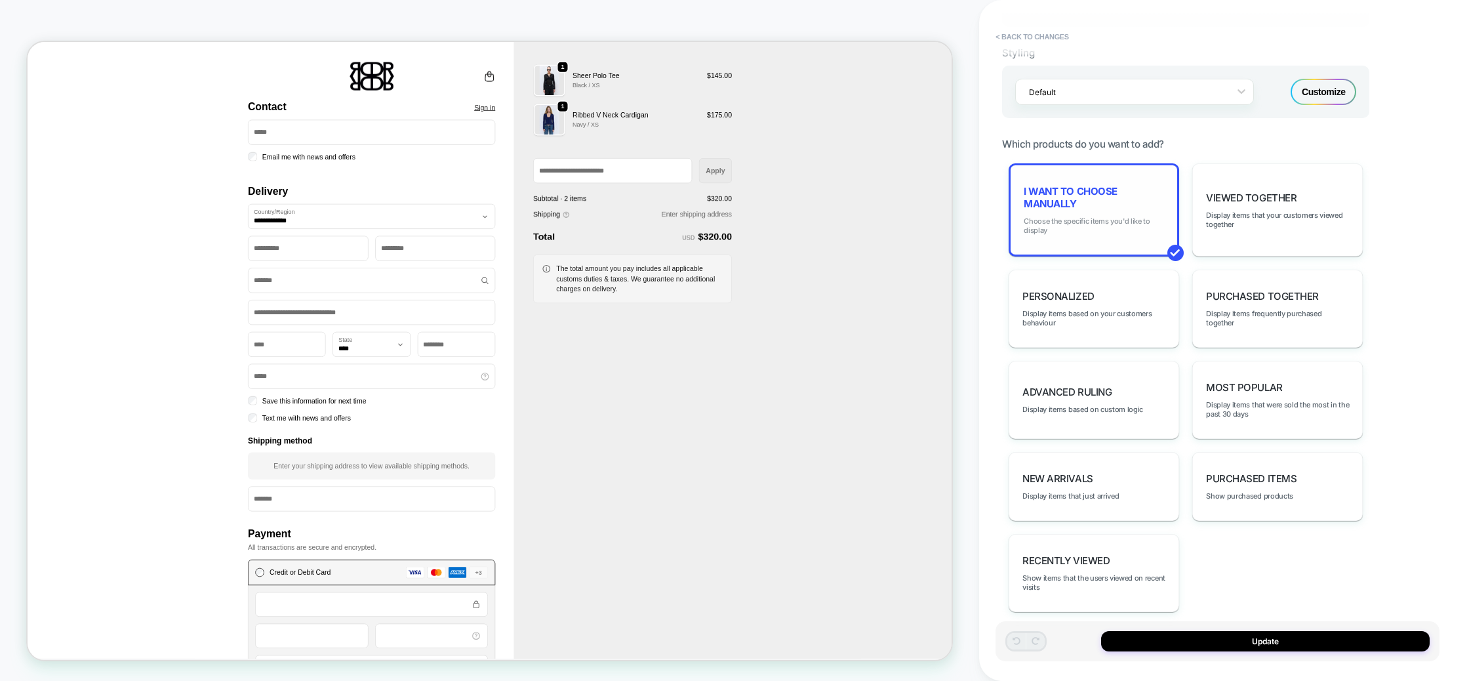
click at [1103, 216] on span "Choose the specific items you'd like to display" at bounding box center [1093, 225] width 140 height 18
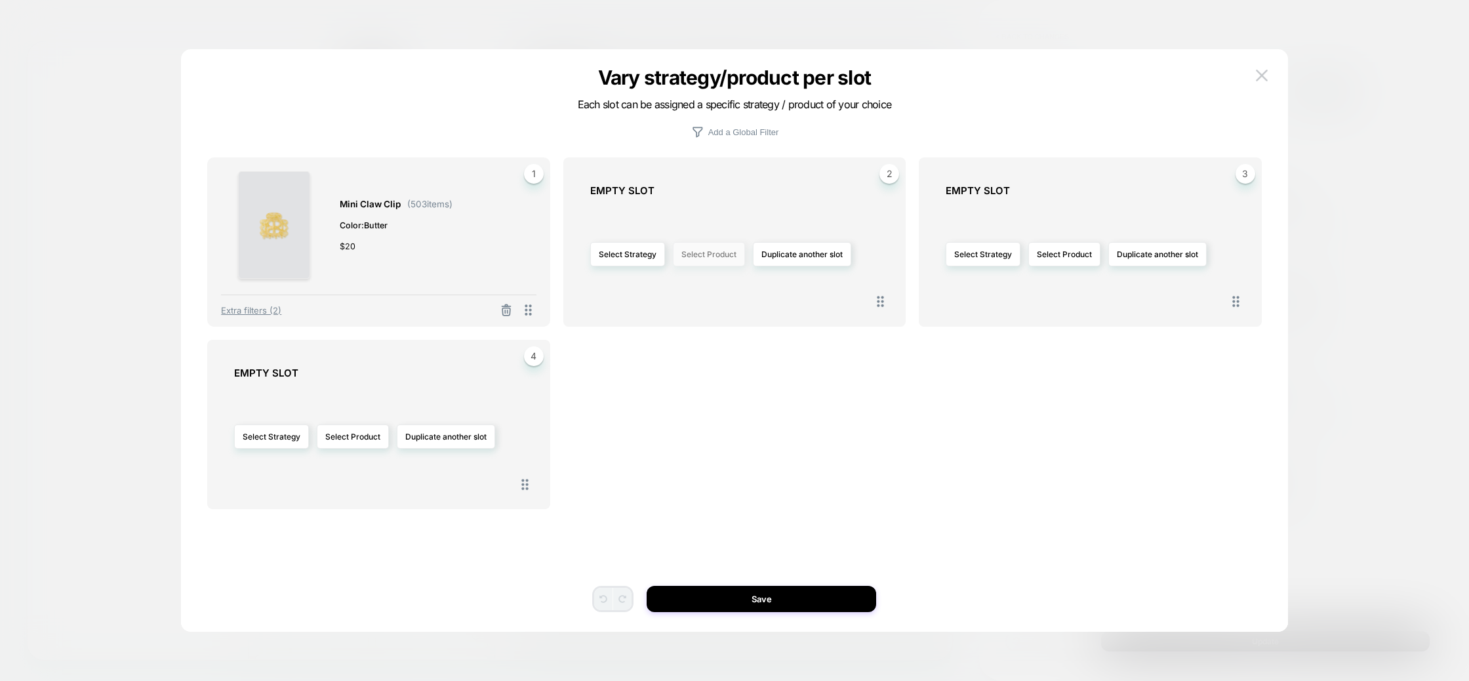
click at [690, 257] on button "Select Product" at bounding box center [709, 254] width 72 height 24
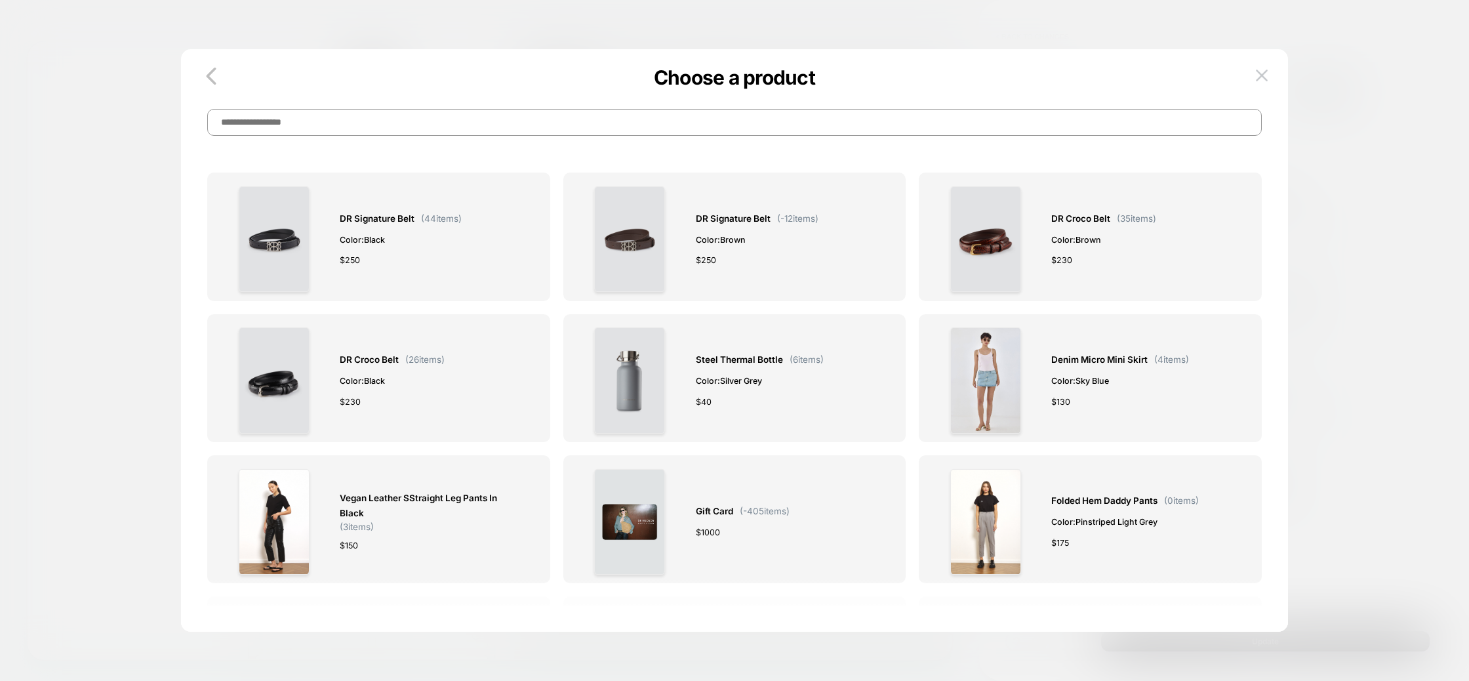
click at [669, 128] on input at bounding box center [734, 122] width 1054 height 27
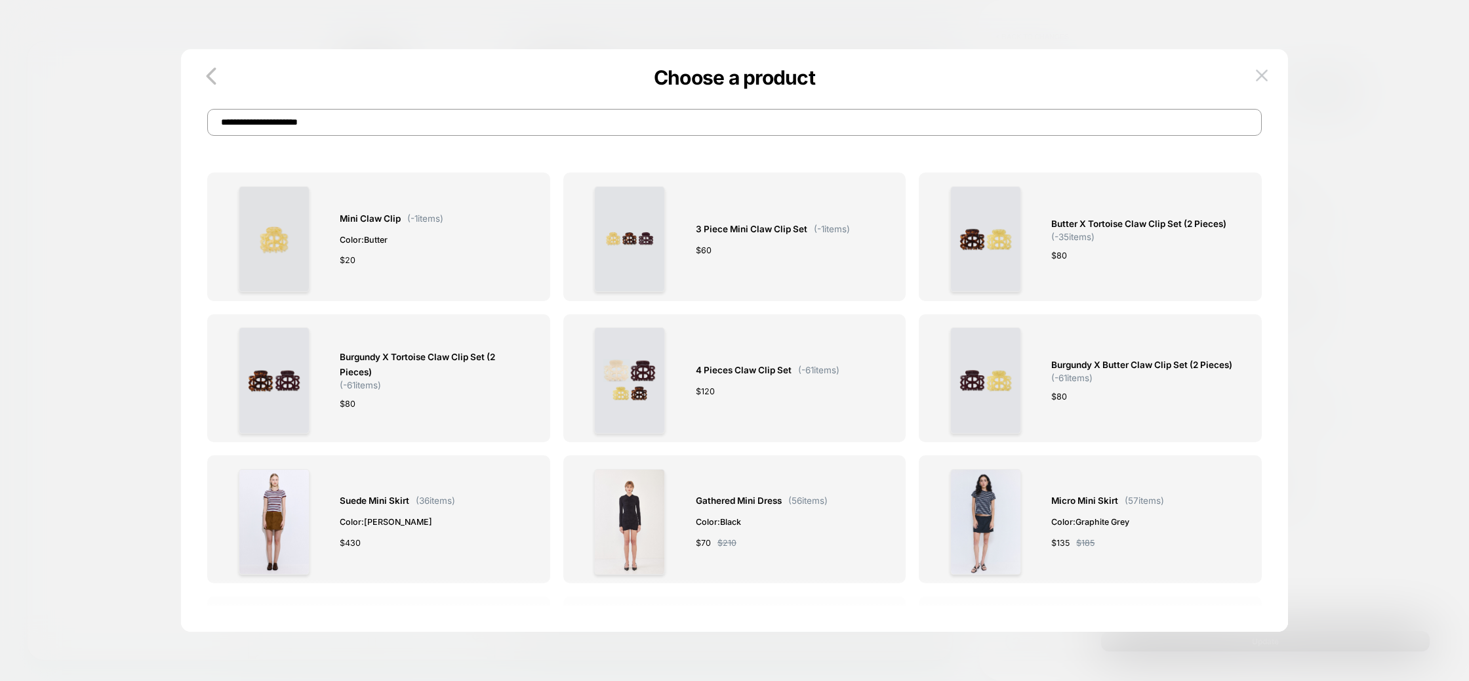
type input "**********"
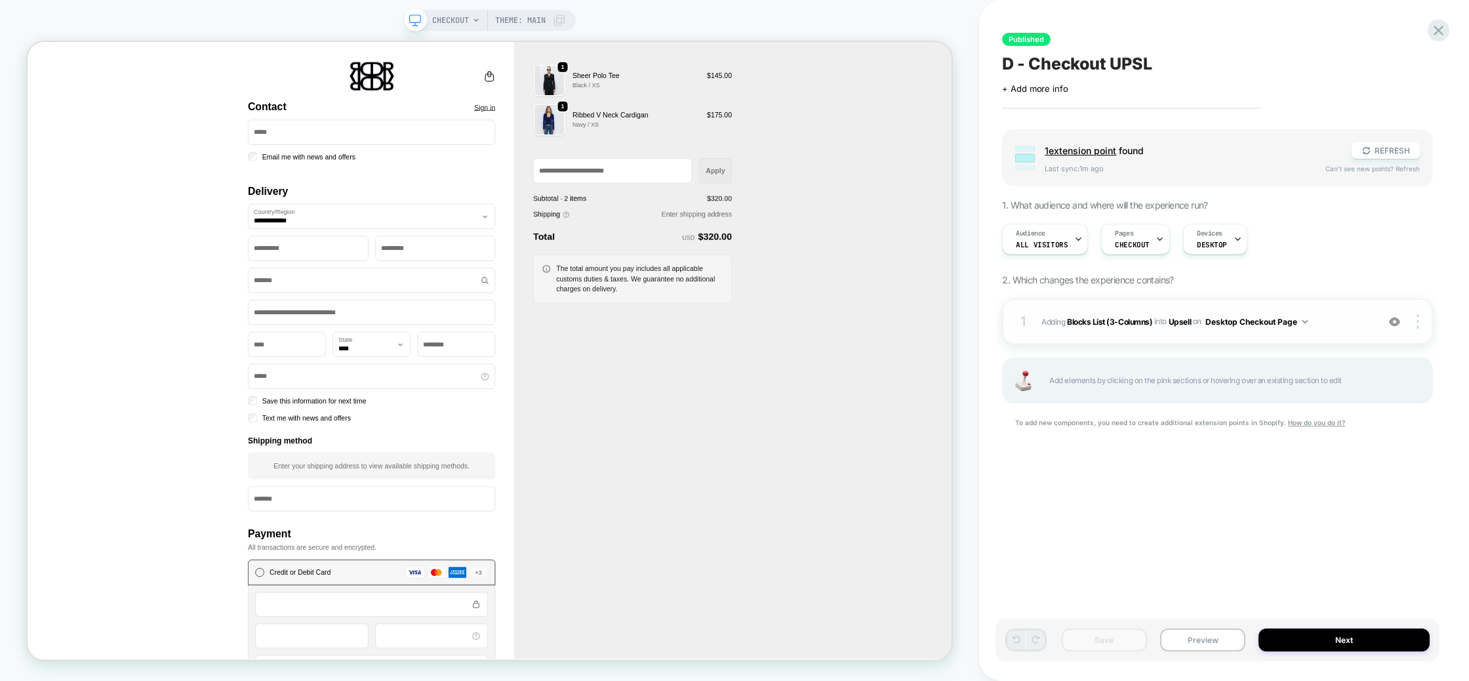
click at [1318, 321] on span "#_loomi_addon_1751460996718 Adding Blocks List (3-Columns) INTO Upsell Upsell o…" at bounding box center [1205, 321] width 329 height 16
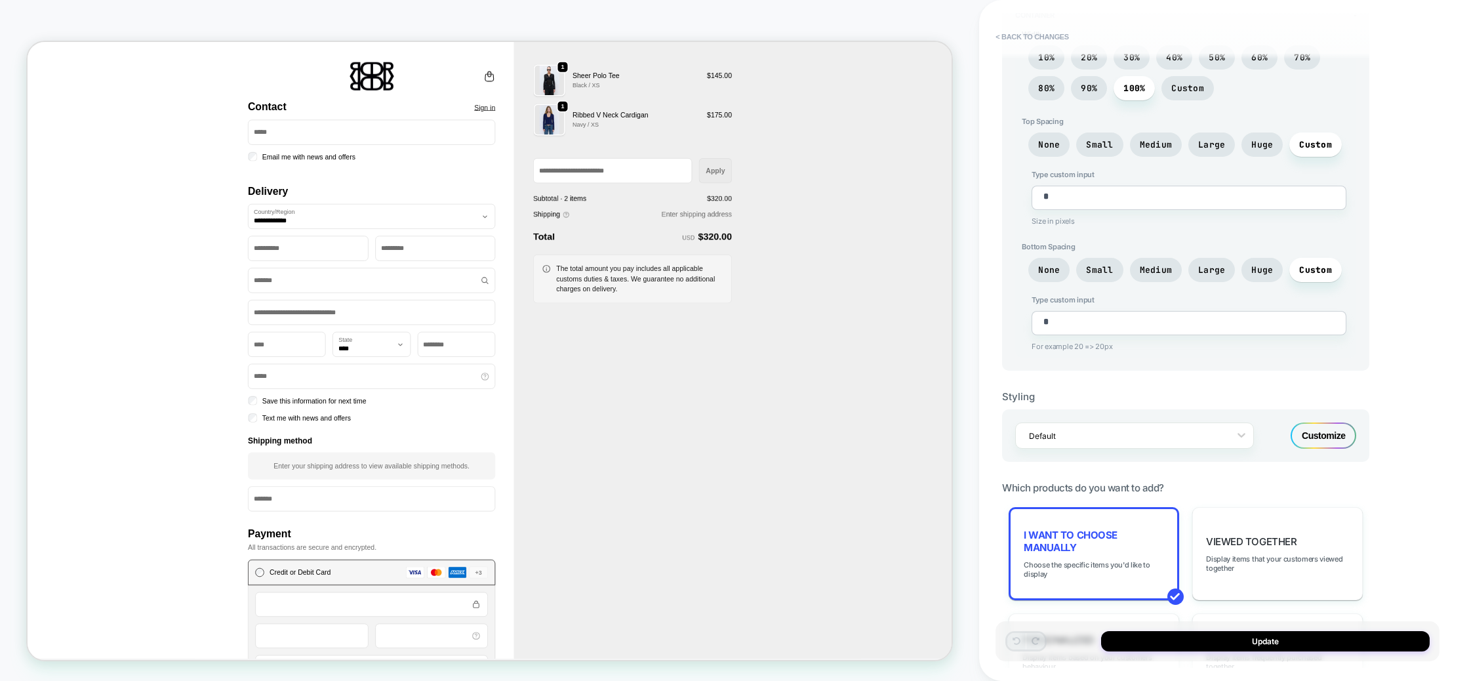
scroll to position [619, 0]
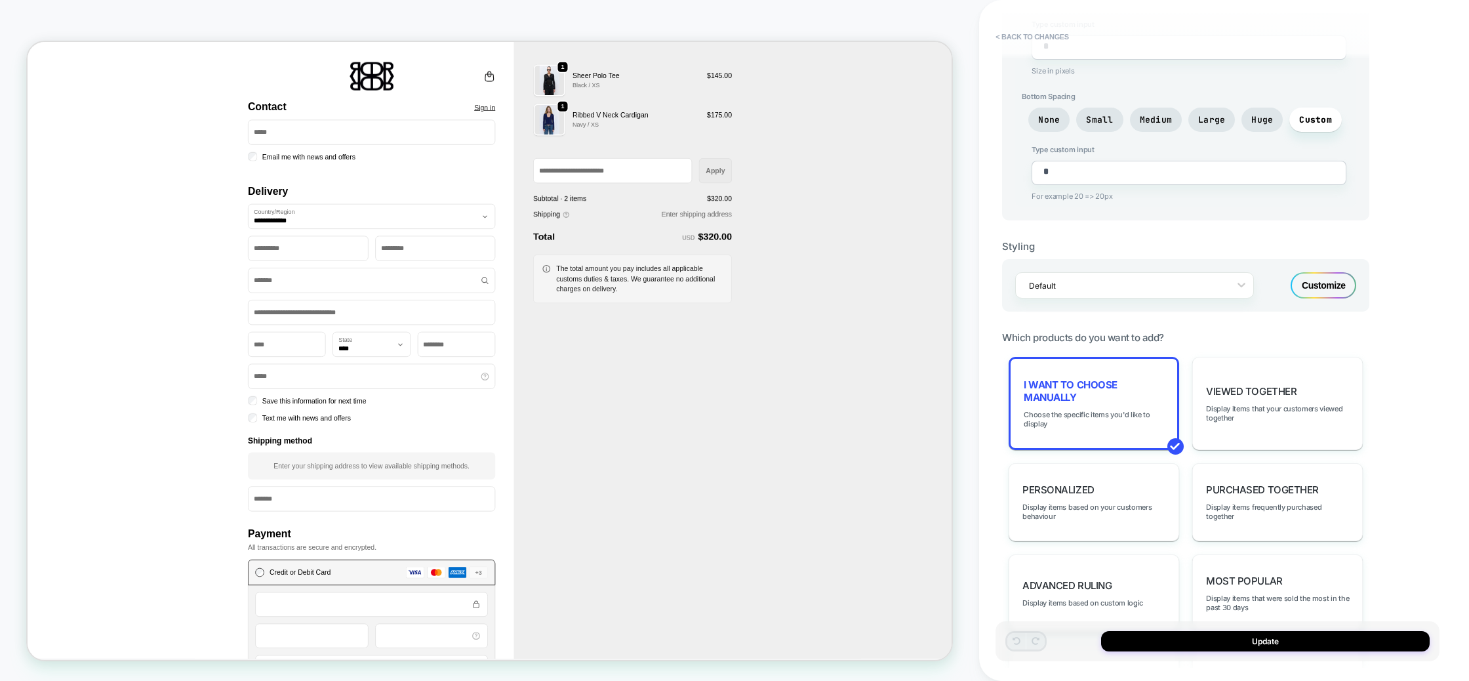
click at [1099, 389] on span "I want to choose manually" at bounding box center [1093, 390] width 140 height 25
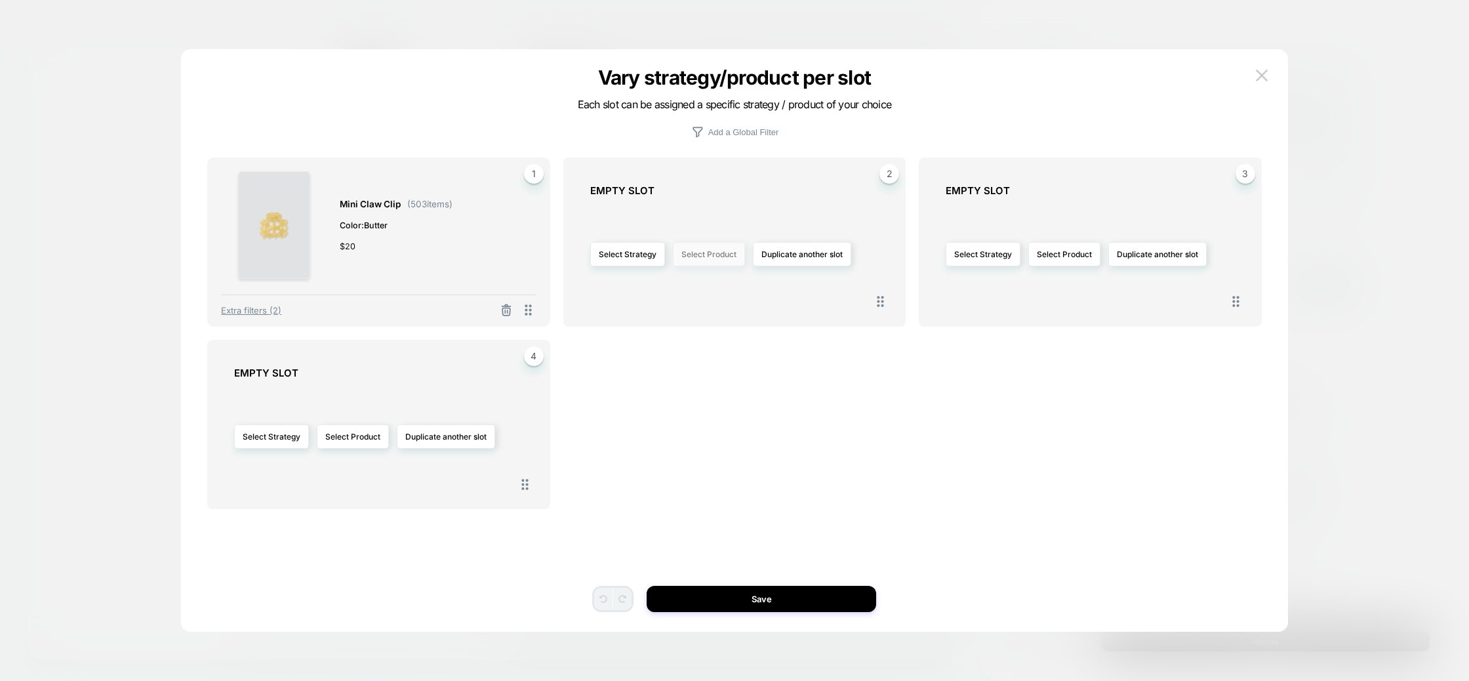
click at [715, 249] on button "Select Product" at bounding box center [709, 254] width 72 height 24
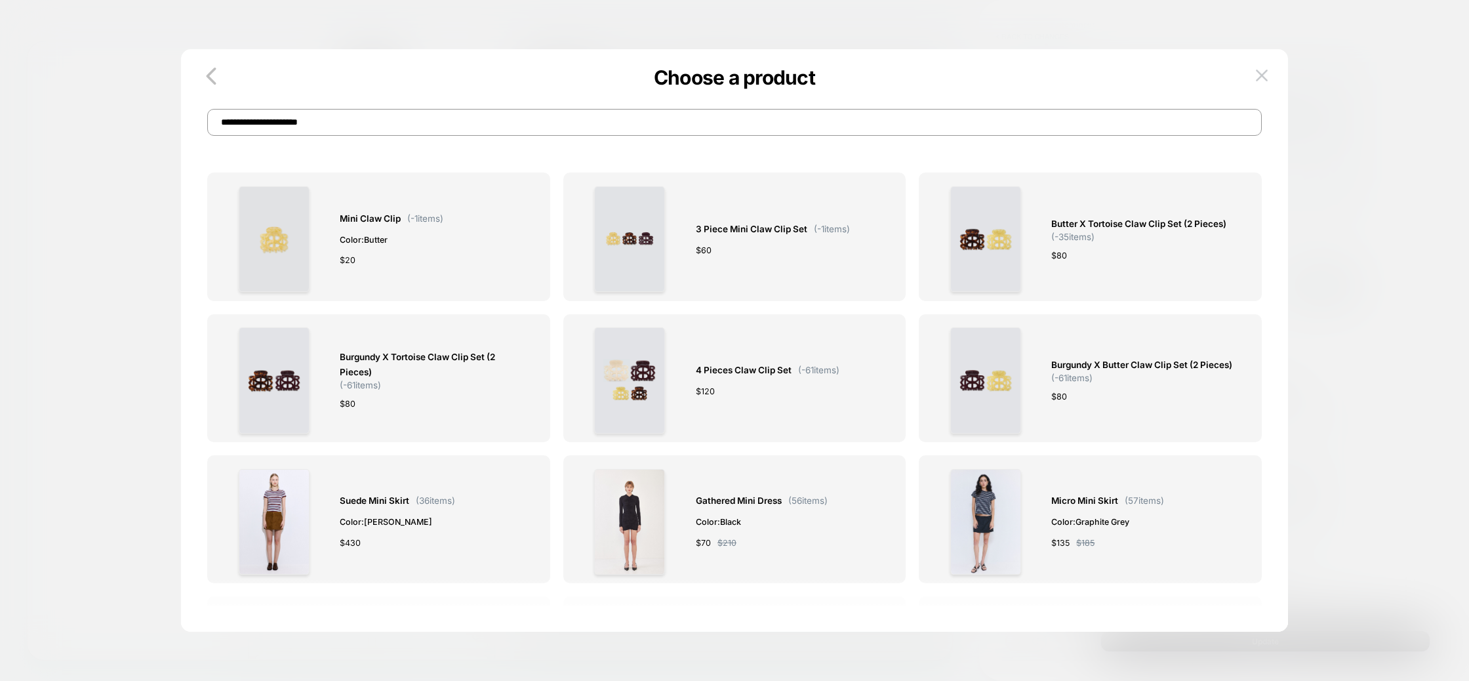
type input "**********"
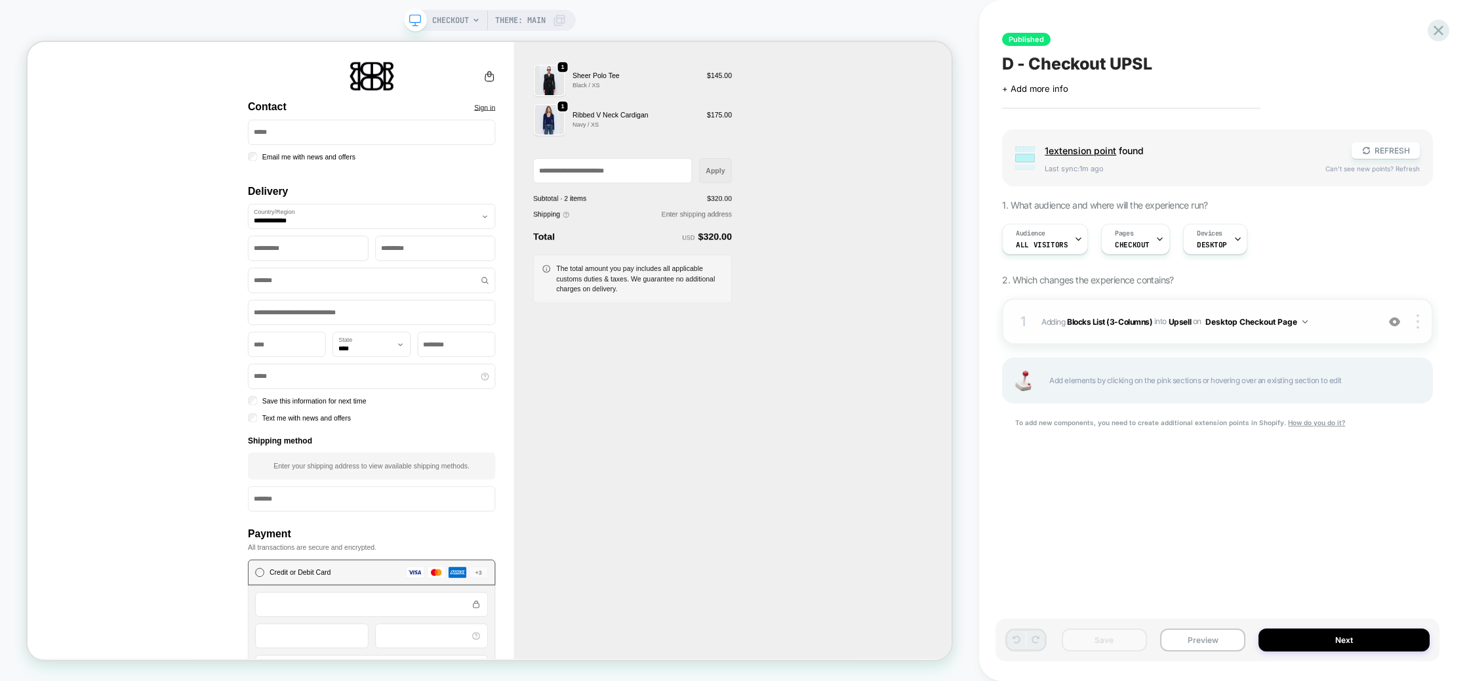
click at [1328, 326] on span "#_loomi_addon_1751460996718 Adding Blocks List (3-Columns) INTO Upsell Upsell o…" at bounding box center [1205, 321] width 329 height 16
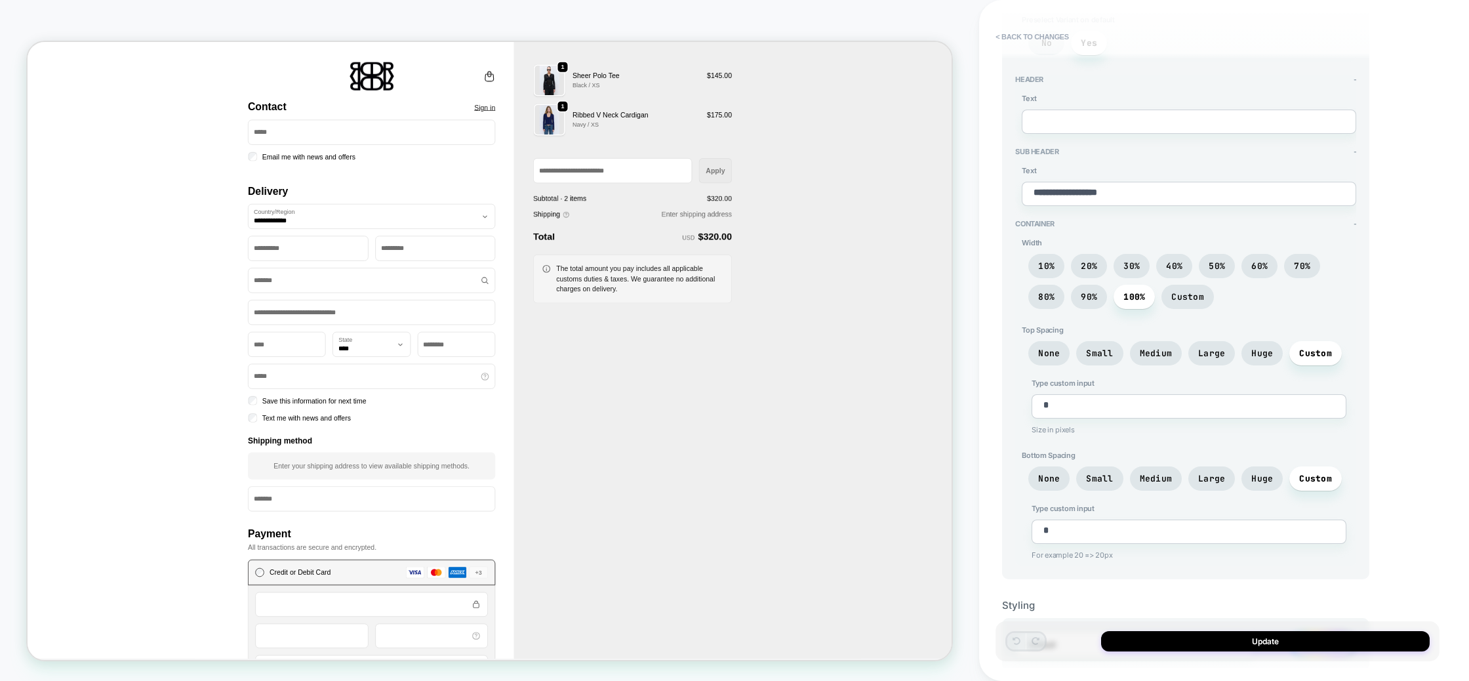
scroll to position [627, 0]
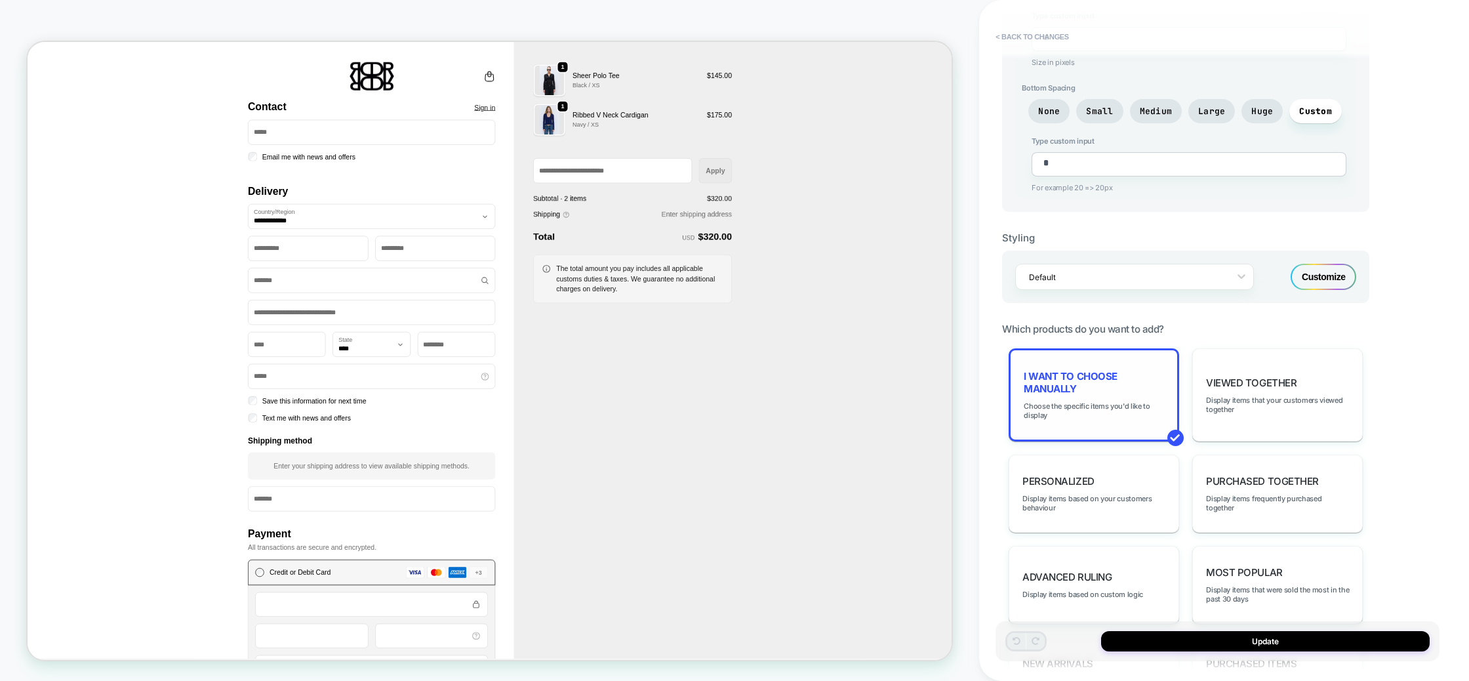
click at [1128, 386] on div "I want to choose manually Choose the specific items you'd like to display" at bounding box center [1093, 394] width 170 height 93
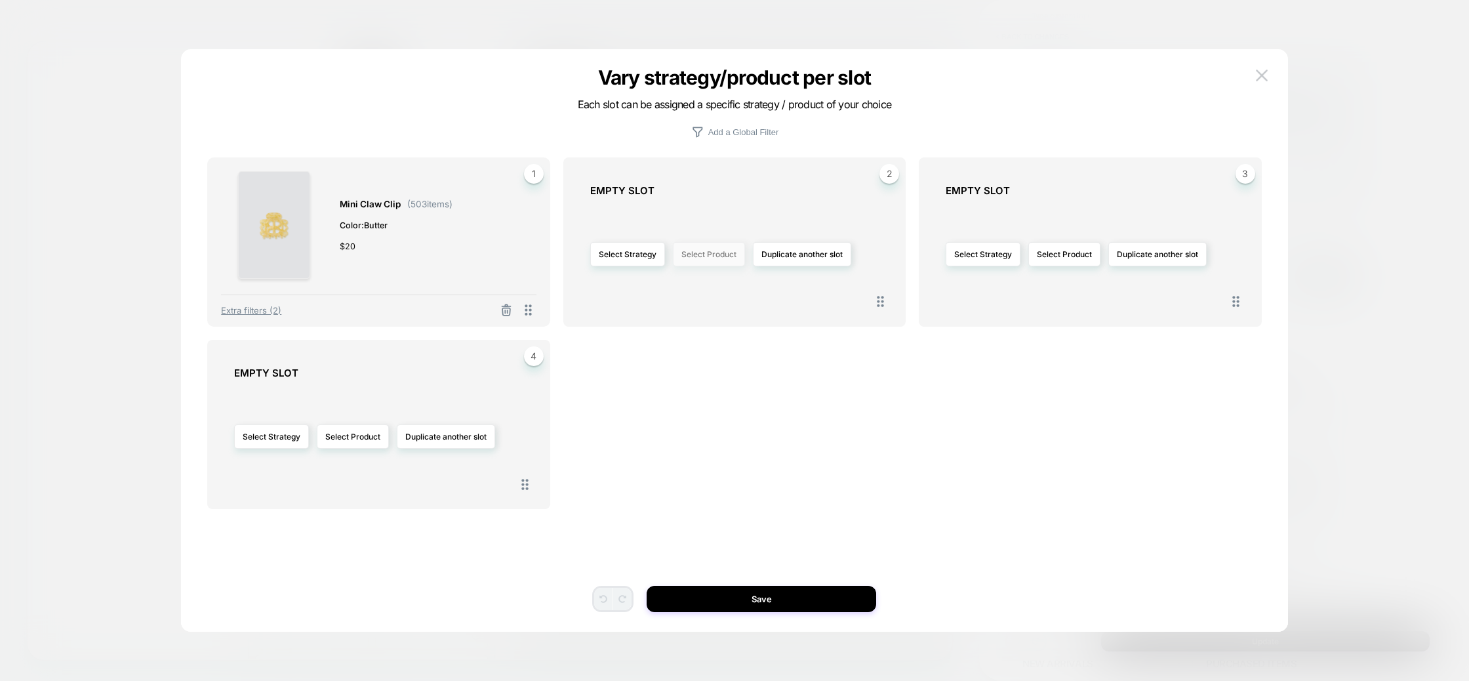
click at [726, 254] on button "Select Product" at bounding box center [709, 254] width 72 height 24
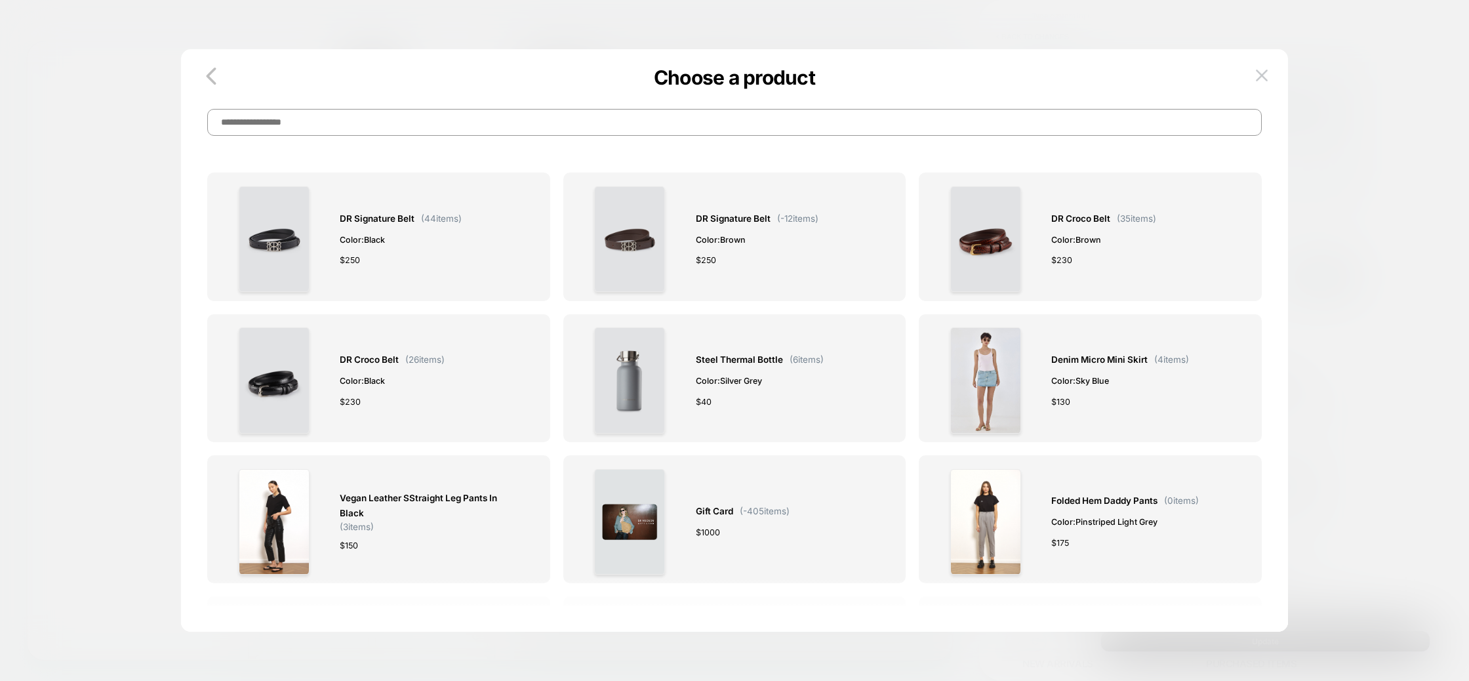
click at [608, 121] on input at bounding box center [734, 122] width 1054 height 27
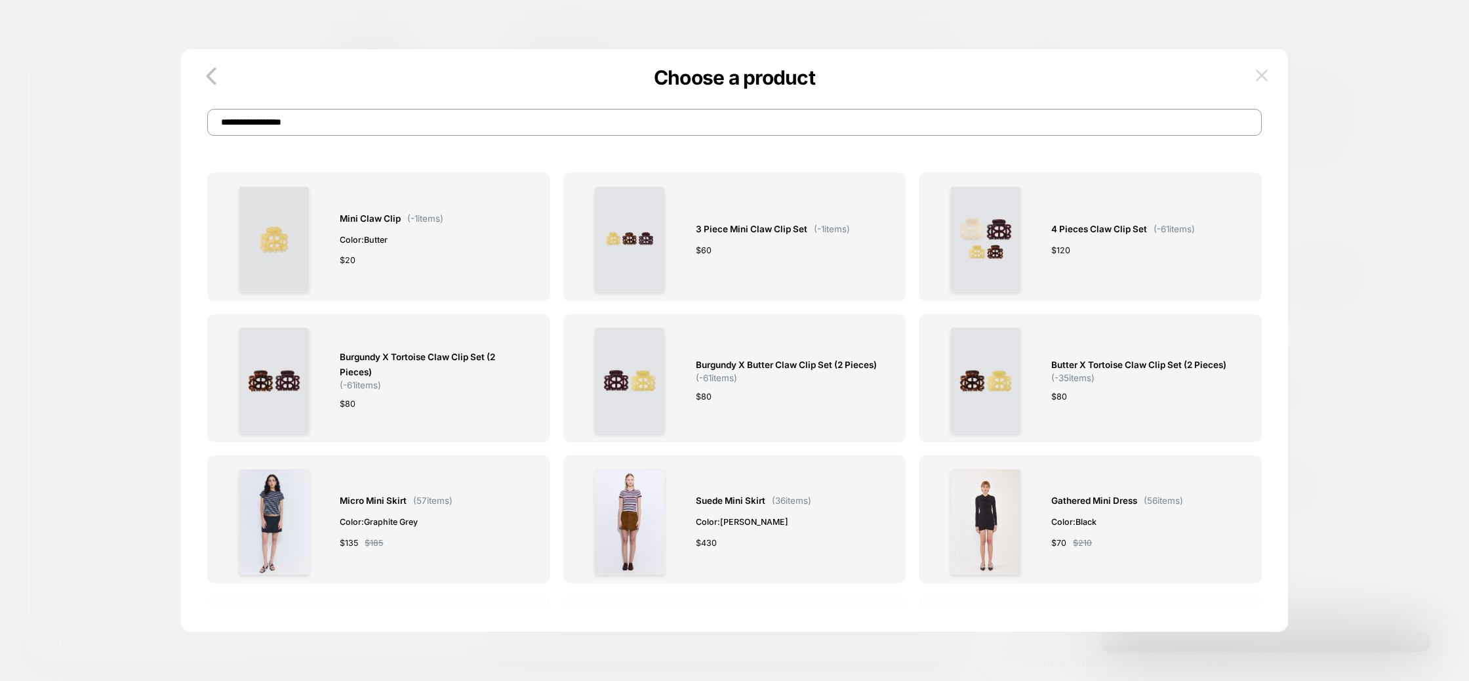
type input "**********"
click at [1269, 73] on button at bounding box center [1262, 76] width 20 height 20
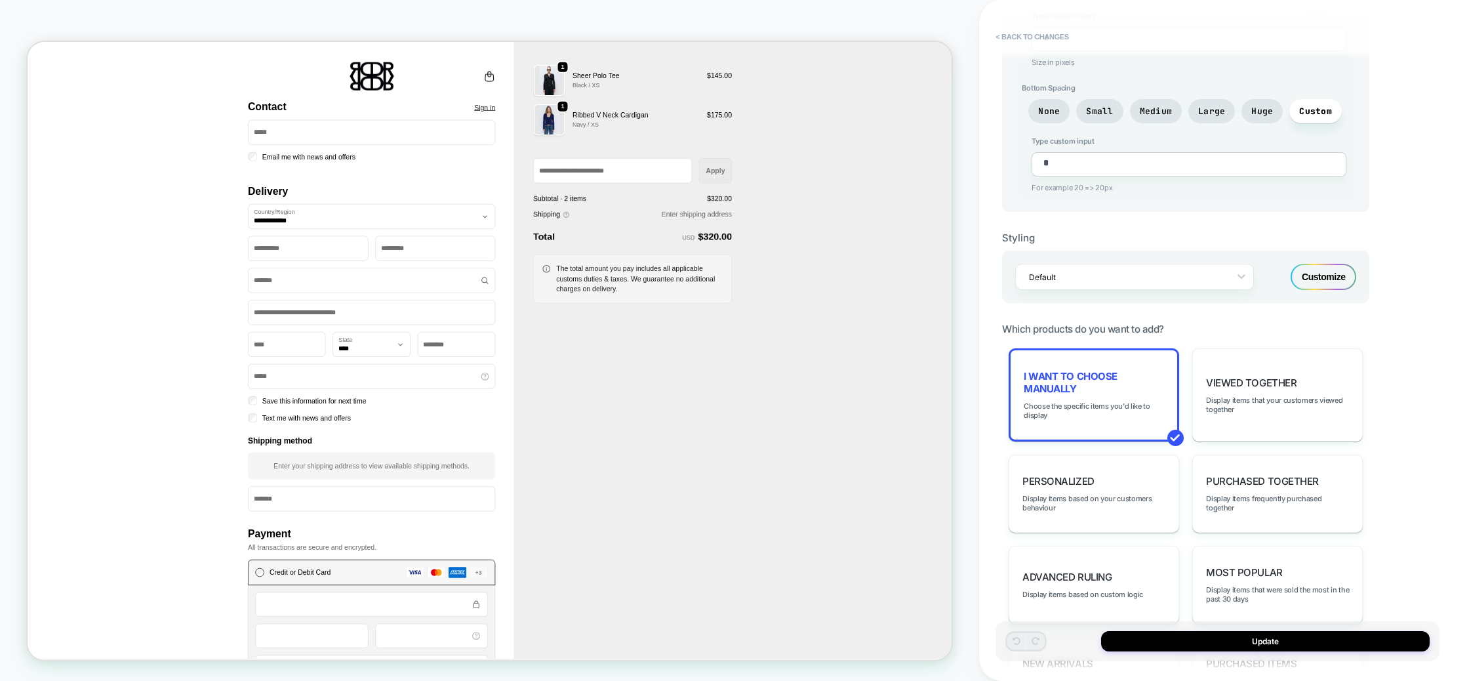
click at [1415, 76] on div "**********" at bounding box center [1217, 340] width 444 height 654
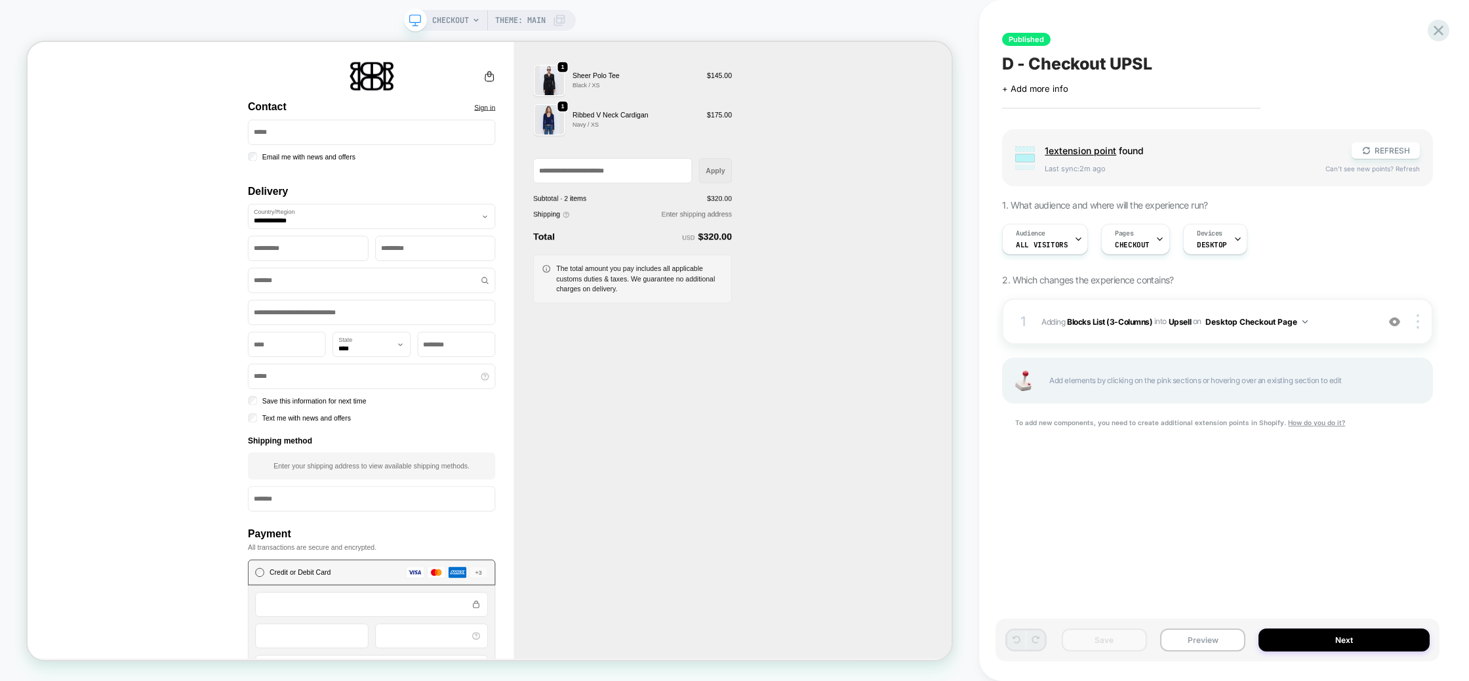
click at [1352, 382] on span "Add elements by clicking on the pink sections or hovering over an existing sect…" at bounding box center [1233, 380] width 369 height 15
click at [1174, 328] on div "1 #_loomi_addon_1751460996718 Adding Blocks List (3-Columns) INTO Upsell Upsell…" at bounding box center [1217, 321] width 431 height 46
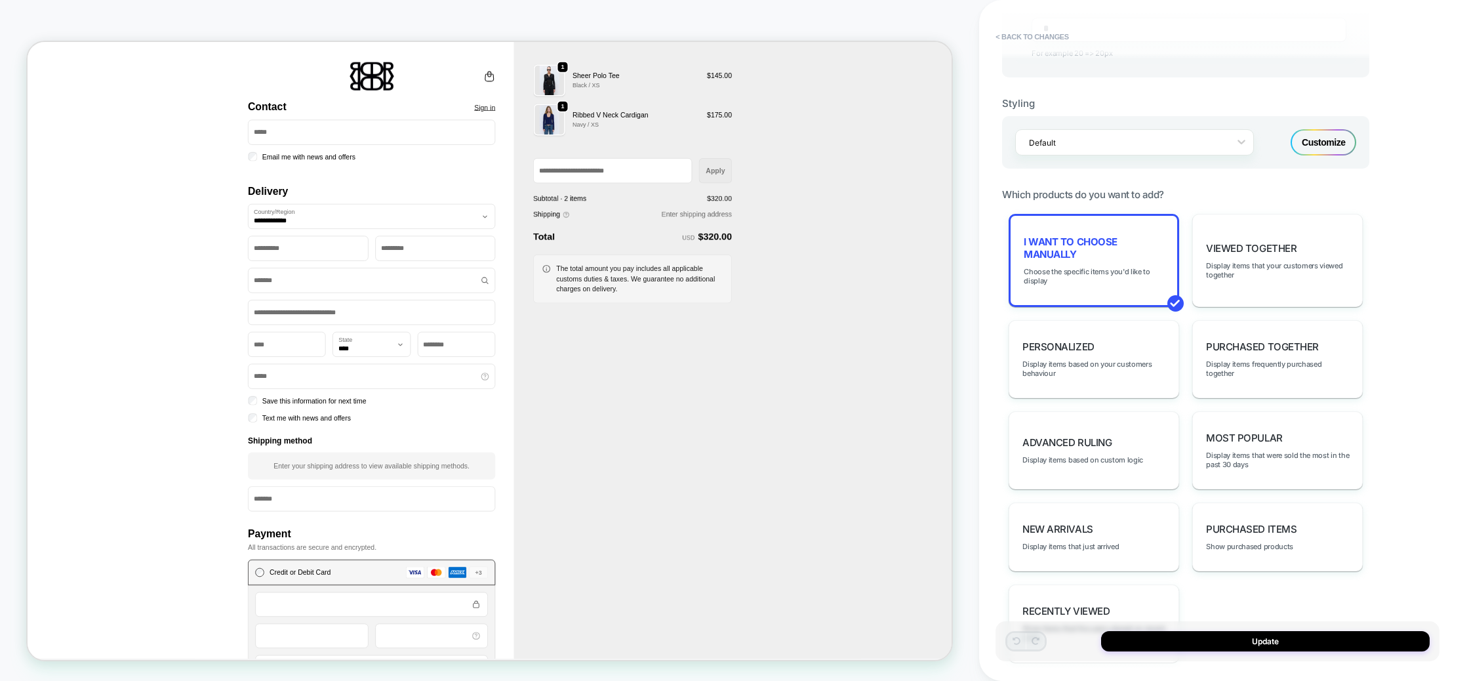
scroll to position [812, 0]
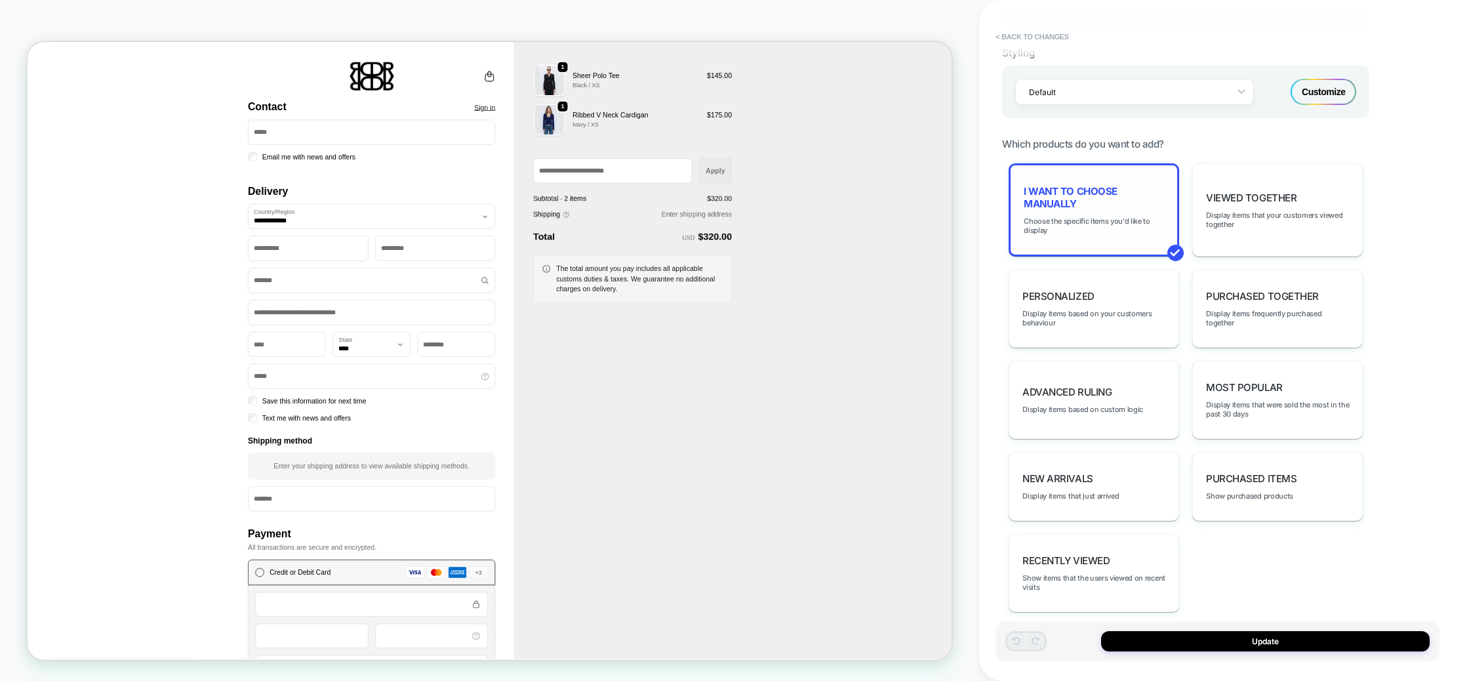
click at [1105, 225] on div "I want to choose manually Choose the specific items you'd like to display" at bounding box center [1093, 209] width 170 height 93
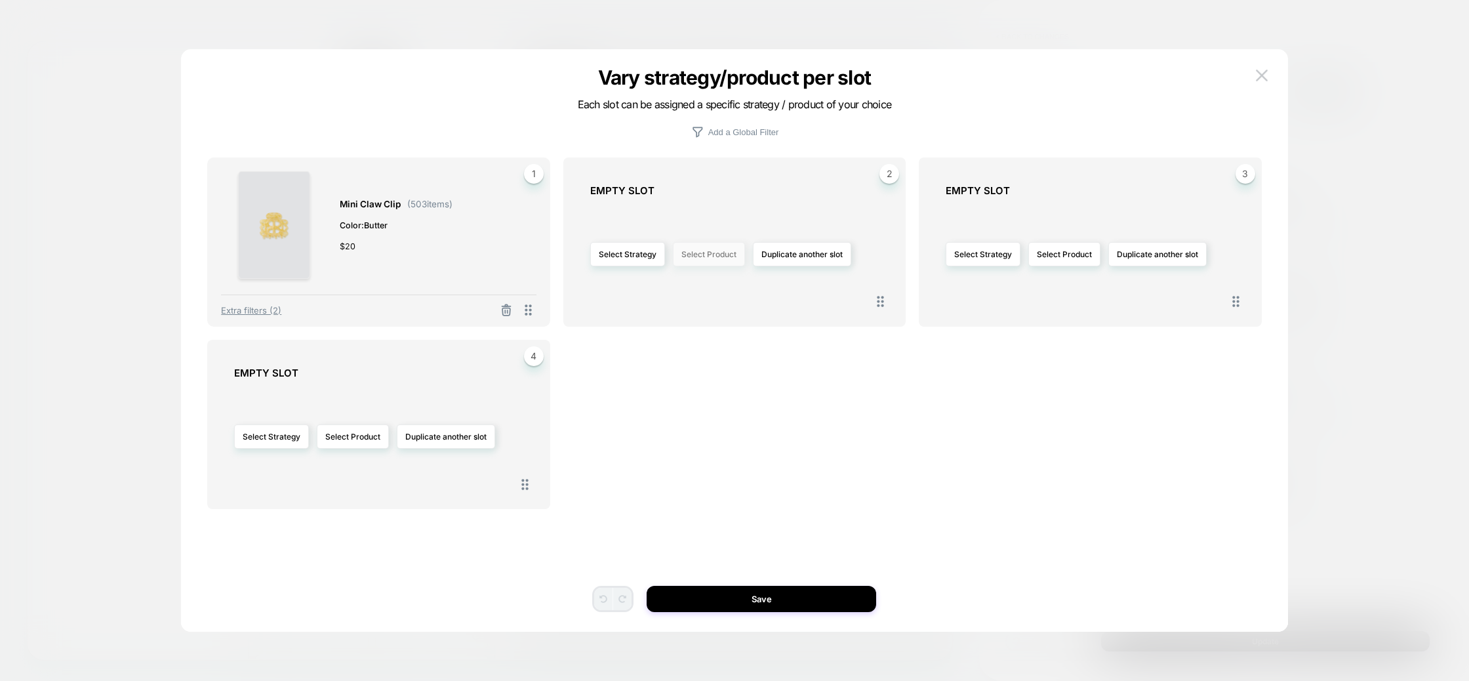
click at [708, 252] on button "Select Product" at bounding box center [709, 254] width 72 height 24
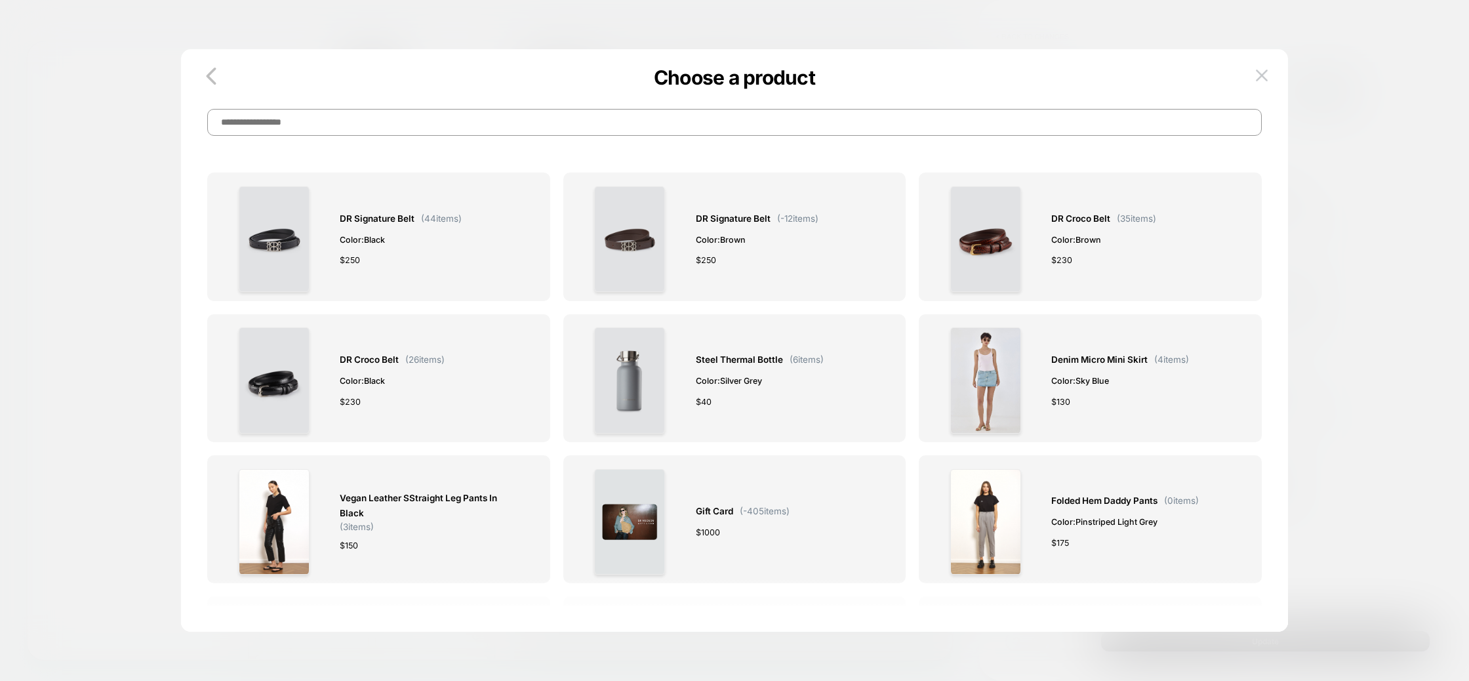
click at [638, 132] on input at bounding box center [734, 122] width 1054 height 27
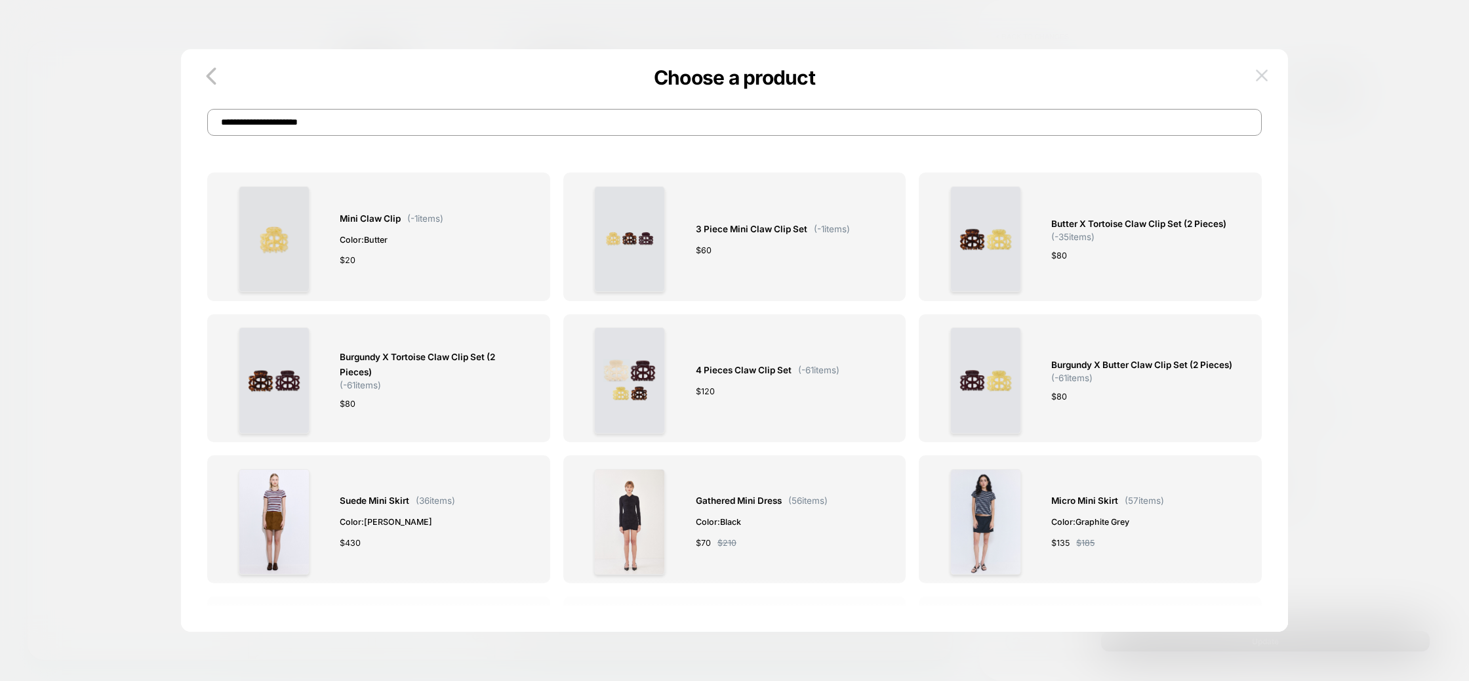
type input "**********"
click at [1263, 72] on img at bounding box center [1261, 74] width 12 height 11
